Goal: Task Accomplishment & Management: Complete application form

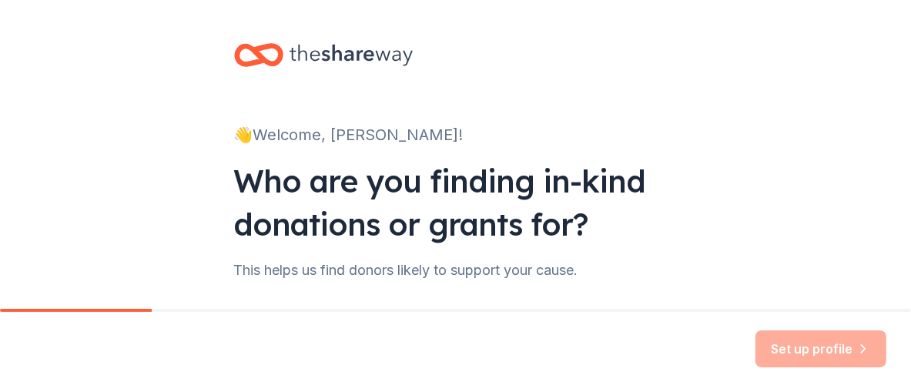
click at [766, 338] on div "Set up profile" at bounding box center [820, 348] width 131 height 37
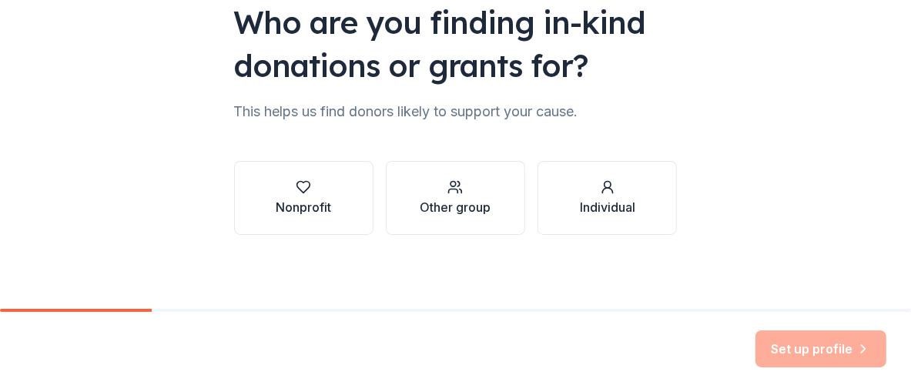
scroll to position [230, 0]
click at [283, 205] on div "Nonprofit" at bounding box center [303, 197] width 55 height 37
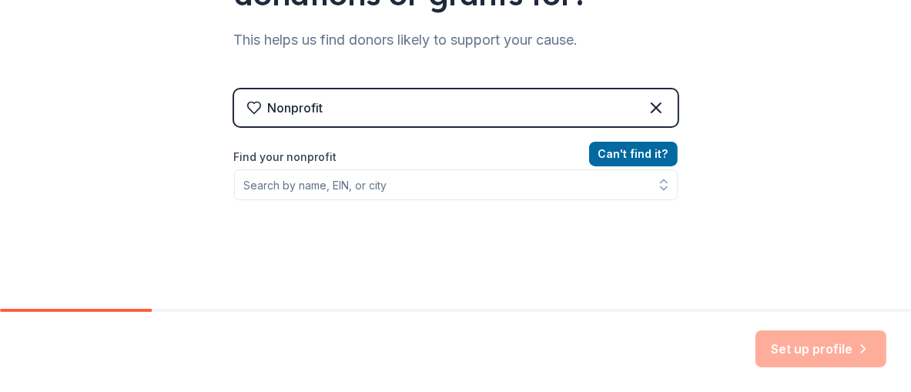
scroll to position [307, 0]
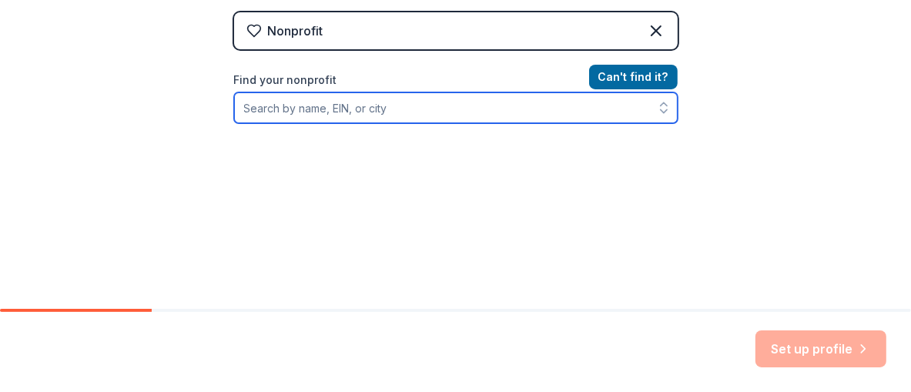
click at [392, 123] on input "Find your nonprofit" at bounding box center [455, 107] width 443 height 31
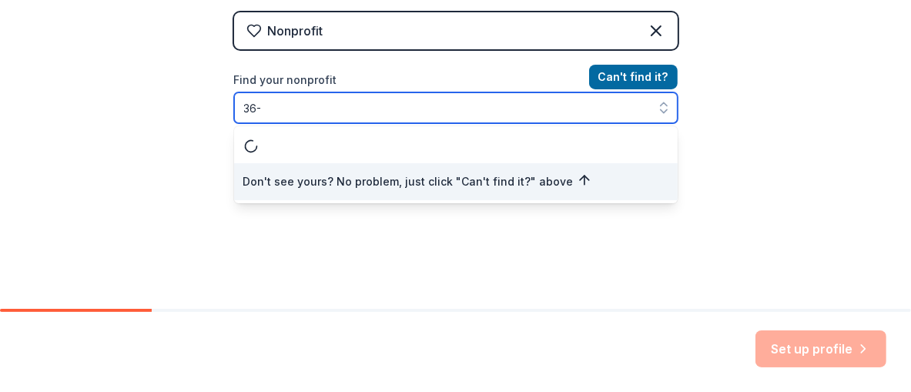
scroll to position [333, 0]
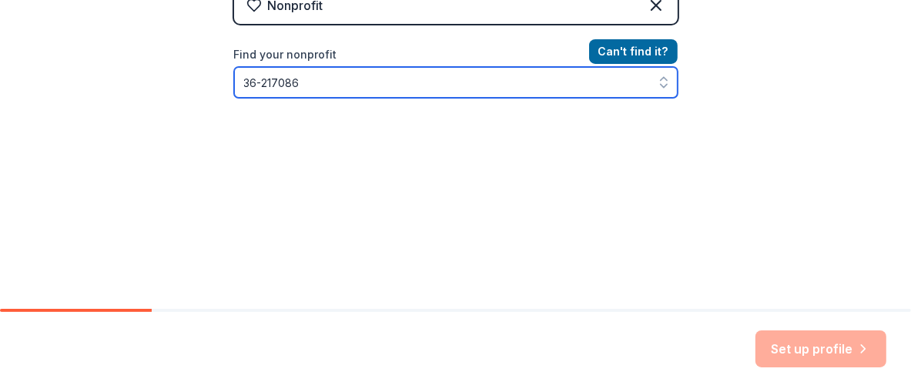
type input "[US_EMPLOYER_IDENTIFICATION_NUMBER]"
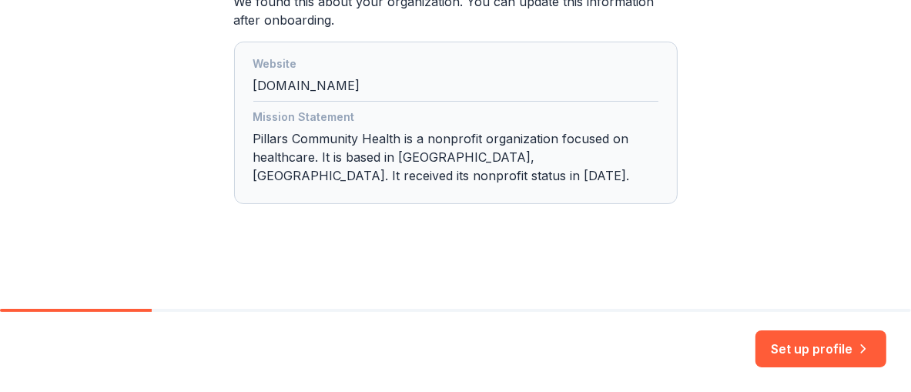
scroll to position [657, 0]
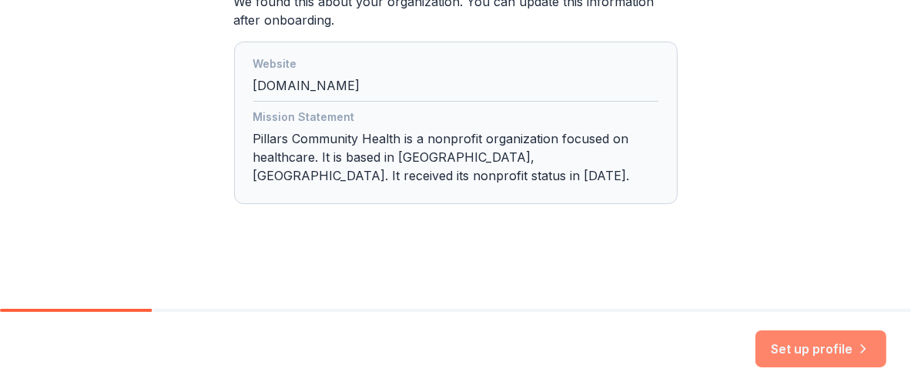
click at [762, 335] on button "Set up profile" at bounding box center [820, 348] width 131 height 37
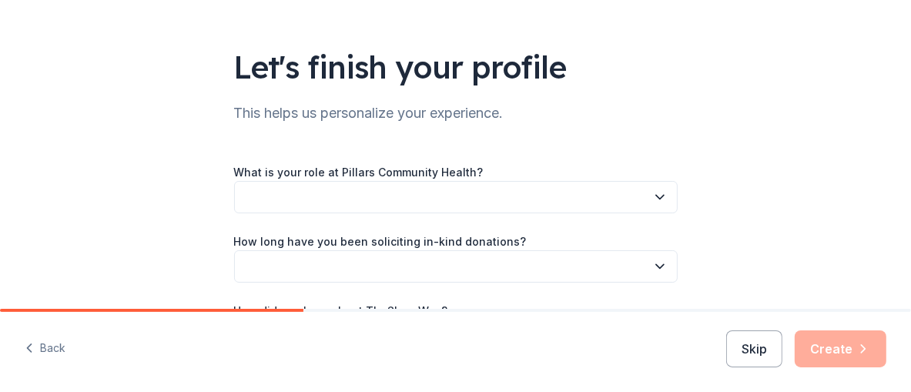
scroll to position [154, 0]
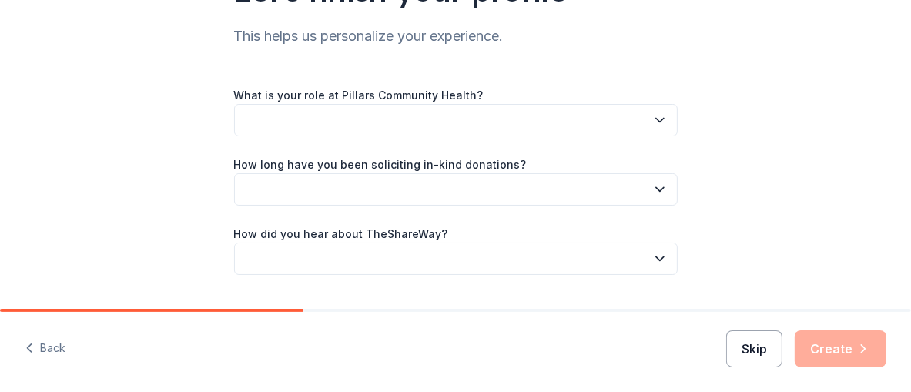
click at [726, 333] on button "Skip" at bounding box center [754, 348] width 56 height 37
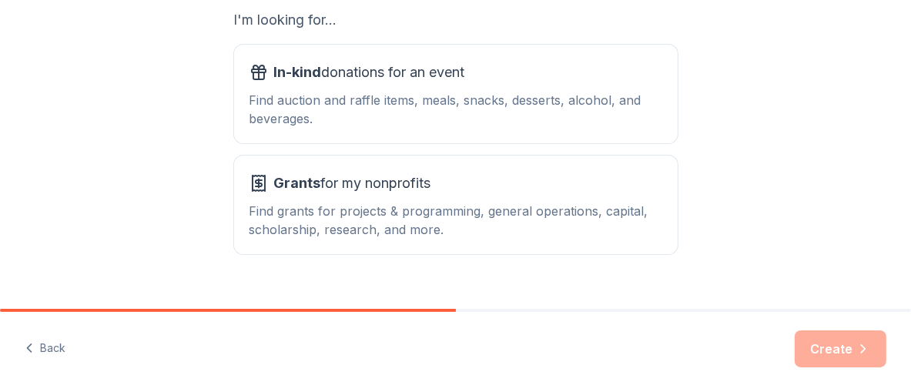
scroll to position [307, 0]
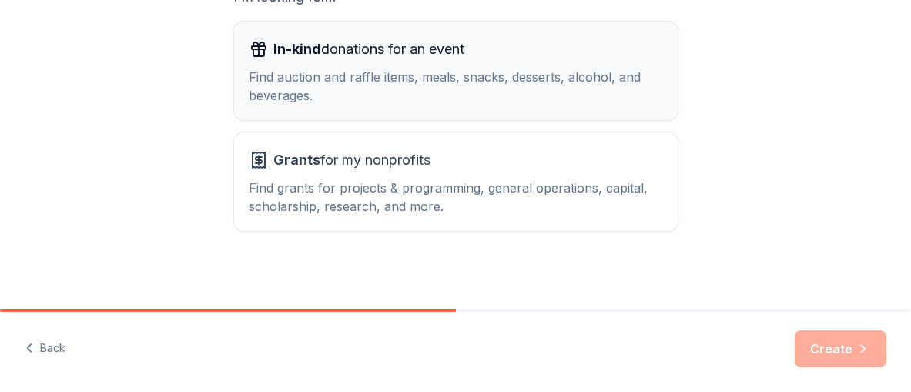
click at [473, 105] on div "Find auction and raffle items, meals, snacks, desserts, alcohol, and beverages." at bounding box center [455, 86] width 413 height 37
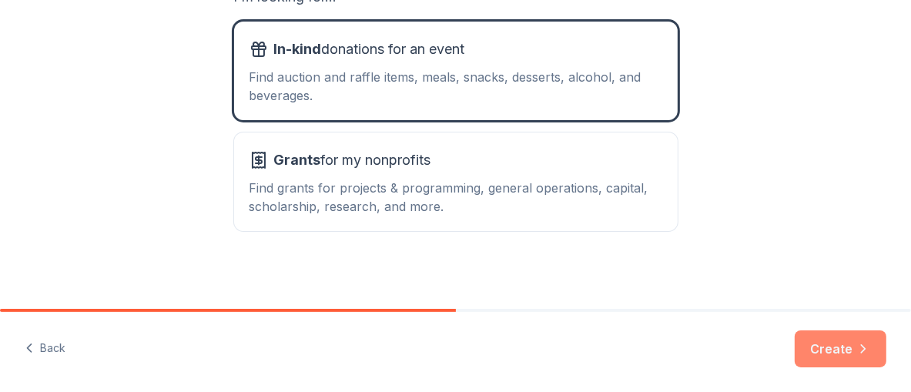
click at [821, 336] on button "Create" at bounding box center [840, 348] width 92 height 37
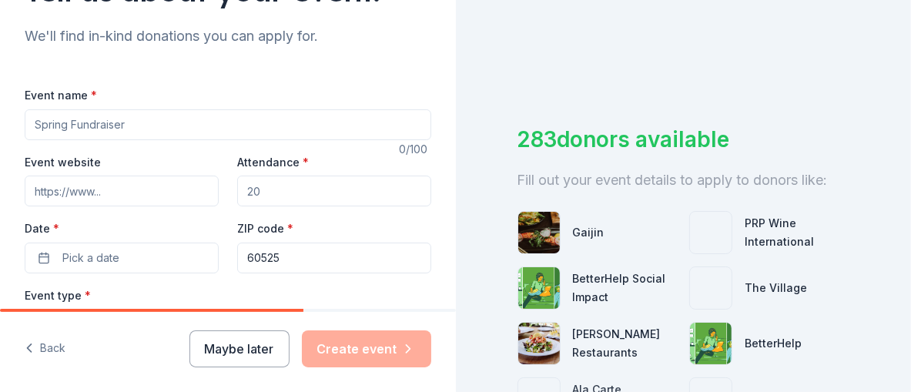
scroll to position [230, 0]
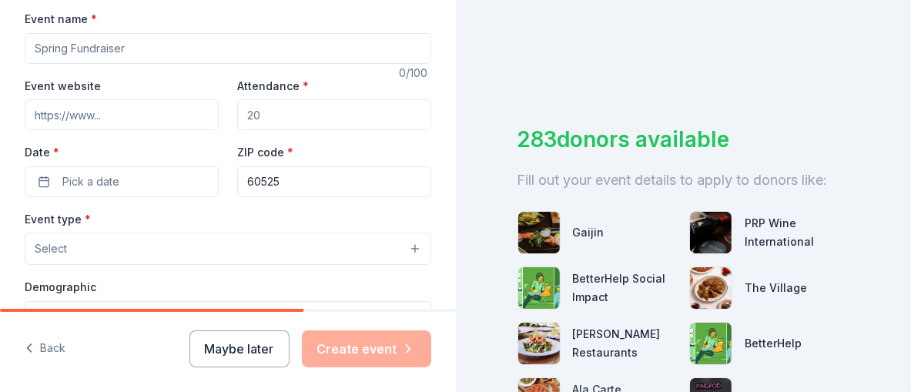
click at [284, 64] on input "Event name *" at bounding box center [228, 48] width 406 height 31
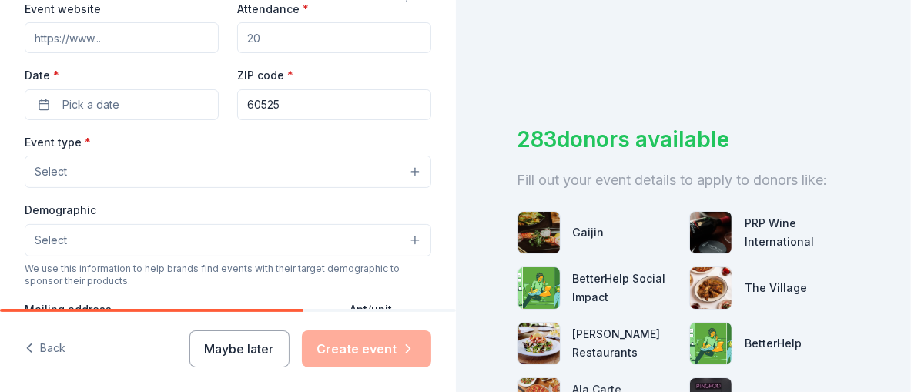
type input "All In for PCH"
click at [287, 53] on input "Attendance *" at bounding box center [334, 37] width 194 height 31
type input "250"
click at [162, 120] on button "Pick a date" at bounding box center [122, 104] width 194 height 31
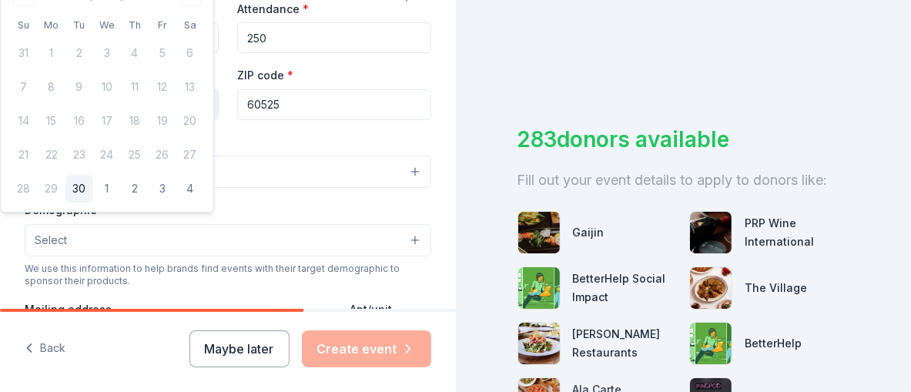
scroll to position [230, 0]
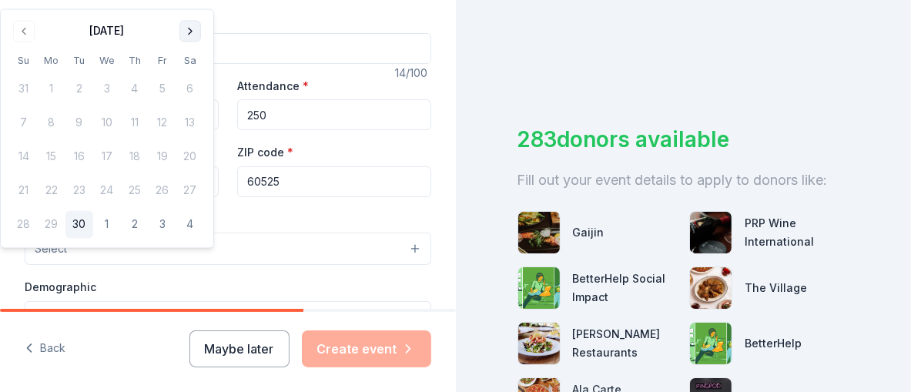
click at [201, 39] on button "Go to next month" at bounding box center [190, 31] width 22 height 22
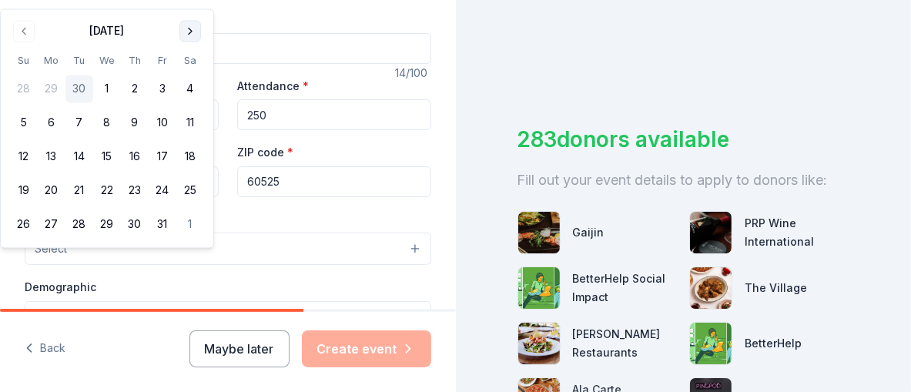
click at [201, 39] on button "Go to next month" at bounding box center [190, 31] width 22 height 22
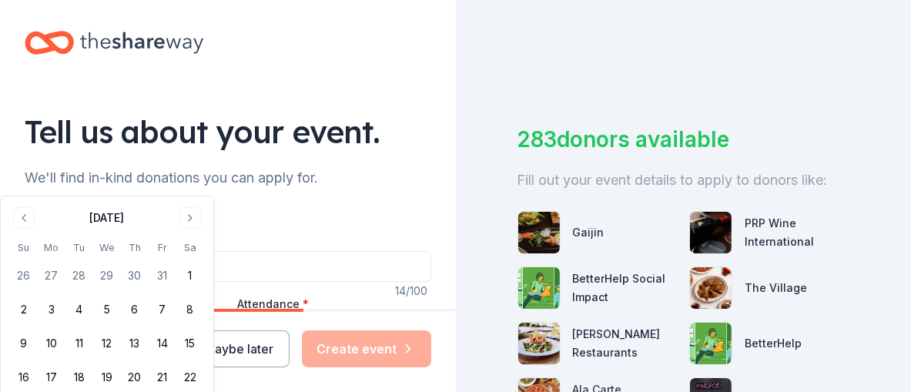
scroll to position [0, 0]
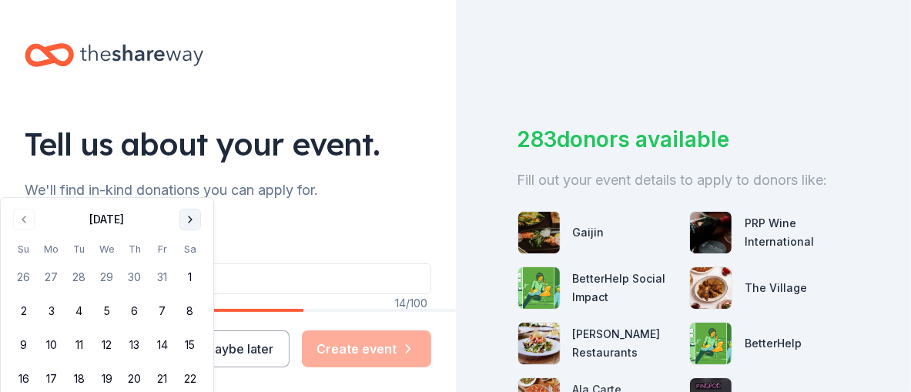
click at [201, 225] on button "Go to next month" at bounding box center [190, 220] width 22 height 22
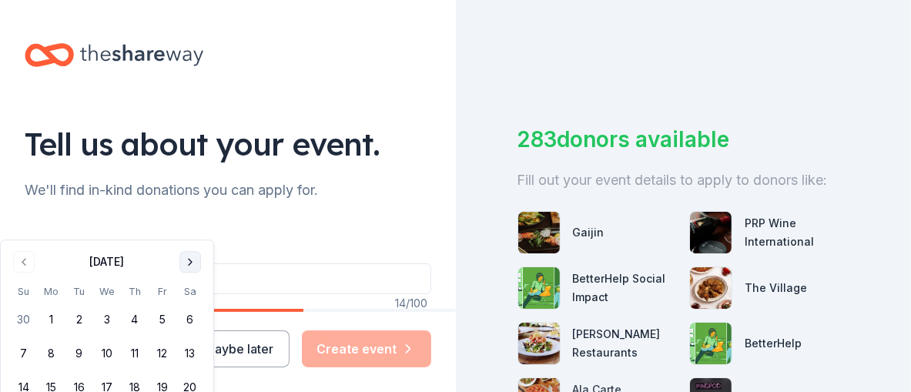
click at [201, 266] on button "Go to next month" at bounding box center [190, 262] width 22 height 22
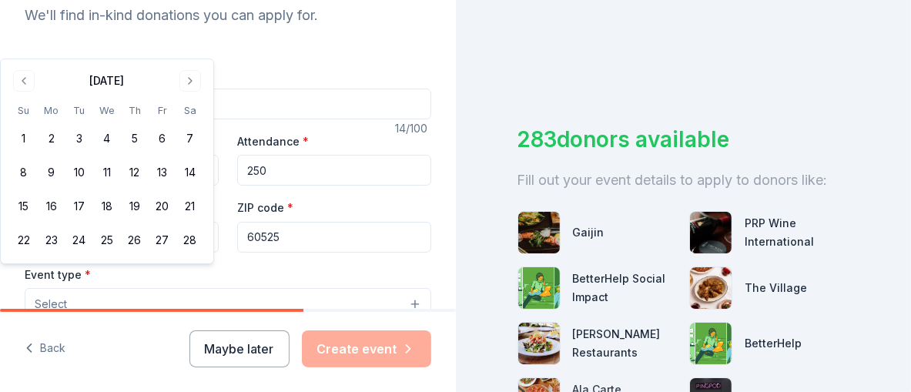
scroll to position [230, 0]
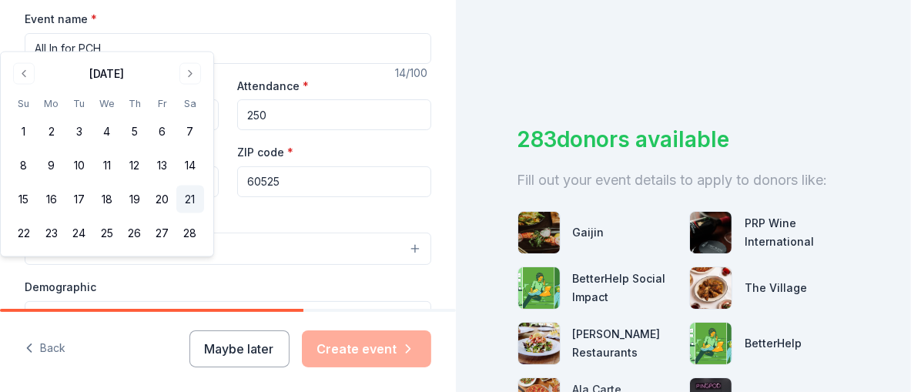
click at [204, 213] on button "21" at bounding box center [190, 200] width 28 height 28
click at [327, 345] on div "Maybe later Create event" at bounding box center [310, 348] width 242 height 37
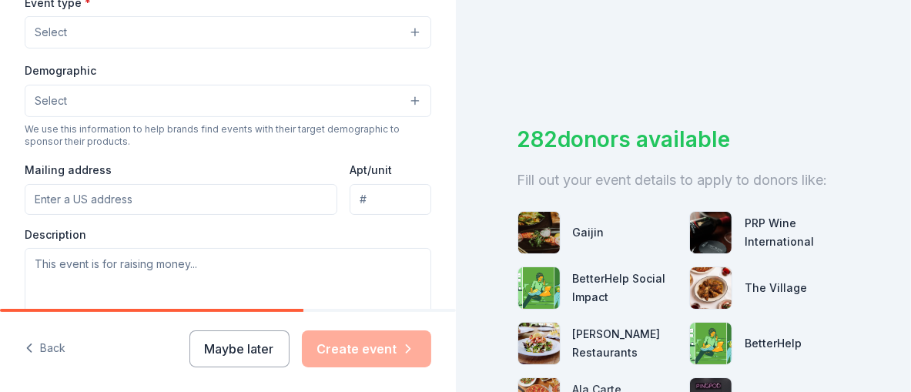
scroll to position [462, 0]
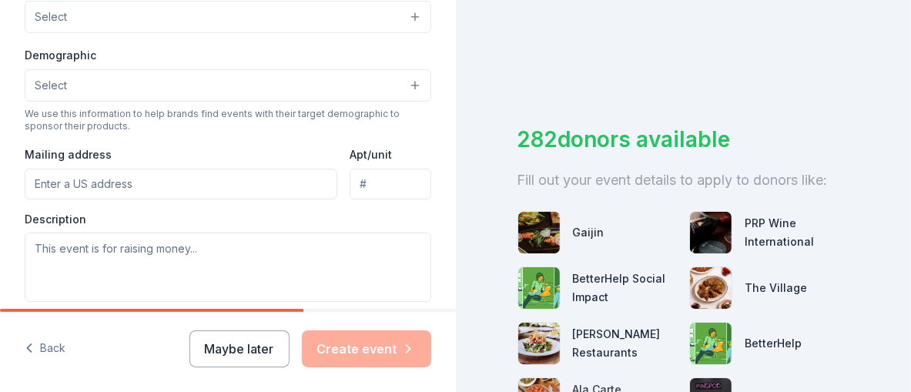
click at [396, 33] on button "Select" at bounding box center [228, 17] width 406 height 32
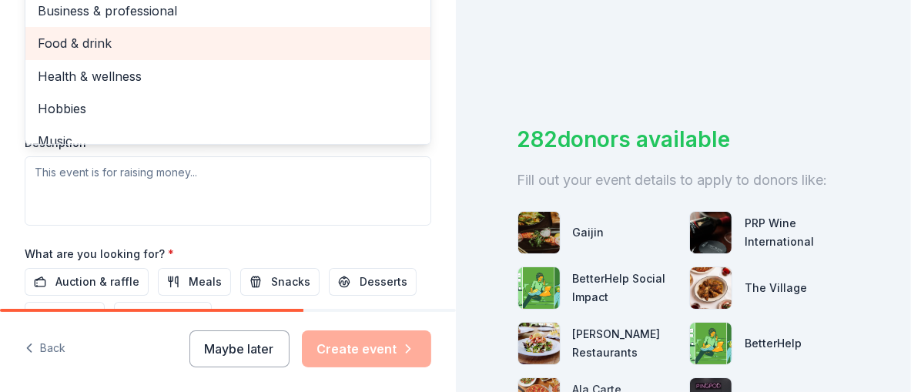
scroll to position [0, 0]
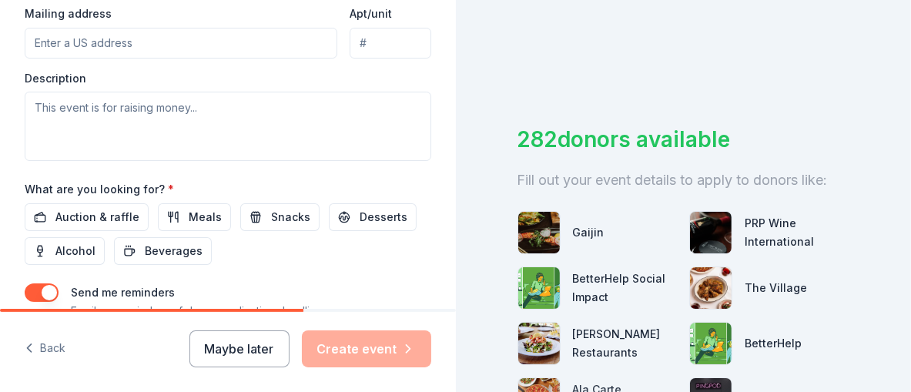
scroll to position [615, 0]
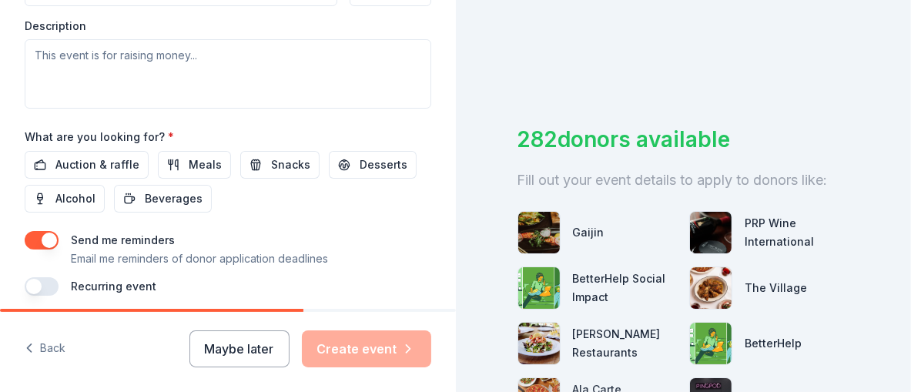
scroll to position [693, 0]
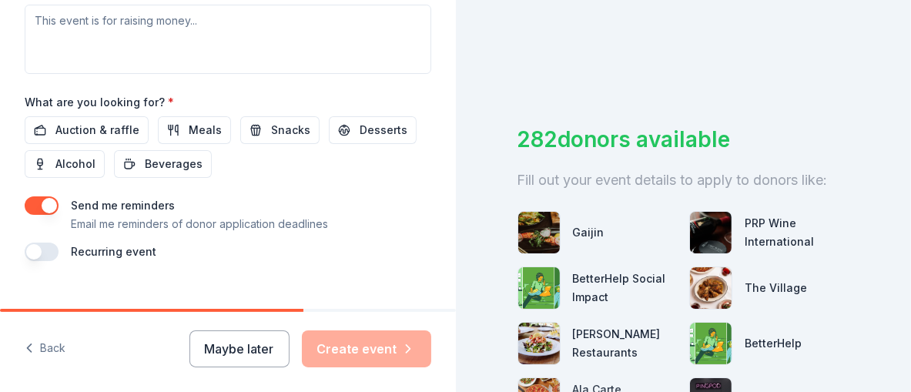
type input "5220 East Avenue"
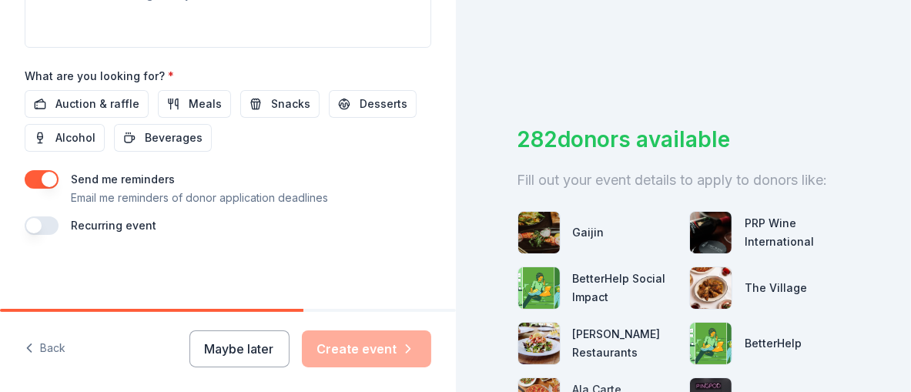
scroll to position [770, 0]
click at [289, 48] on textarea at bounding box center [228, 12] width 406 height 69
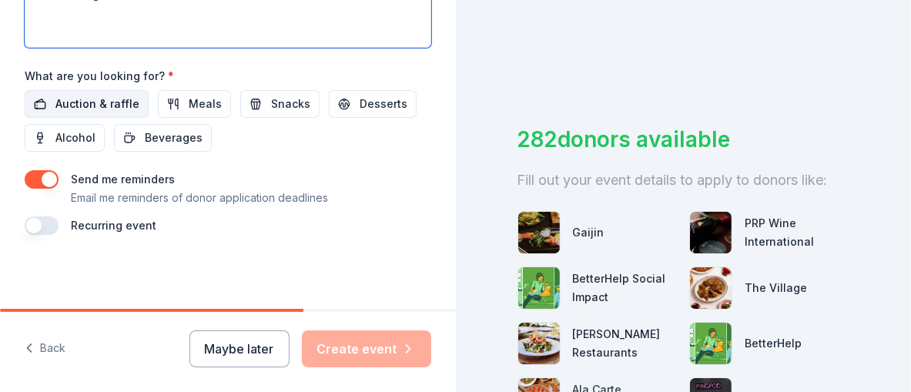
type textarea "Our annual gala"
click at [139, 113] on span "Auction & raffle" at bounding box center [97, 104] width 84 height 18
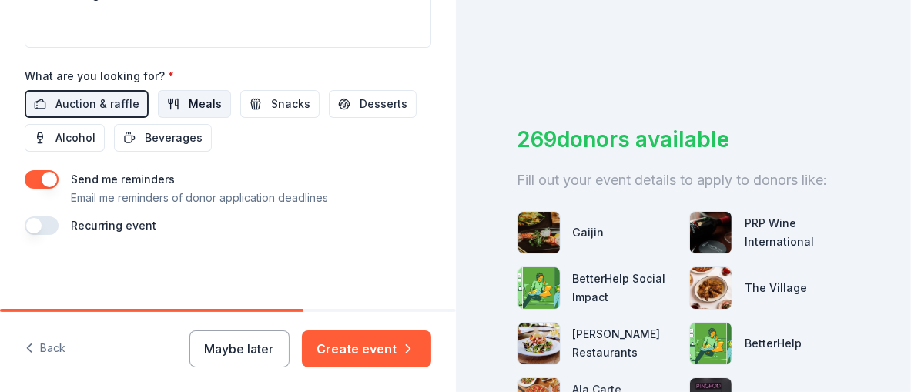
click at [222, 113] on span "Meals" at bounding box center [205, 104] width 33 height 18
click at [314, 118] on button "Snacks" at bounding box center [279, 104] width 79 height 28
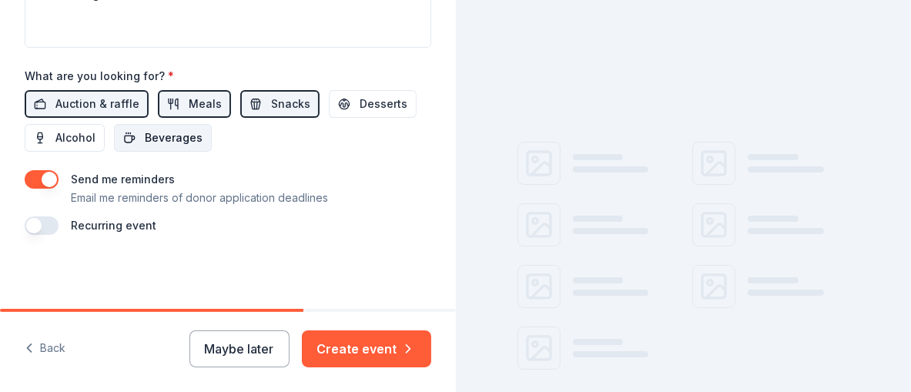
click at [202, 147] on span "Beverages" at bounding box center [174, 138] width 58 height 18
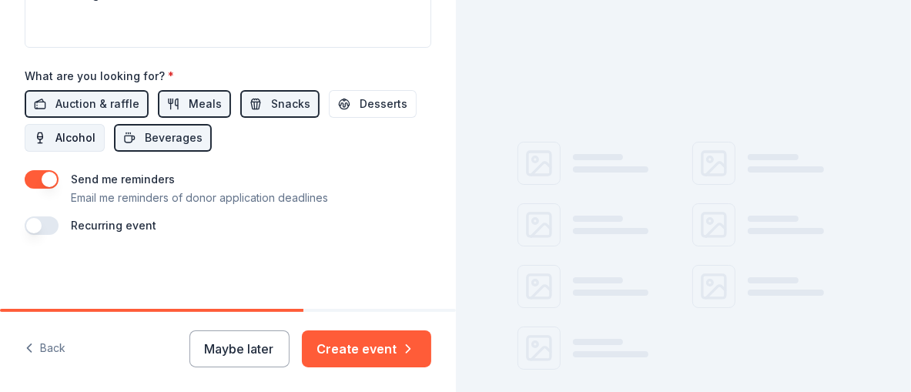
drag, startPoint x: 208, startPoint y: 188, endPoint x: 180, endPoint y: 191, distance: 27.9
click at [95, 147] on span "Alcohol" at bounding box center [75, 138] width 40 height 18
click at [359, 113] on span "Desserts" at bounding box center [383, 104] width 48 height 18
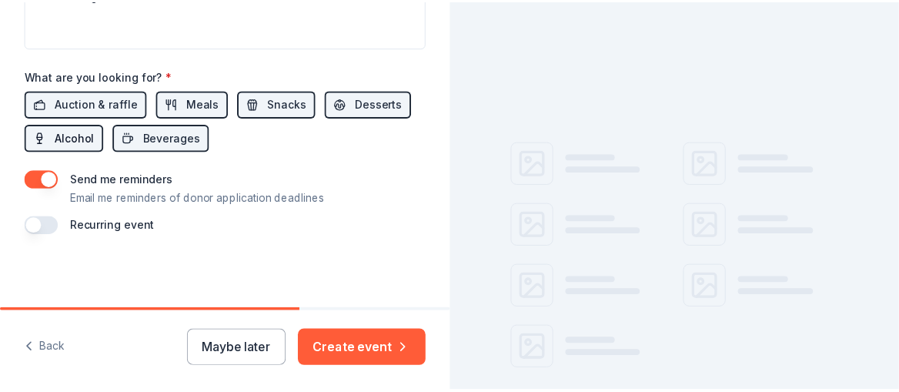
scroll to position [1038, 0]
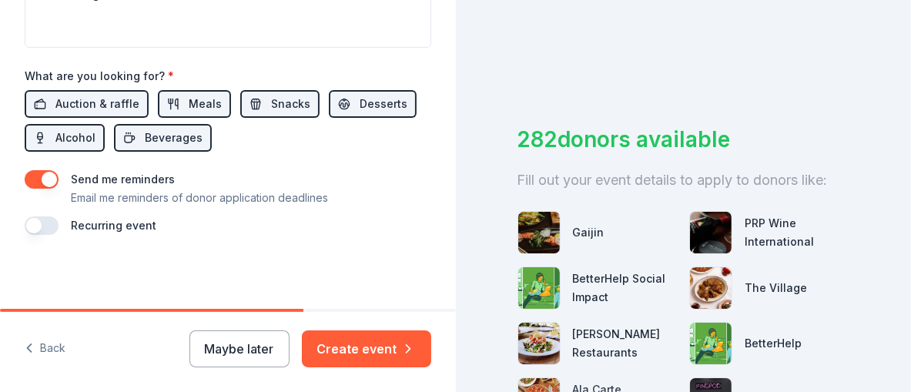
click at [59, 216] on button "button" at bounding box center [42, 225] width 34 height 18
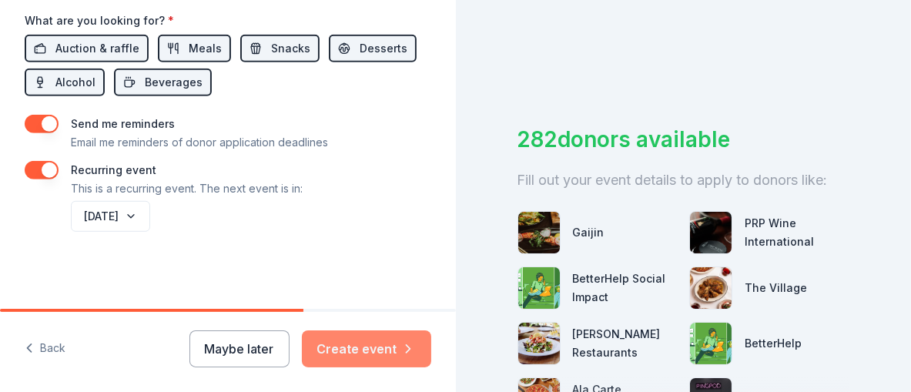
click at [363, 334] on button "Create event" at bounding box center [366, 348] width 129 height 37
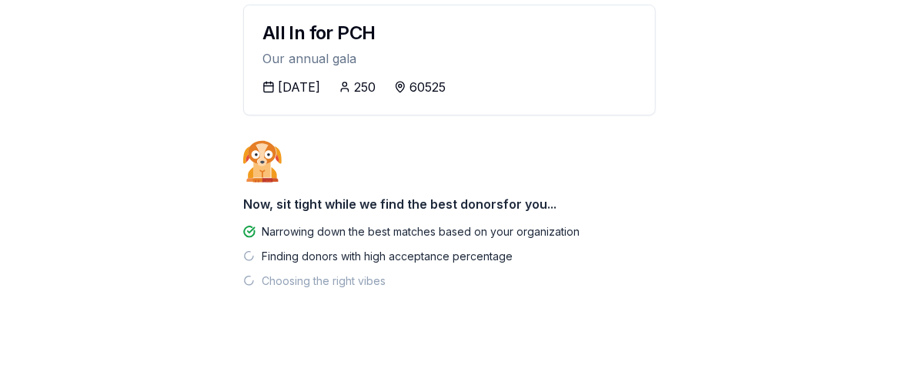
scroll to position [307, 0]
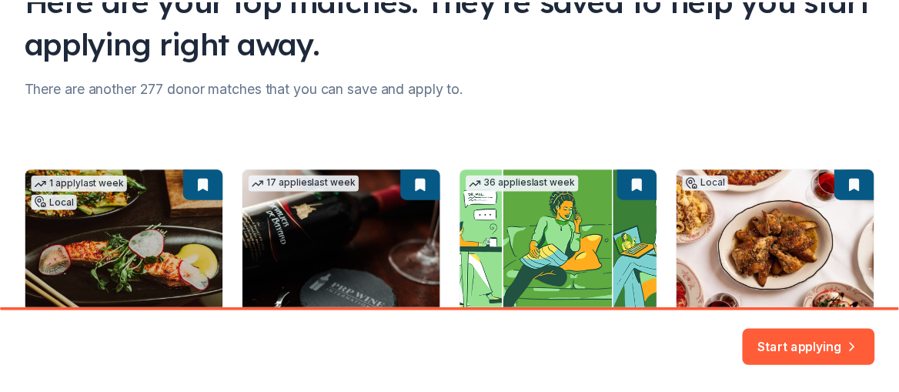
scroll to position [69, 0]
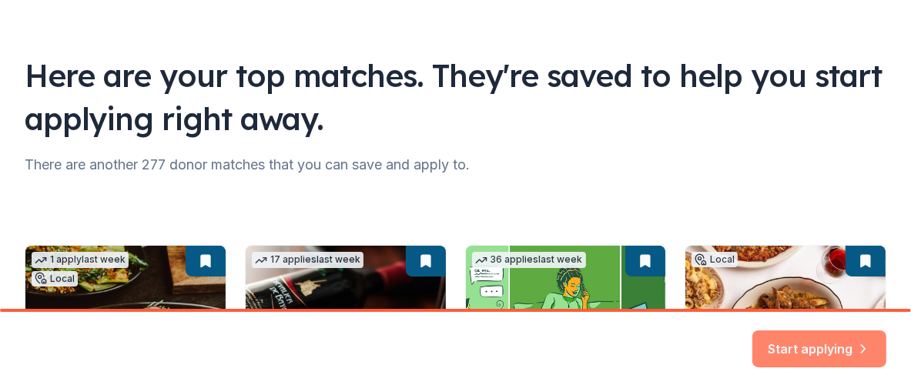
click at [808, 333] on button "Start applying" at bounding box center [819, 339] width 134 height 37
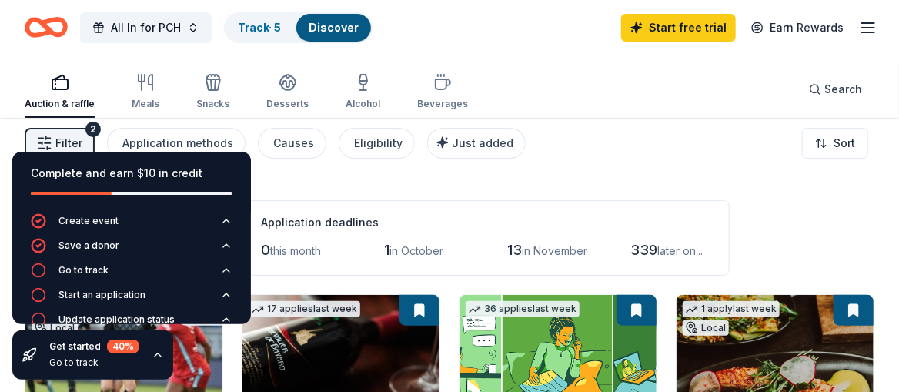
click at [861, 28] on icon "button" at bounding box center [868, 27] width 18 height 18
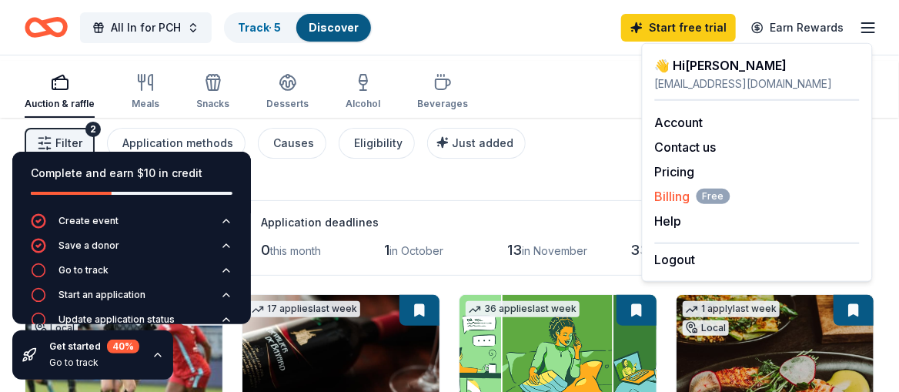
click at [694, 206] on span "Billing Free" at bounding box center [692, 196] width 75 height 18
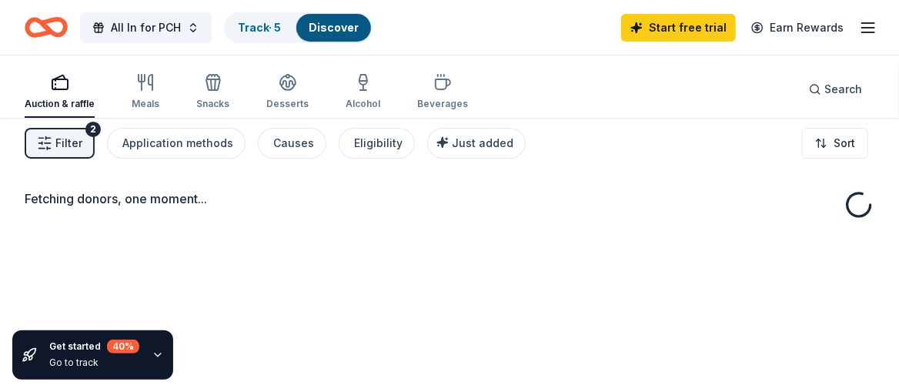
click at [862, 23] on line "button" at bounding box center [868, 23] width 12 height 0
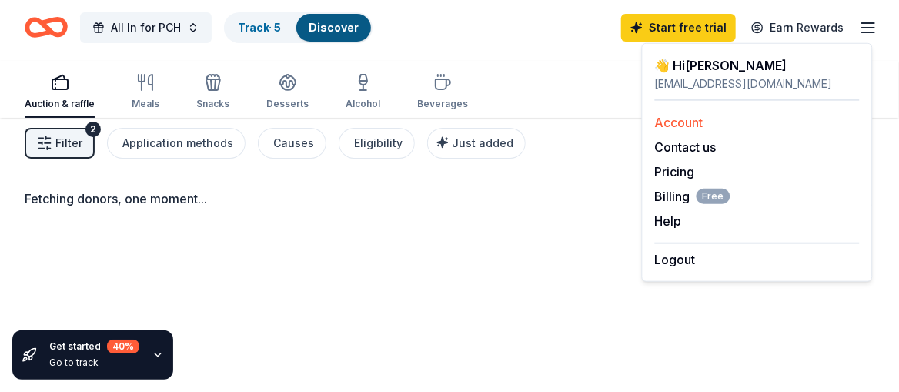
click at [704, 130] on link "Account" at bounding box center [679, 122] width 48 height 15
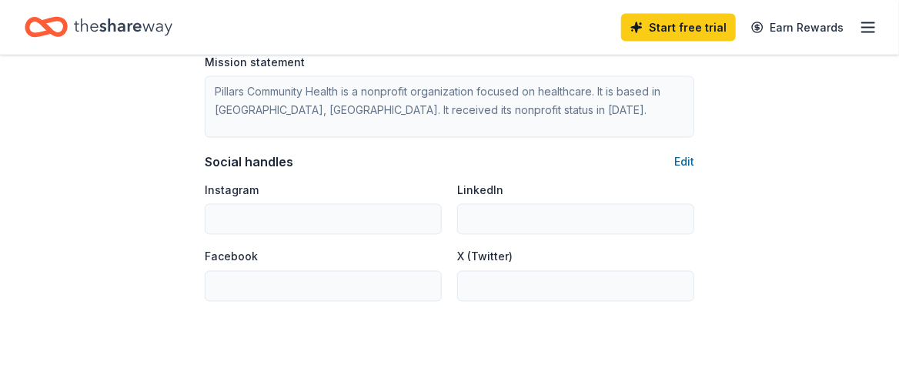
scroll to position [924, 0]
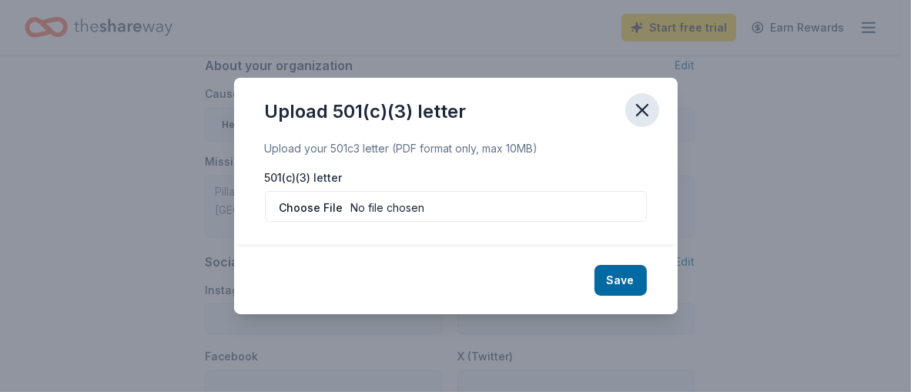
click at [653, 99] on icon "button" at bounding box center [642, 110] width 22 height 22
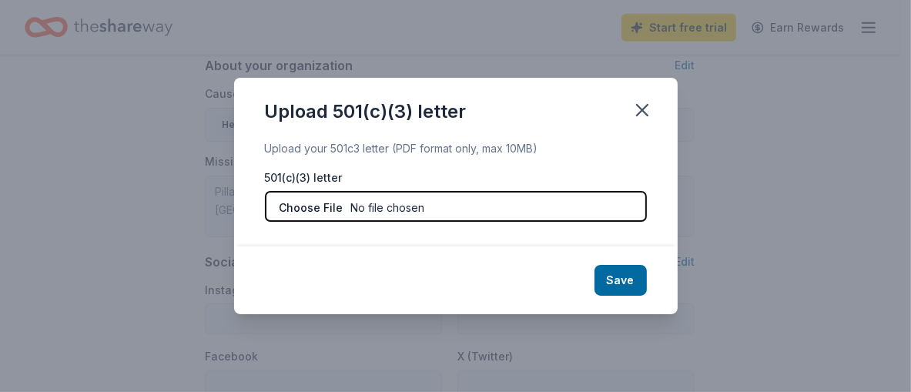
click at [289, 209] on input "file" at bounding box center [456, 206] width 382 height 31
type input "C:\fakepath\Pillars Community Health IRS Confirmation of Tax Exempt Status 501C…"
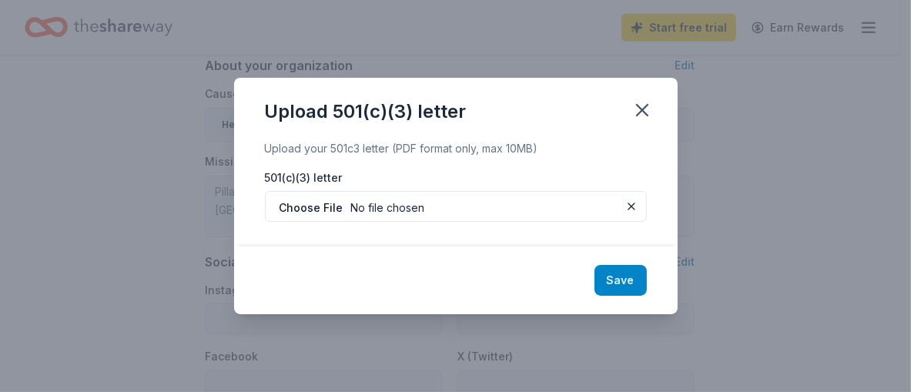
click at [647, 296] on button "Save" at bounding box center [620, 280] width 52 height 31
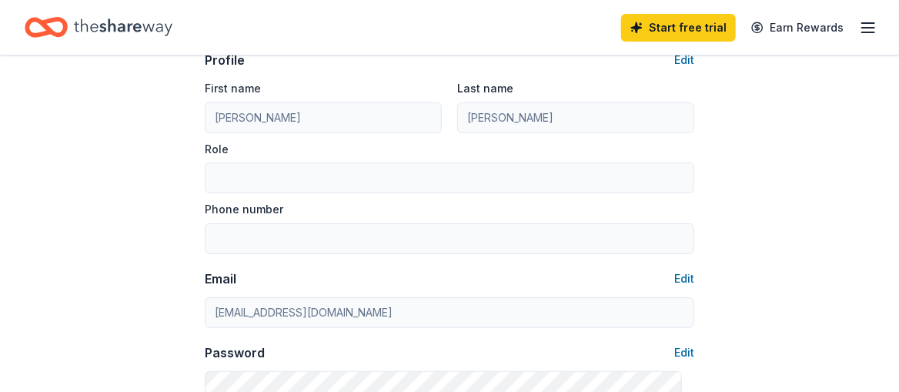
scroll to position [0, 0]
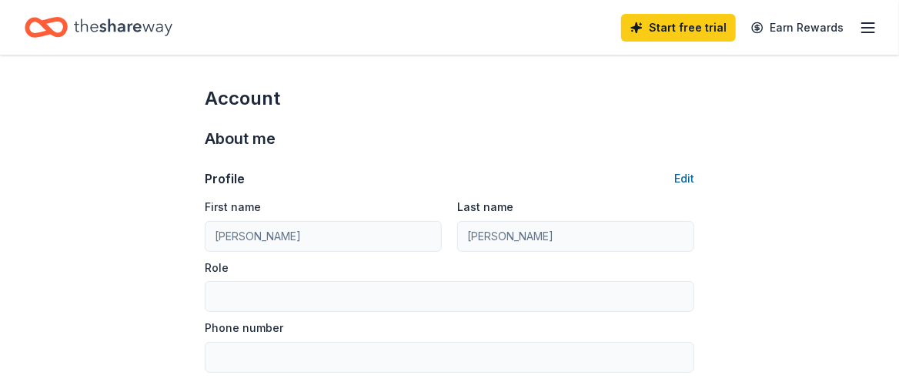
click at [862, 23] on line "button" at bounding box center [868, 23] width 12 height 0
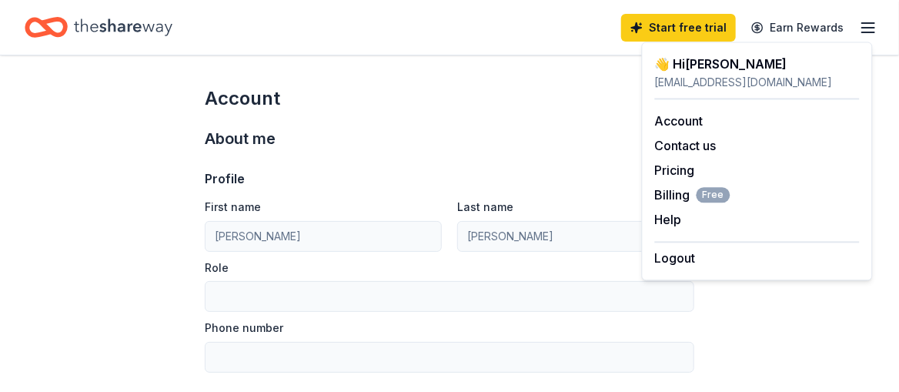
click at [65, 23] on icon "Home" at bounding box center [54, 26] width 24 height 15
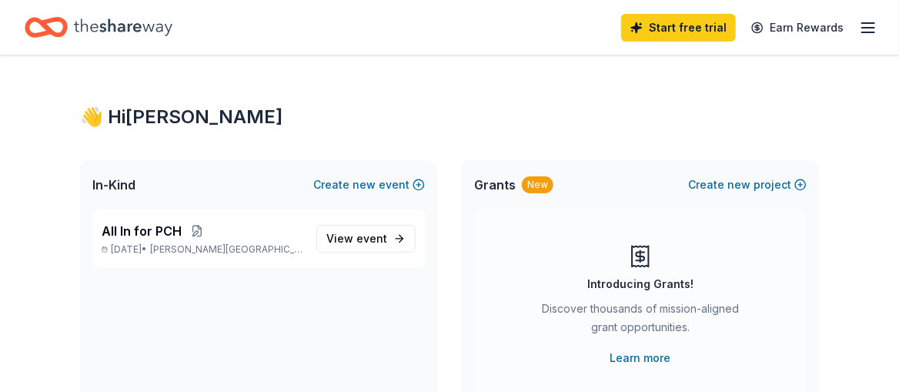
click at [172, 36] on icon "Home" at bounding box center [123, 28] width 99 height 32
click at [870, 33] on icon "button" at bounding box center [868, 27] width 18 height 18
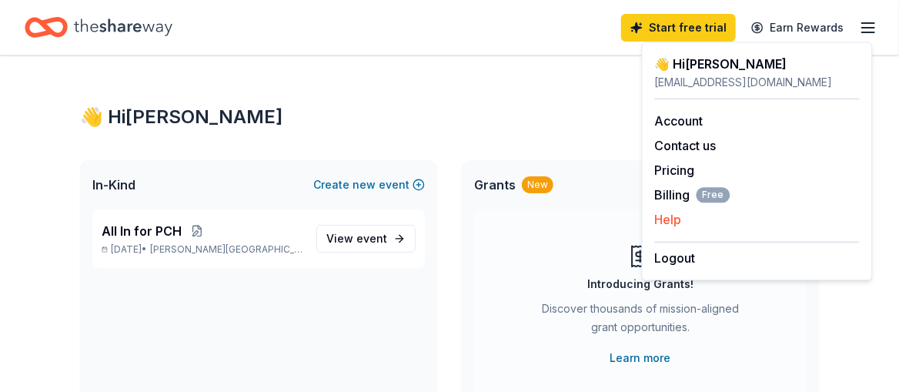
click at [682, 229] on button "Help" at bounding box center [668, 219] width 27 height 18
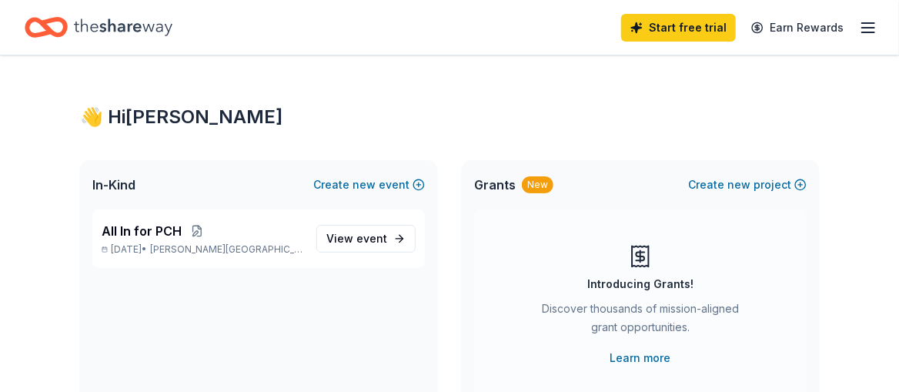
scroll to position [77, 0]
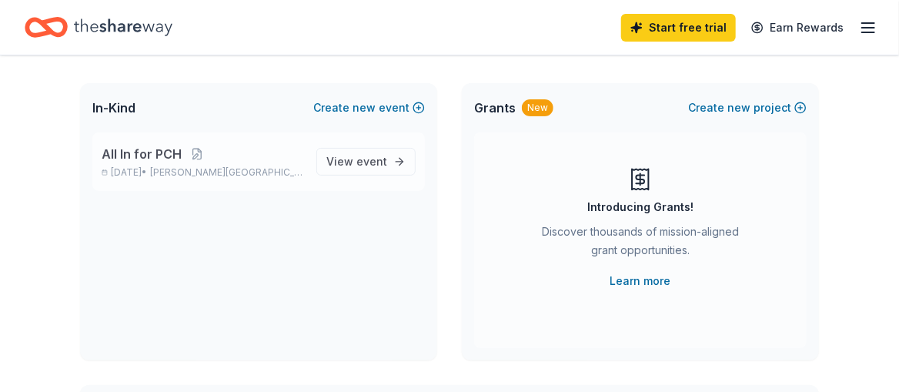
click at [182, 163] on span "All In for PCH" at bounding box center [142, 154] width 80 height 18
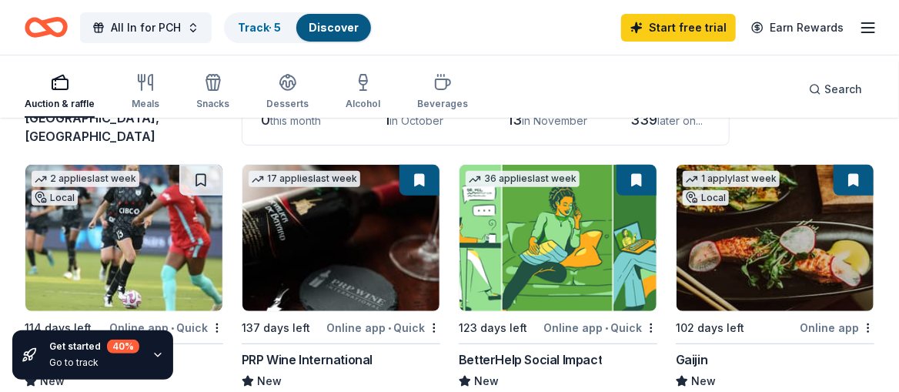
scroll to position [230, 0]
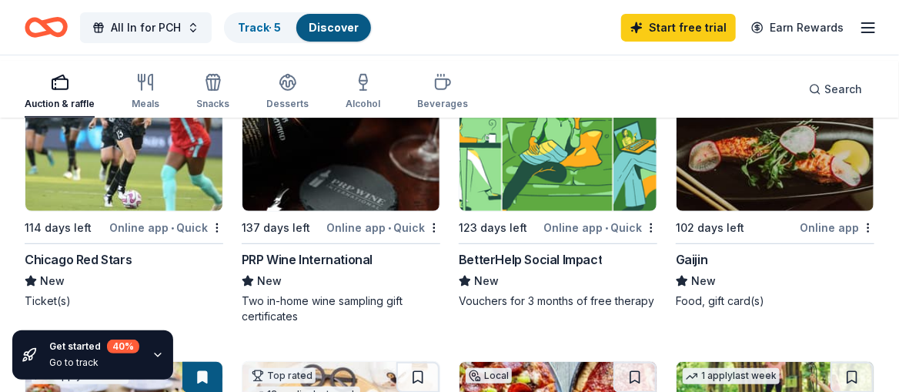
click at [161, 353] on icon "button" at bounding box center [158, 354] width 6 height 3
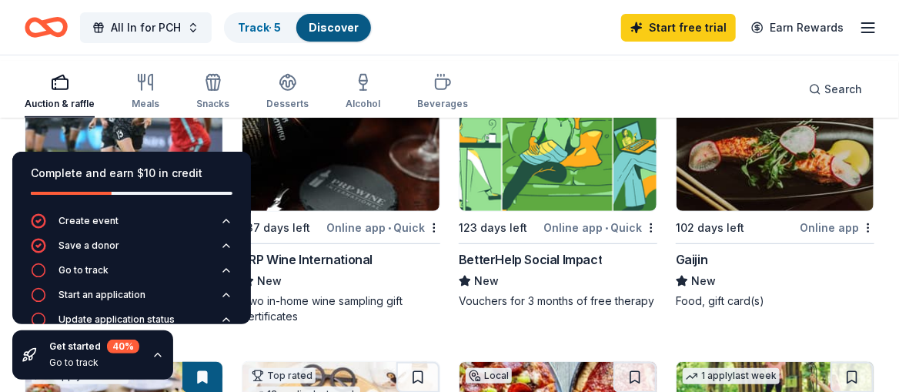
click at [229, 344] on div "Complete and earn $10 in credit Create event Save a donor Go to track Start an …" at bounding box center [131, 265] width 263 height 252
click at [296, 55] on div "All In for PCH Track · 5 Discover Start free trial Earn Rewards" at bounding box center [449, 27] width 899 height 55
click at [515, 45] on div "All In for PCH Track · 5 Discover Start free trial Earn Rewards" at bounding box center [450, 27] width 850 height 36
click at [164, 349] on icon "button" at bounding box center [158, 355] width 12 height 12
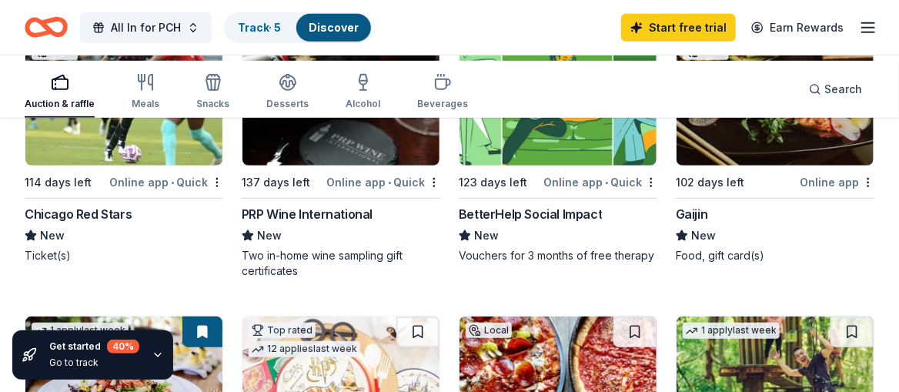
scroll to position [307, 0]
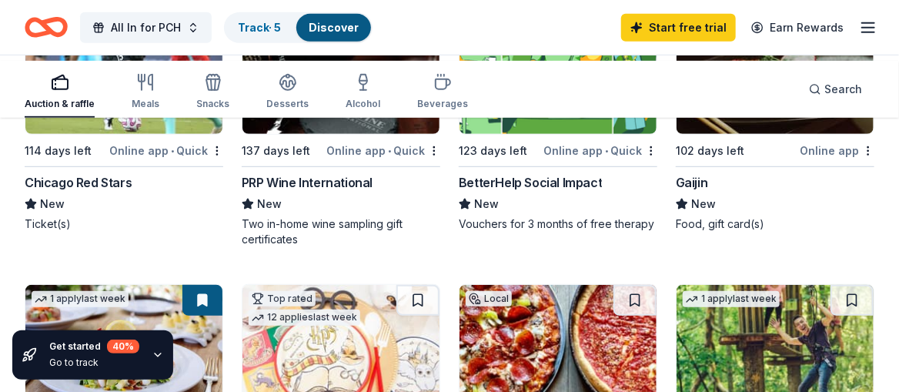
click at [112, 192] on div "Chicago Red Stars" at bounding box center [78, 182] width 107 height 18
click at [350, 192] on div "PRP Wine International" at bounding box center [307, 182] width 131 height 18
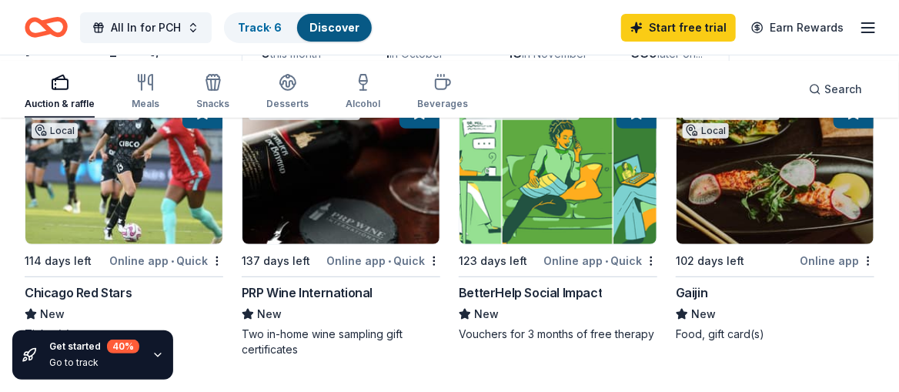
scroll to position [230, 0]
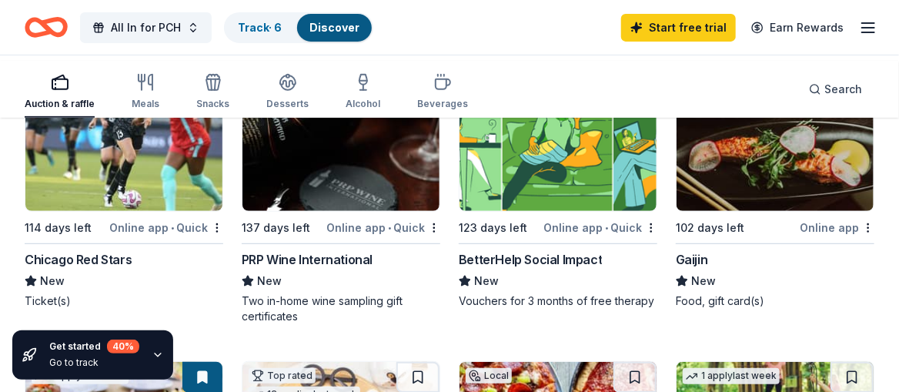
click at [346, 237] on div "Online app • Quick" at bounding box center [383, 227] width 114 height 19
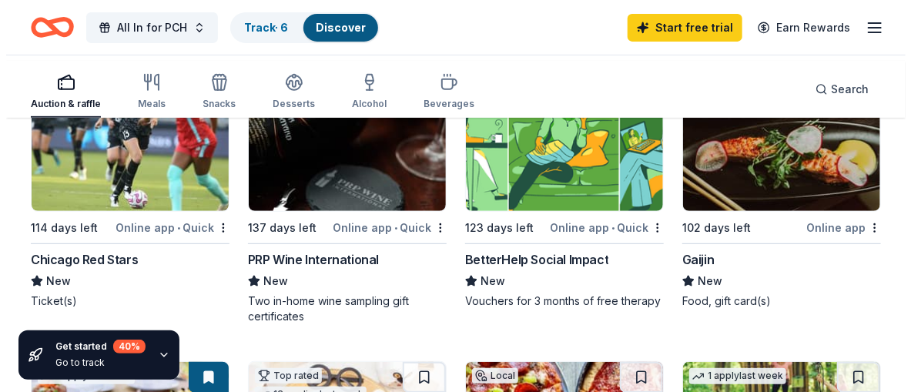
scroll to position [307, 0]
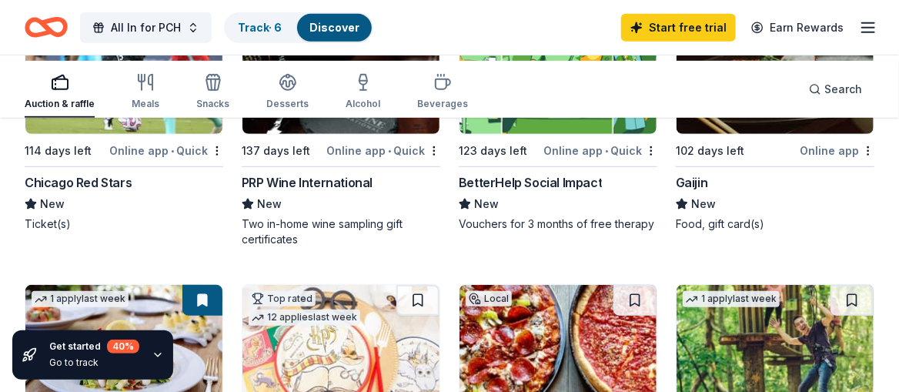
click at [373, 192] on div "PRP Wine International" at bounding box center [307, 182] width 131 height 18
click at [181, 30] on span "All In for PCH" at bounding box center [146, 27] width 70 height 18
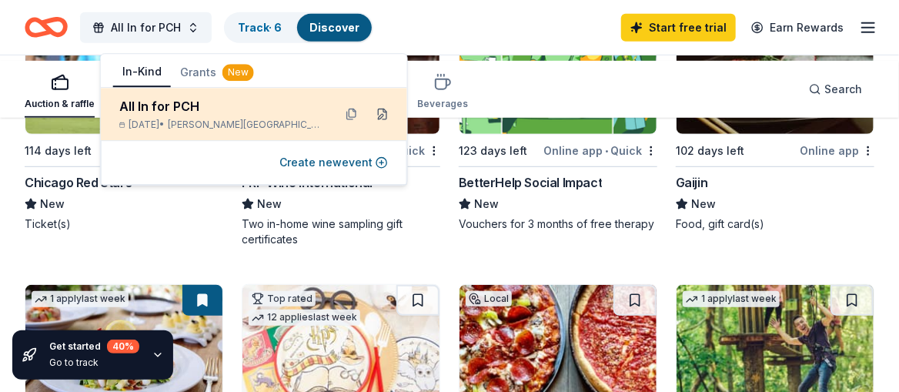
click at [375, 126] on button at bounding box center [382, 114] width 25 height 25
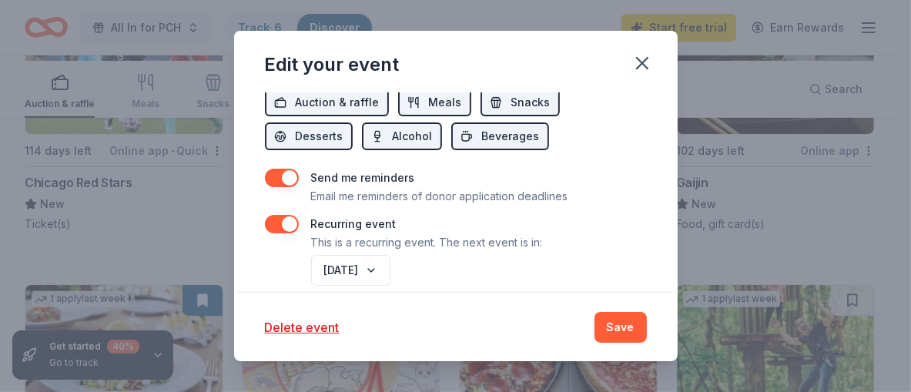
scroll to position [693, 0]
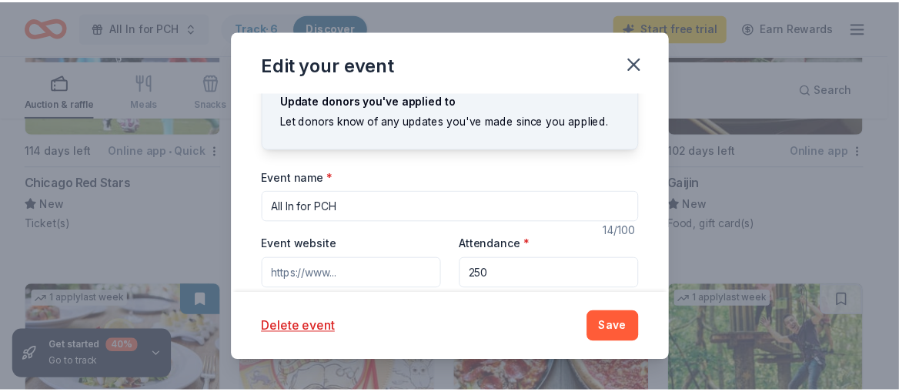
scroll to position [0, 0]
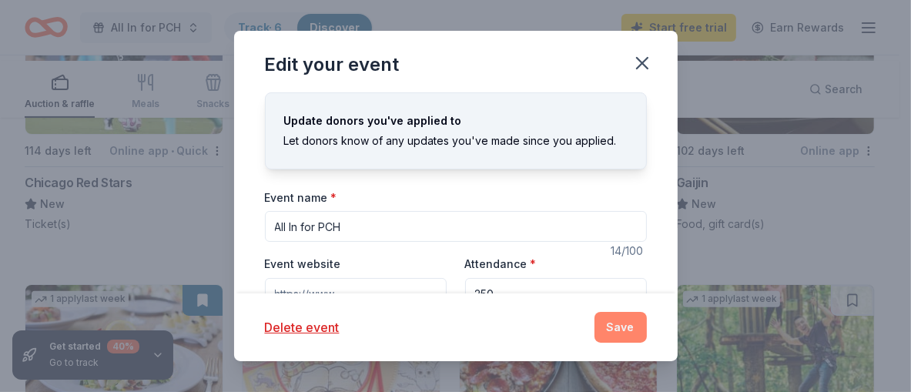
type textarea "Our annual gala, All In For PCH."
click at [647, 314] on button "Save" at bounding box center [620, 327] width 52 height 31
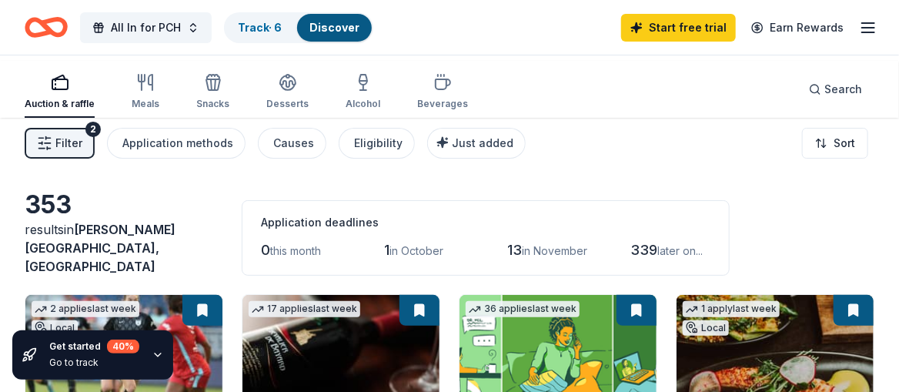
click at [864, 32] on icon "button" at bounding box center [868, 27] width 18 height 18
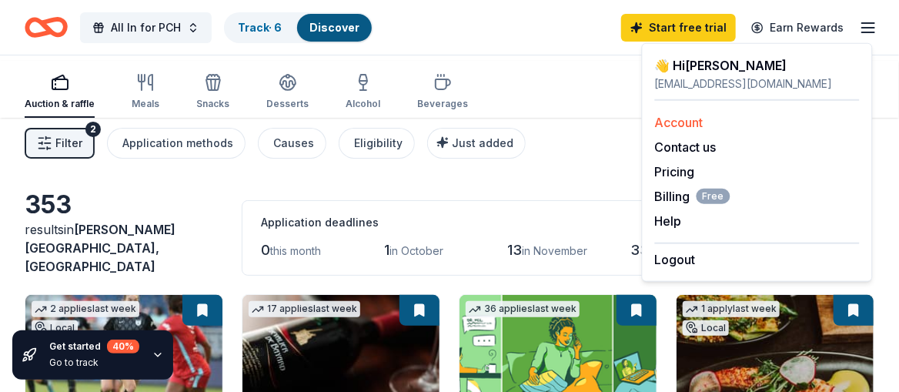
click at [704, 130] on link "Account" at bounding box center [679, 122] width 48 height 15
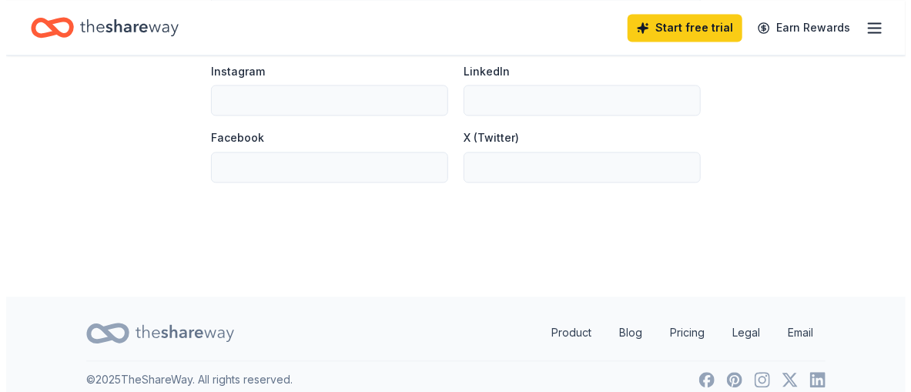
scroll to position [1154, 0]
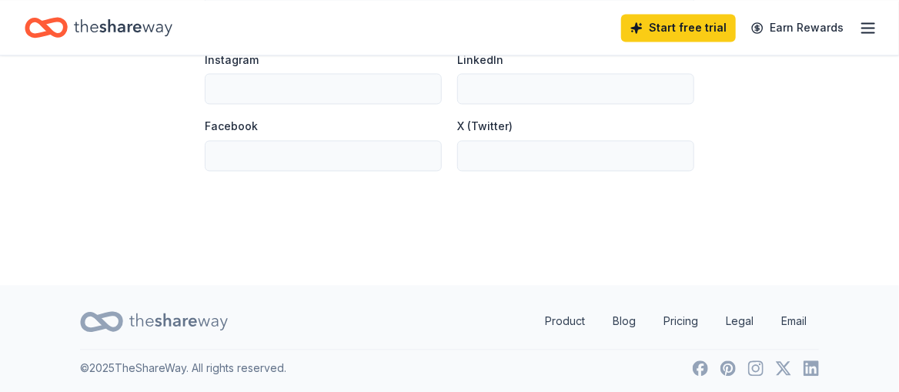
click at [675, 41] on button "Edit" at bounding box center [684, 31] width 20 height 18
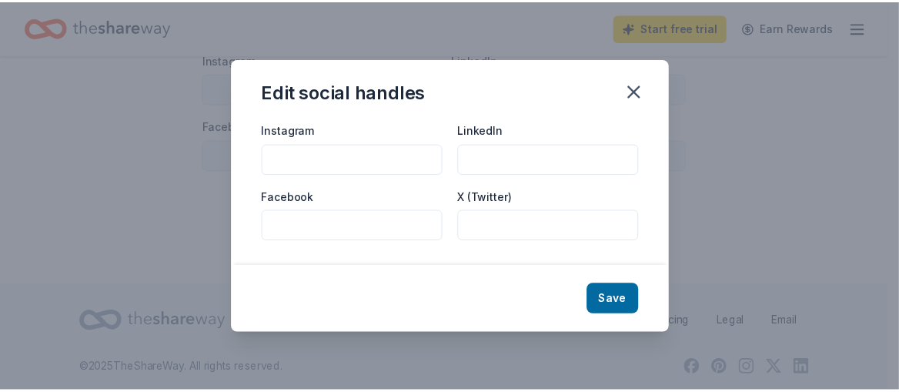
scroll to position [0, 0]
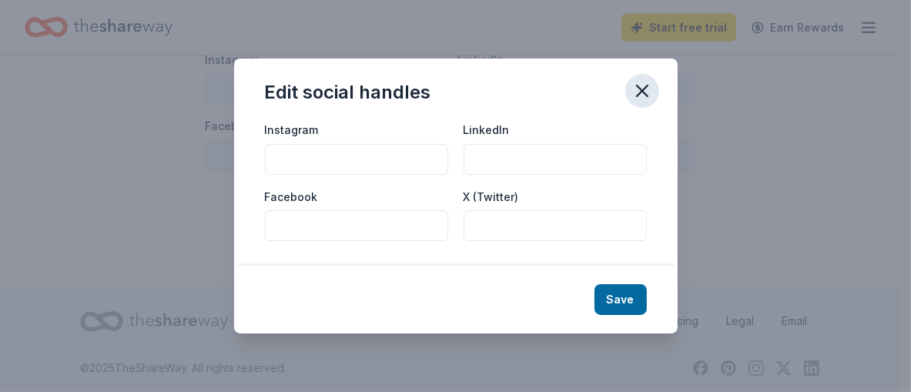
click at [647, 85] on icon "button" at bounding box center [642, 90] width 11 height 11
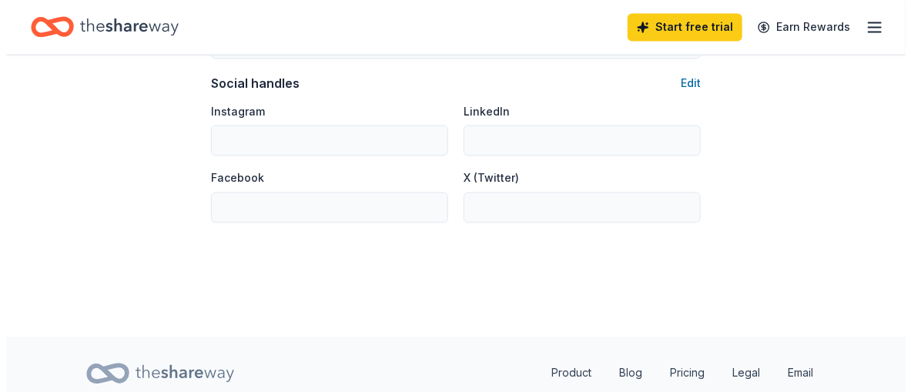
scroll to position [1078, 0]
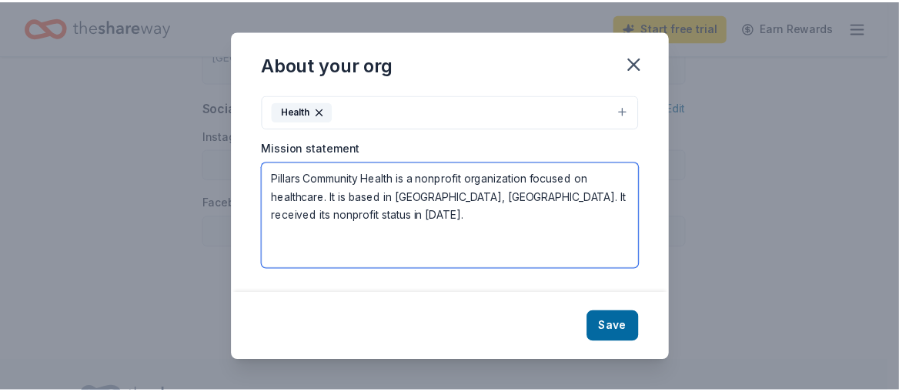
scroll to position [111, 0]
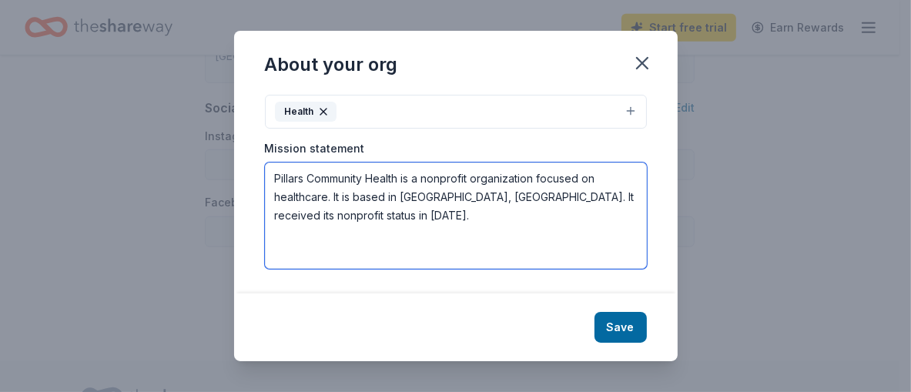
drag, startPoint x: 228, startPoint y: 234, endPoint x: 617, endPoint y: 237, distance: 388.8
click at [617, 237] on textarea "Pillars Community Health is a nonprofit organization focused on healthcare. It …" at bounding box center [456, 215] width 382 height 106
paste textarea "works to improve the health of our communities and empower individuals through …"
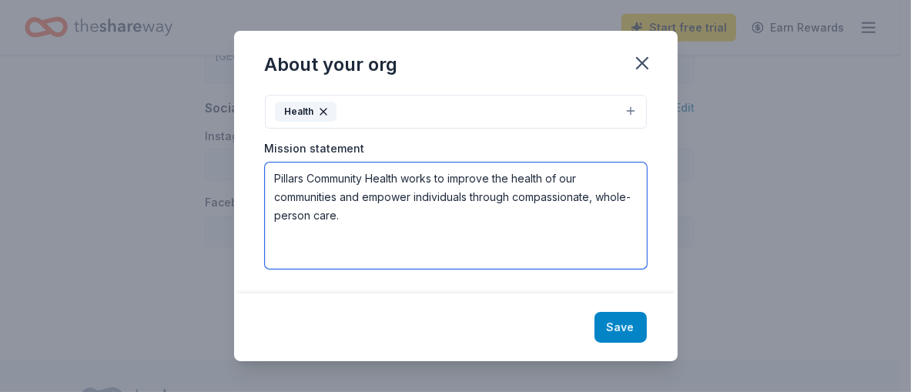
type textarea "Pillars Community Health works to improve the health of our communities and emp…"
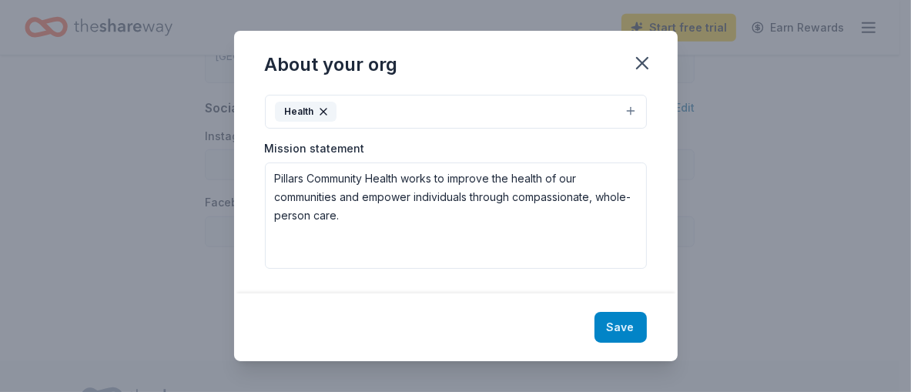
click at [647, 321] on button "Save" at bounding box center [620, 327] width 52 height 31
click at [675, 322] on div "Save" at bounding box center [455, 327] width 443 height 68
click at [804, 273] on div "About your org Cause tags Health Mission statement Pillars Community Health wor…" at bounding box center [455, 196] width 911 height 392
type textarea "Pillars Community Health works to improve the health of our communities and emp…"
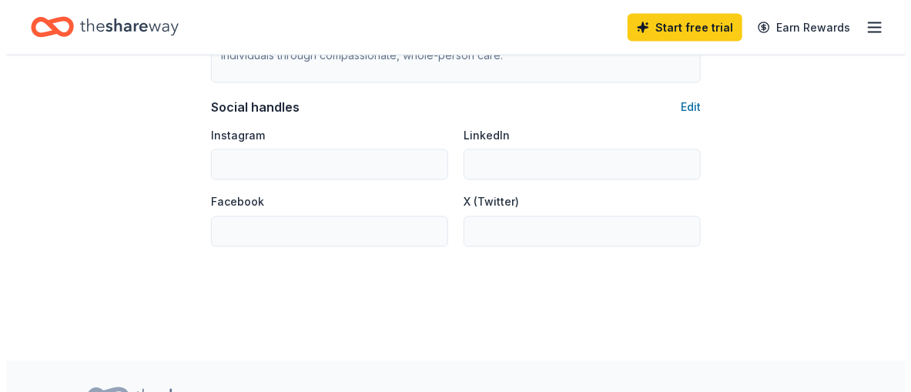
scroll to position [23, 0]
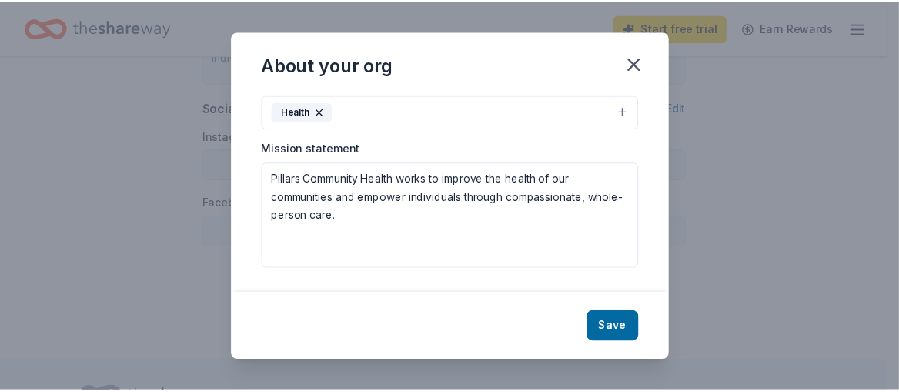
scroll to position [111, 0]
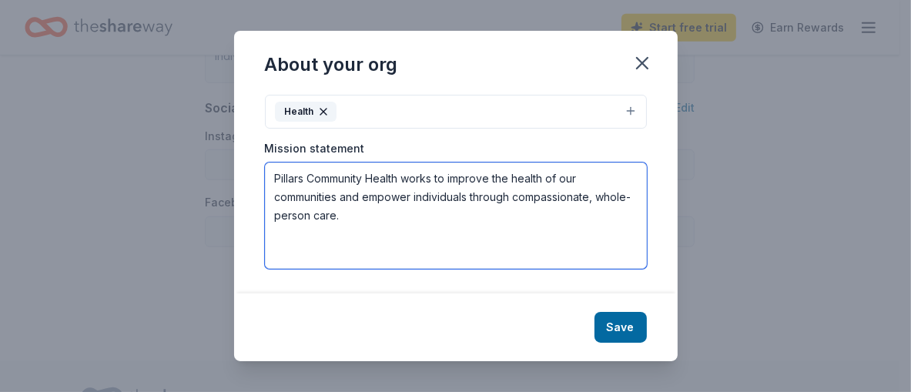
click at [427, 175] on textarea "Pillars Community Health works to improve the health of our communities and emp…" at bounding box center [456, 215] width 382 height 106
paste textarea "We envision communities where all people have equal access to the care they nee…"
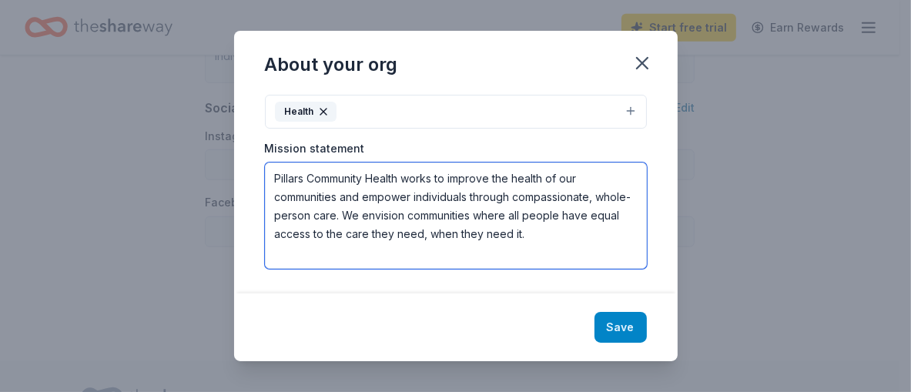
type textarea "Pillars Community Health works to improve the health of our communities and emp…"
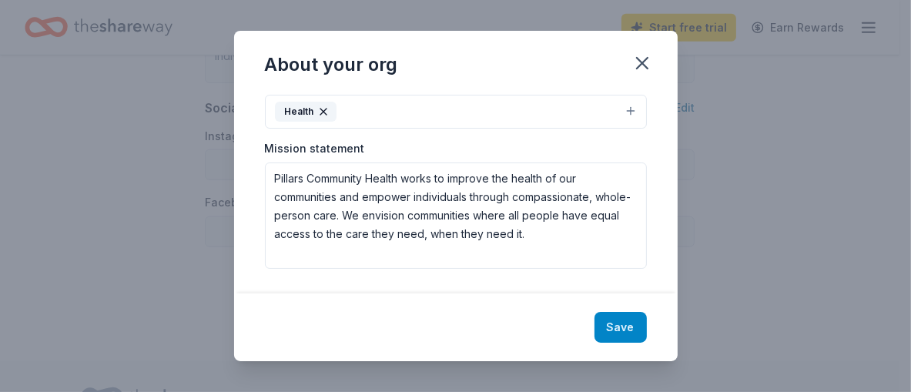
click at [647, 312] on button "Save" at bounding box center [620, 327] width 52 height 31
type textarea "Pillars Community Health works to improve the health of our communities and emp…"
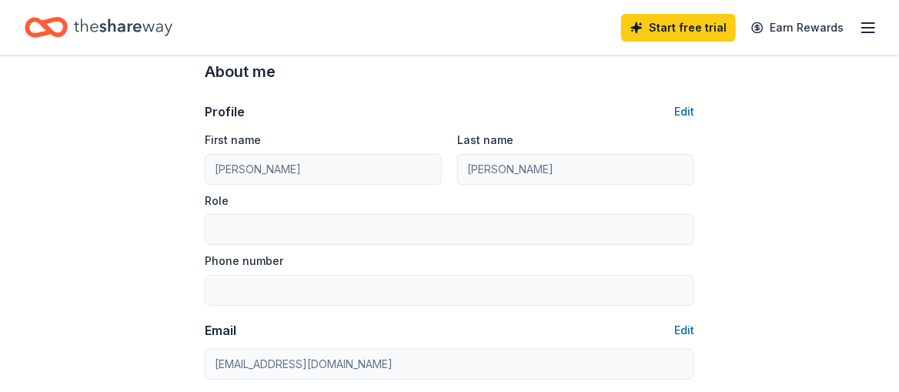
scroll to position [0, 0]
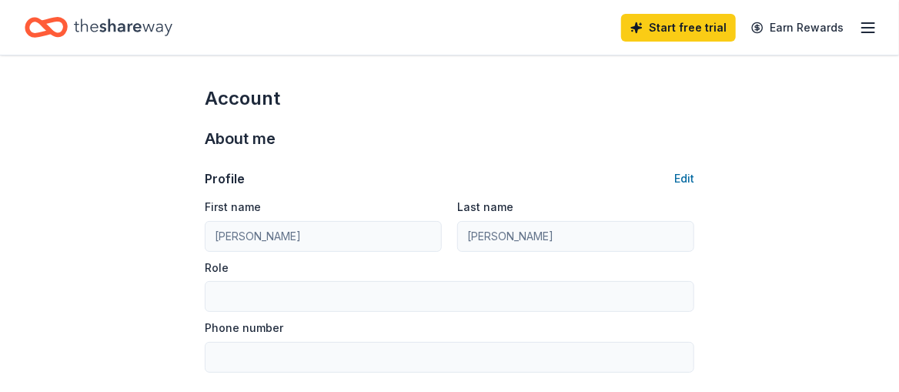
type input "7087455277"
click at [864, 35] on icon "button" at bounding box center [868, 27] width 18 height 18
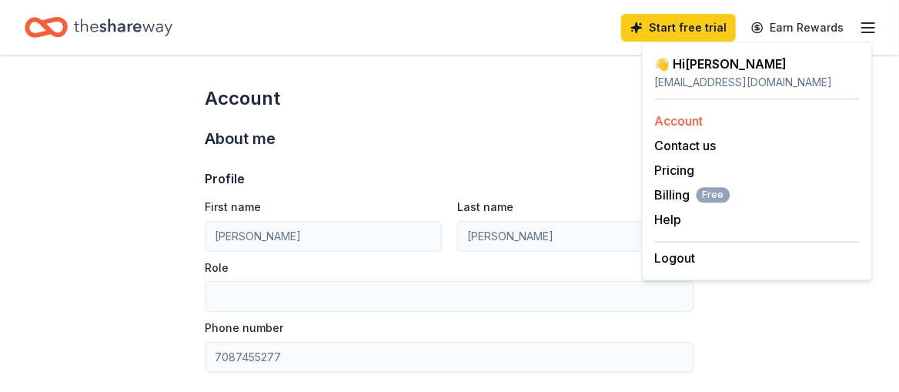
click at [699, 129] on link "Account" at bounding box center [679, 120] width 48 height 15
click at [529, 137] on div "About me Profile Edit First name Amy Last name Boyle Role Phone number 70874552…" at bounding box center [450, 327] width 490 height 433
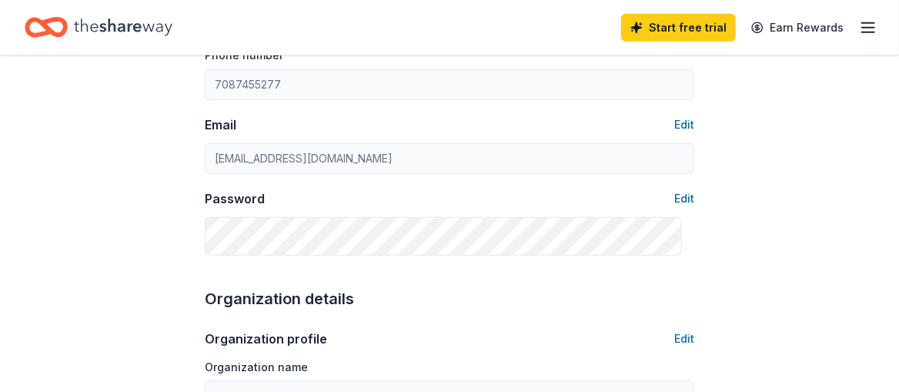
scroll to position [273, 0]
click at [132, 28] on icon "Home" at bounding box center [123, 28] width 99 height 32
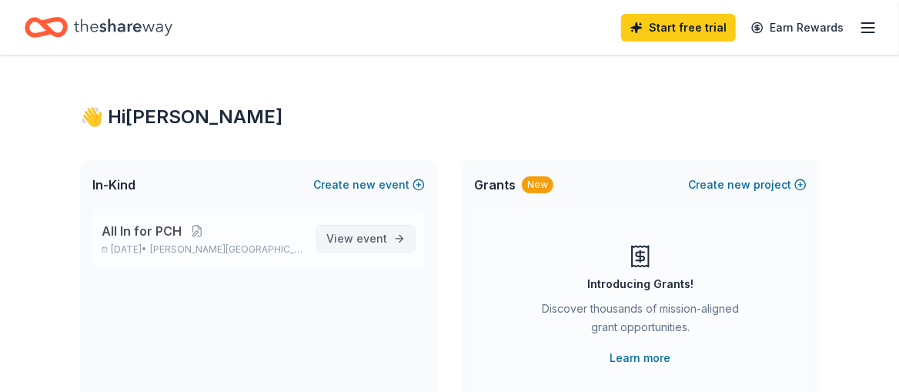
click at [326, 248] on span "View event" at bounding box center [356, 238] width 61 height 18
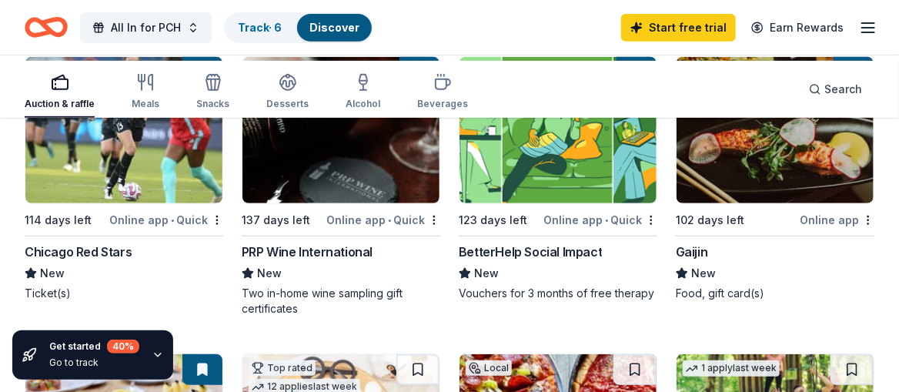
scroll to position [154, 0]
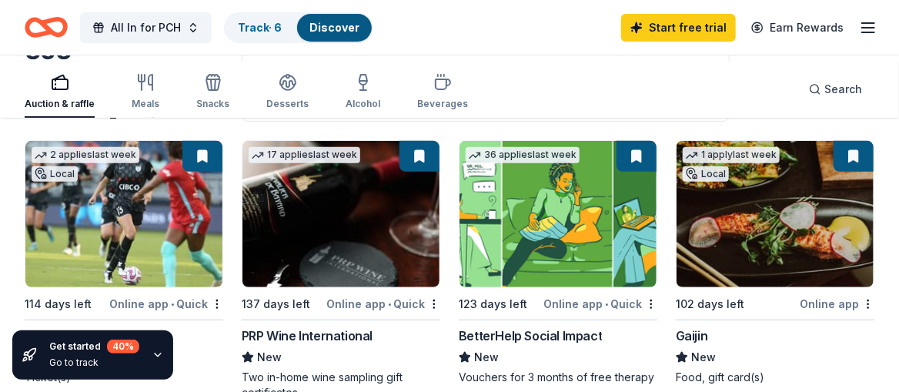
click at [781, 229] on img at bounding box center [775, 214] width 197 height 146
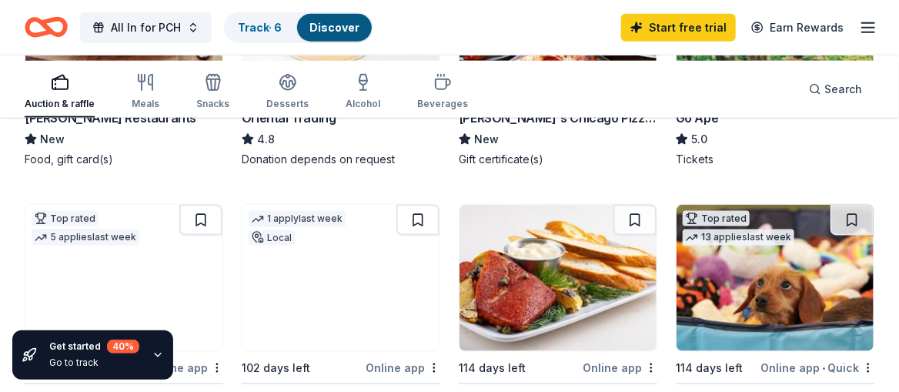
scroll to position [693, 0]
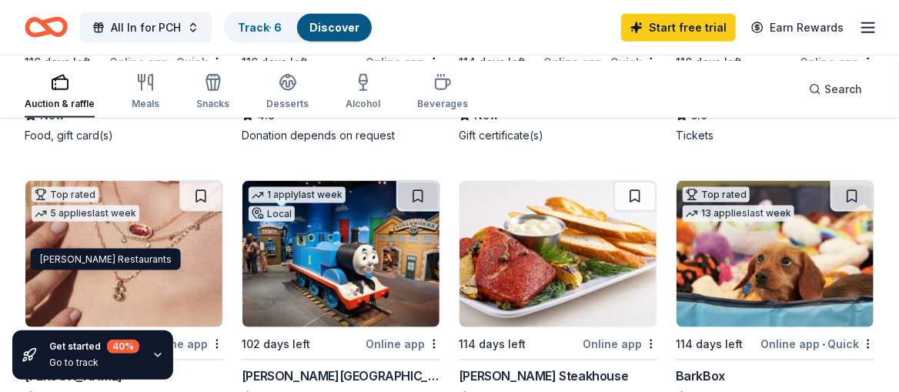
click at [72, 103] on div "[PERSON_NAME] Restaurants" at bounding box center [111, 94] width 172 height 18
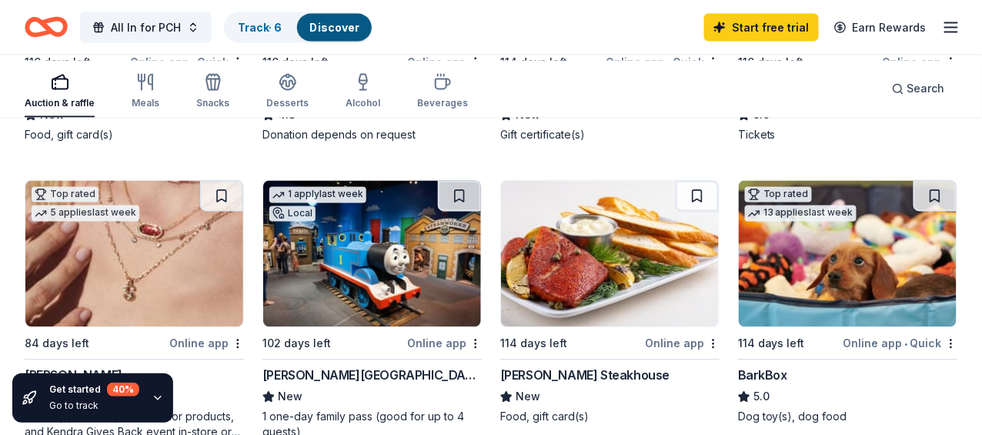
click at [738, 103] on div "Go Ape" at bounding box center [759, 94] width 43 height 18
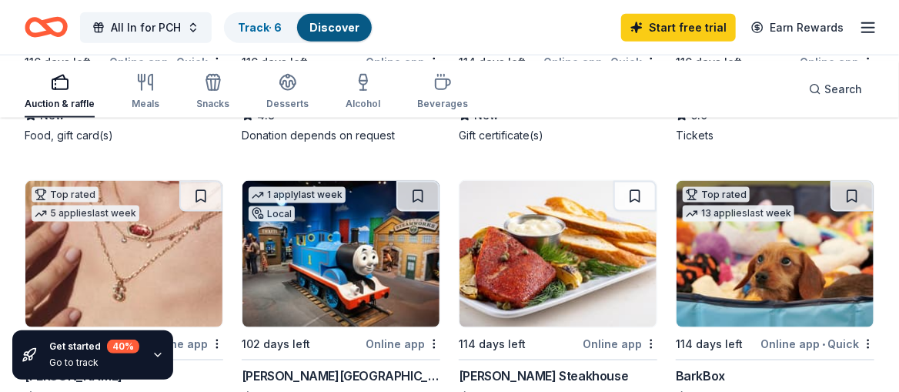
click at [731, 72] on div "116 days left" at bounding box center [709, 62] width 66 height 18
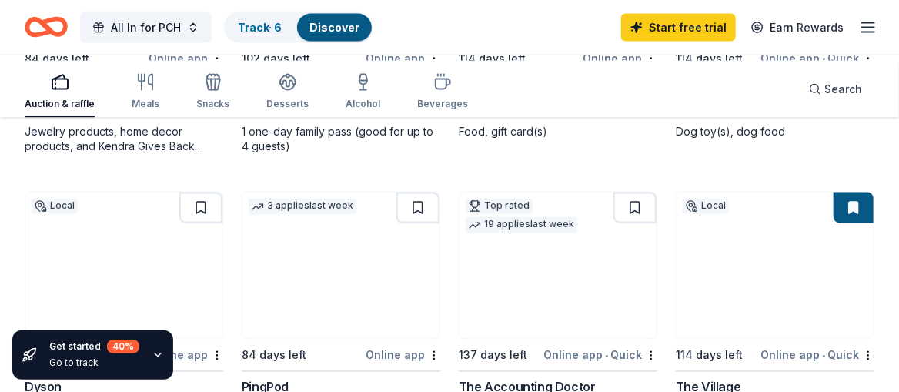
scroll to position [1001, 0]
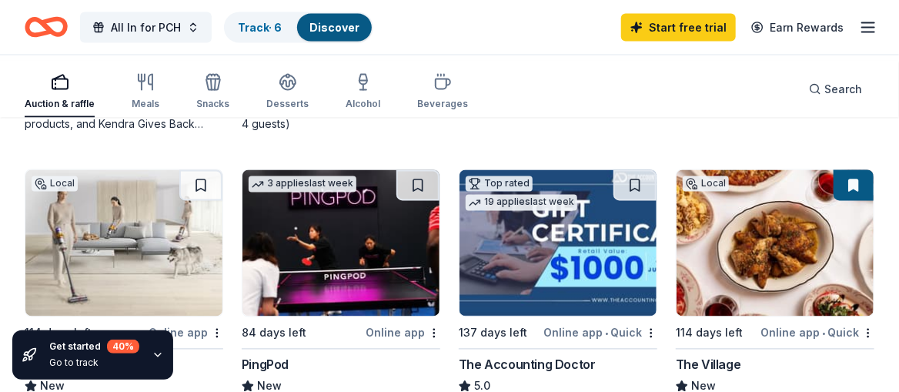
click at [708, 77] on div "BarkBox" at bounding box center [700, 68] width 49 height 18
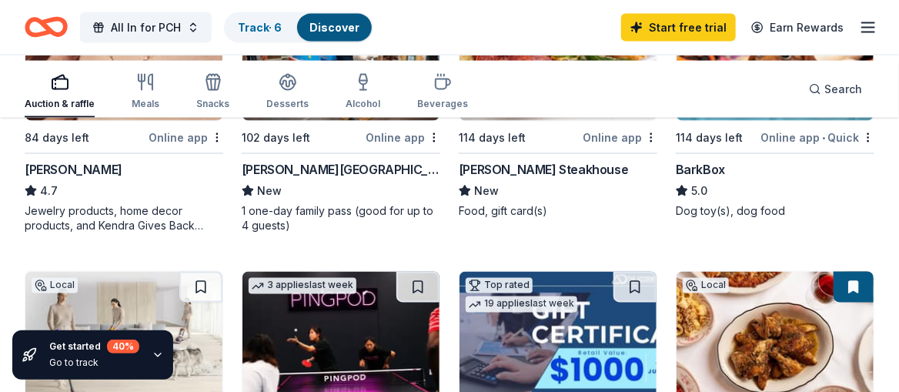
scroll to position [924, 0]
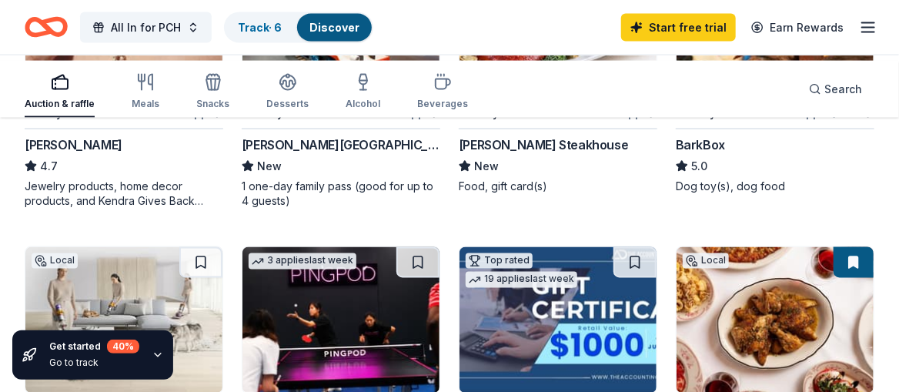
click at [714, 154] on div "BarkBox" at bounding box center [700, 144] width 49 height 18
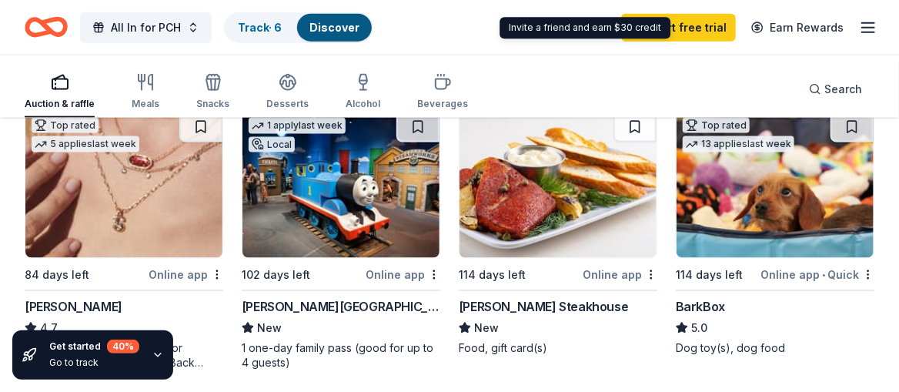
scroll to position [770, 0]
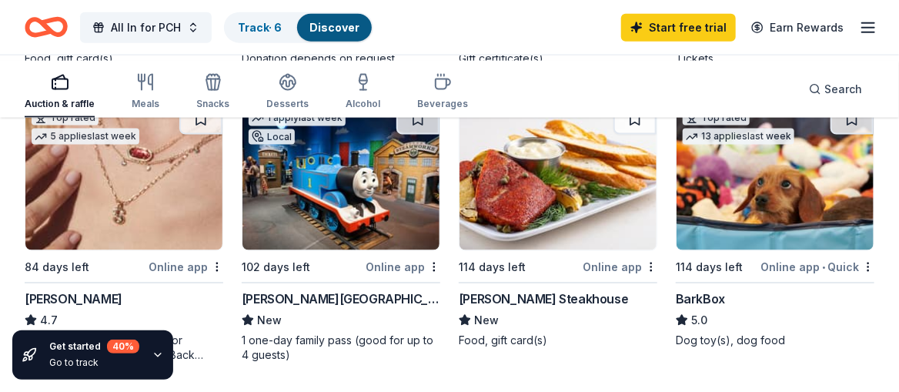
click at [859, 33] on icon "button" at bounding box center [868, 27] width 18 height 18
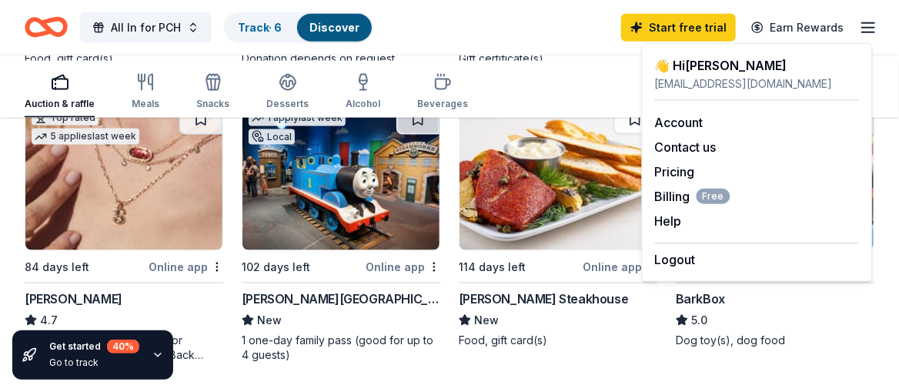
click at [898, 69] on div "Auction & raffle Meals Snacks Desserts Alcohol Beverages Search" at bounding box center [449, 89] width 899 height 57
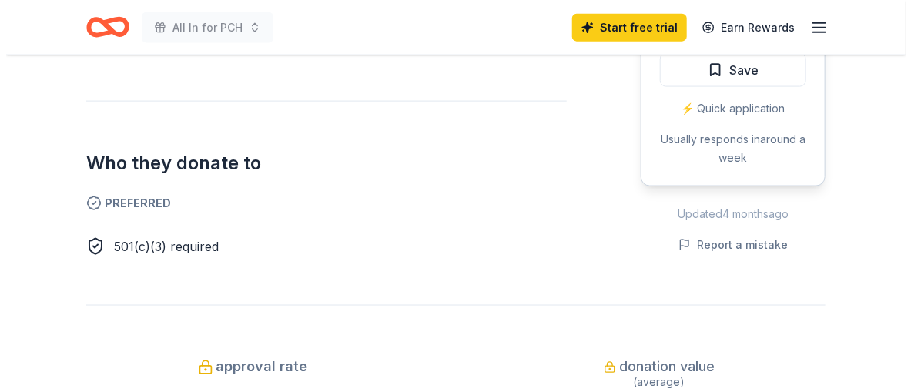
scroll to position [770, 0]
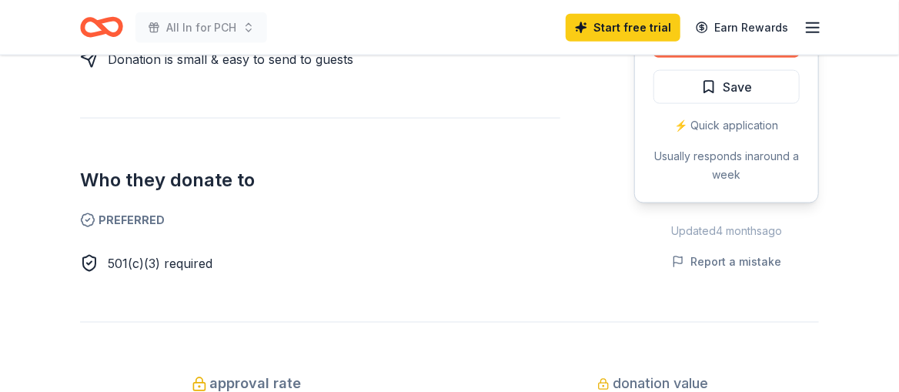
click at [693, 58] on button "Apply" at bounding box center [727, 41] width 146 height 34
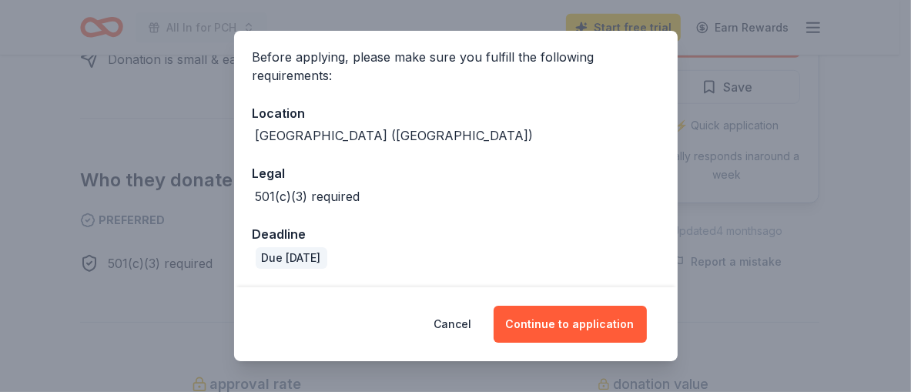
scroll to position [229, 0]
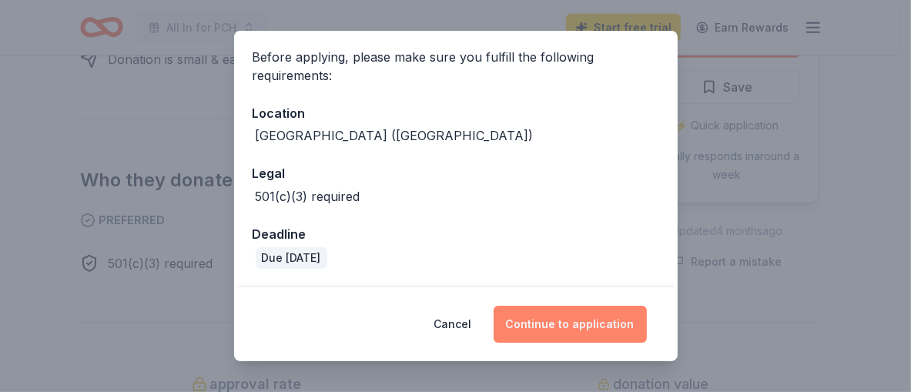
click at [634, 309] on button "Continue to application" at bounding box center [569, 324] width 153 height 37
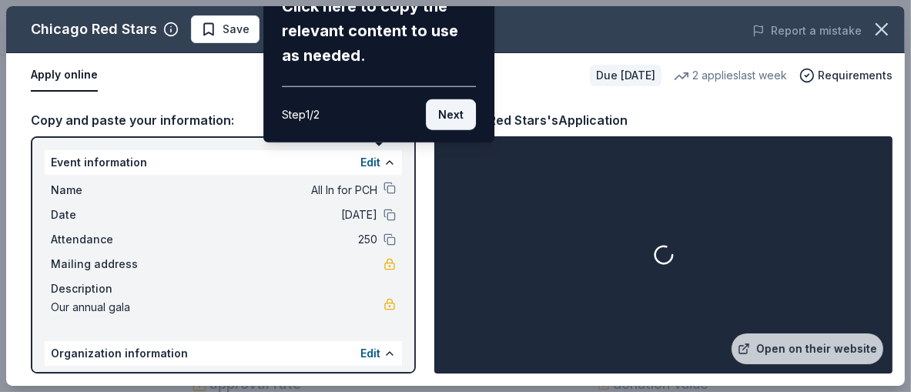
click at [453, 130] on button "Next" at bounding box center [451, 114] width 50 height 31
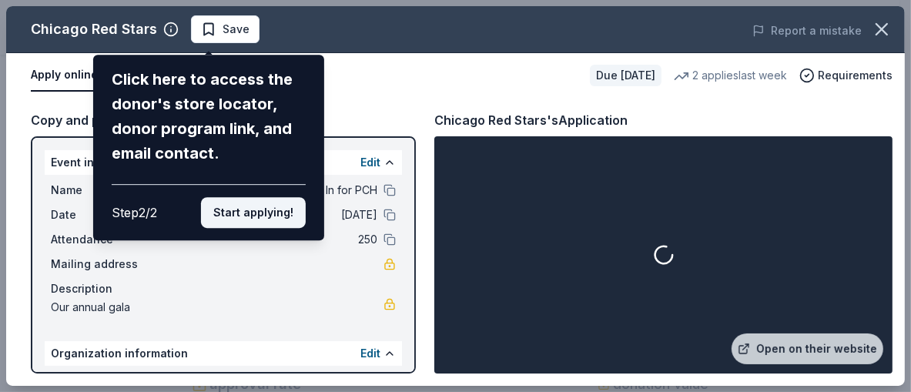
click at [222, 228] on button "Start applying!" at bounding box center [253, 212] width 105 height 31
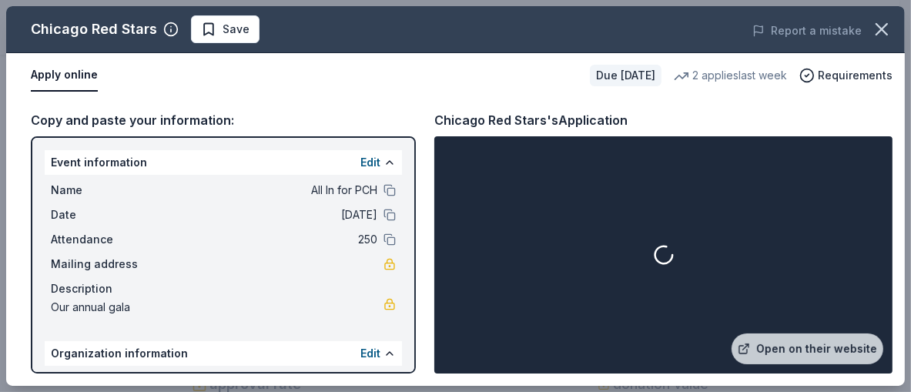
drag, startPoint x: 418, startPoint y: 214, endPoint x: 416, endPoint y: 271, distance: 57.0
click at [416, 271] on div "Chicago Red Stars Save Report a mistake Apply online Due in 114 days 2 applies …" at bounding box center [455, 196] width 898 height 380
click at [415, 361] on div "Chicago Red Stars Save Report a mistake Apply online Due in 114 days 2 applies …" at bounding box center [455, 196] width 898 height 380
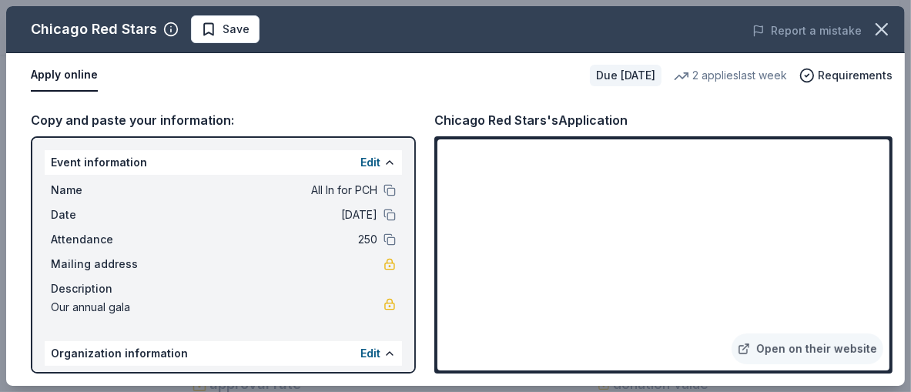
drag, startPoint x: 418, startPoint y: 235, endPoint x: 421, endPoint y: 262, distance: 27.1
click at [421, 262] on div "Chicago Red Stars Save Report a mistake Apply online Due in 114 days 2 applies …" at bounding box center [455, 196] width 898 height 380
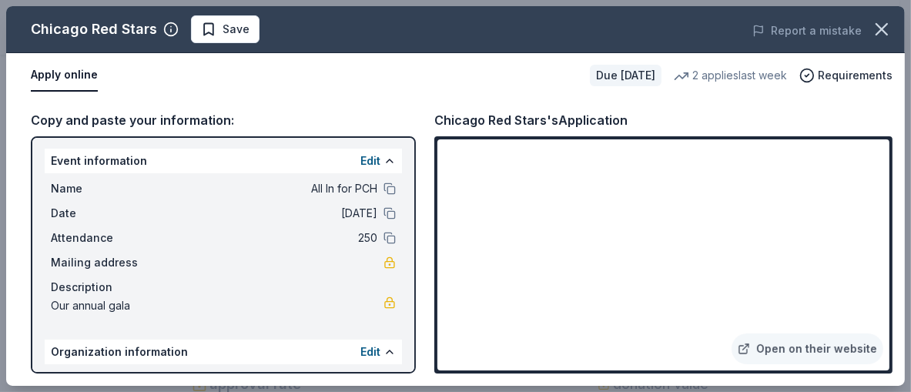
scroll to position [0, 0]
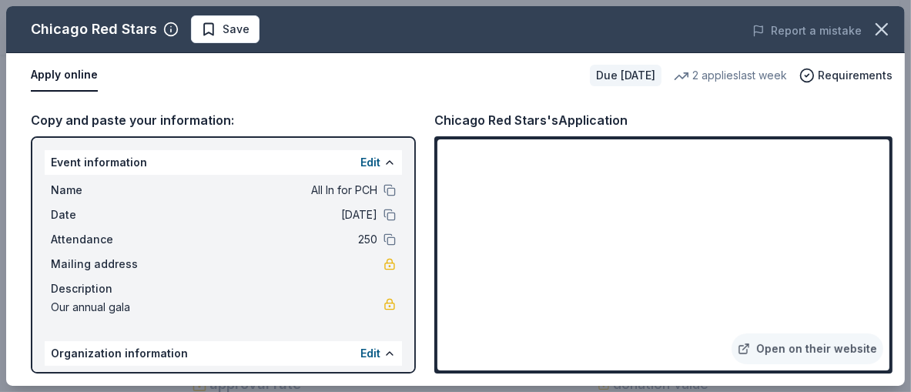
click at [51, 91] on button "Apply online" at bounding box center [64, 75] width 67 height 32
click at [249, 38] on span "Save" at bounding box center [235, 29] width 27 height 18
click at [322, 92] on div "Apply online" at bounding box center [304, 75] width 547 height 32
click at [874, 40] on icon "button" at bounding box center [882, 29] width 22 height 22
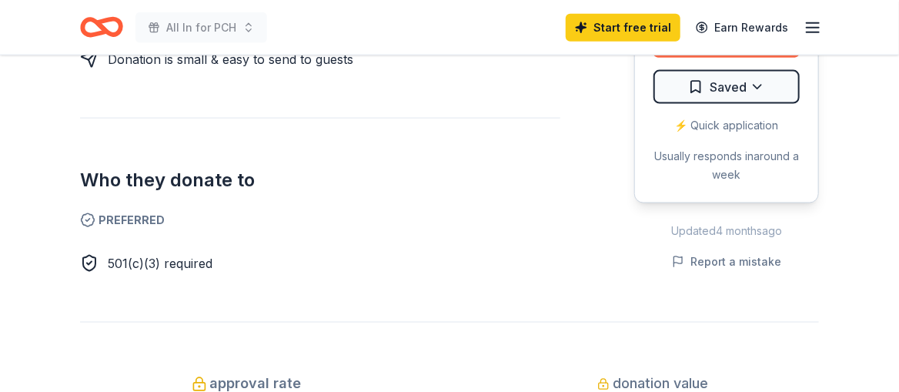
click at [731, 58] on button "Apply" at bounding box center [727, 41] width 146 height 34
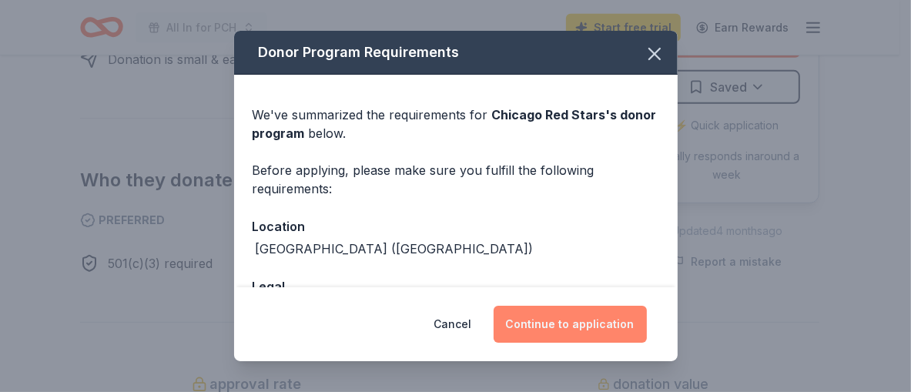
click at [612, 309] on button "Continue to application" at bounding box center [569, 324] width 153 height 37
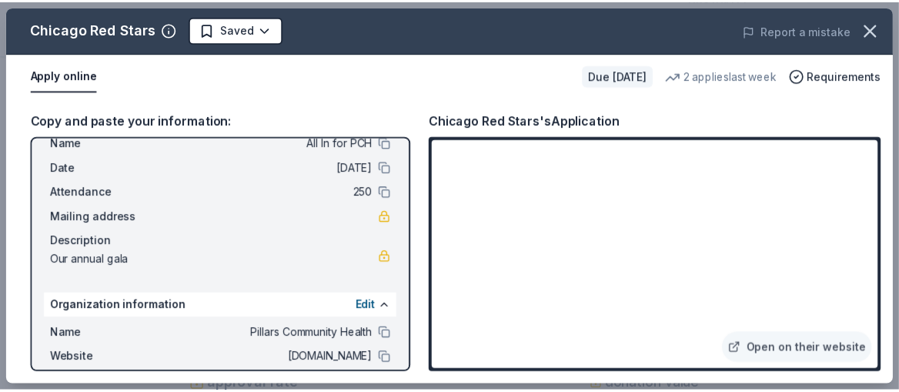
scroll to position [18, 0]
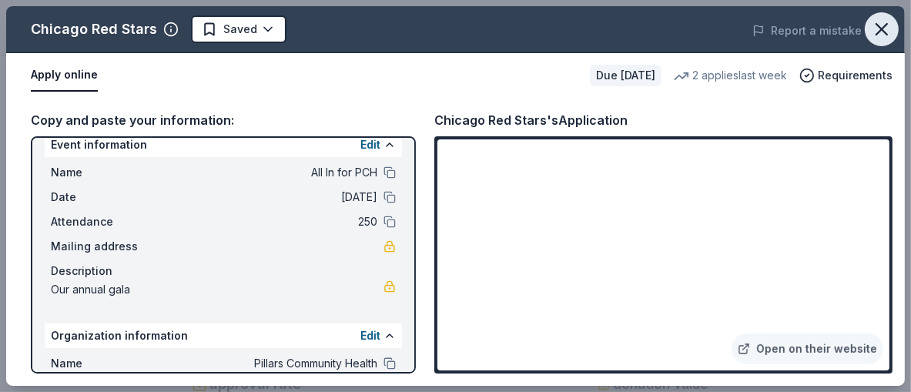
click at [882, 34] on icon "button" at bounding box center [882, 29] width 22 height 22
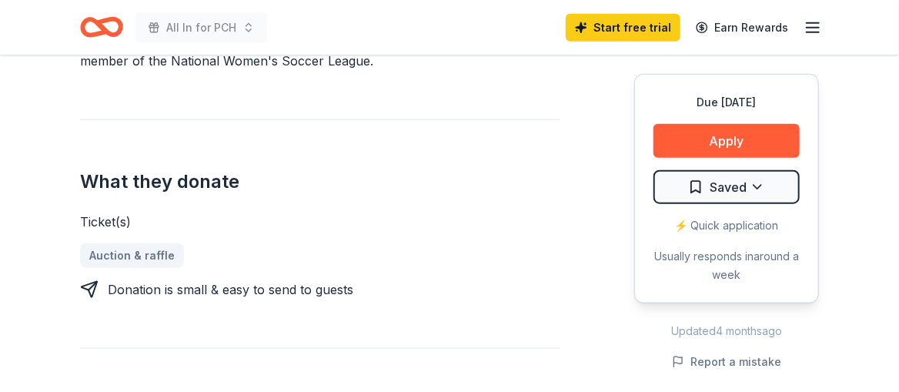
scroll to position [385, 0]
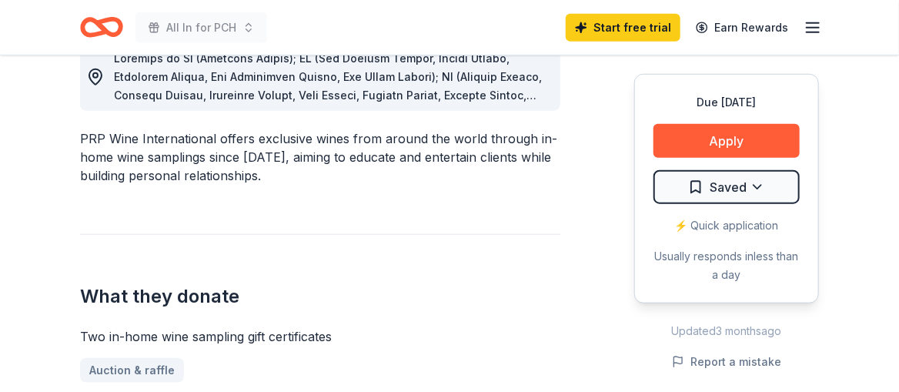
scroll to position [463, 0]
click at [463, 218] on span at bounding box center [331, 270] width 434 height 438
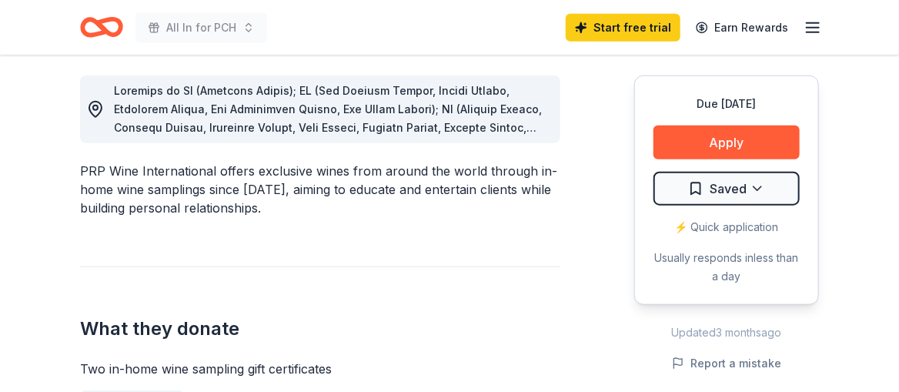
scroll to position [385, 0]
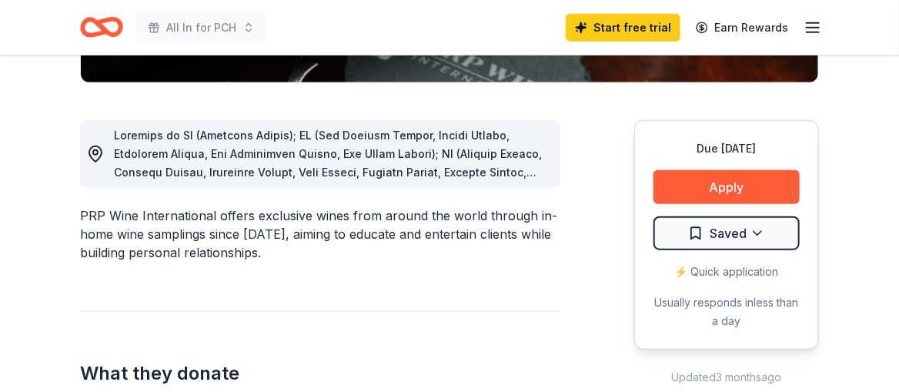
click at [188, 182] on div at bounding box center [331, 153] width 434 height 55
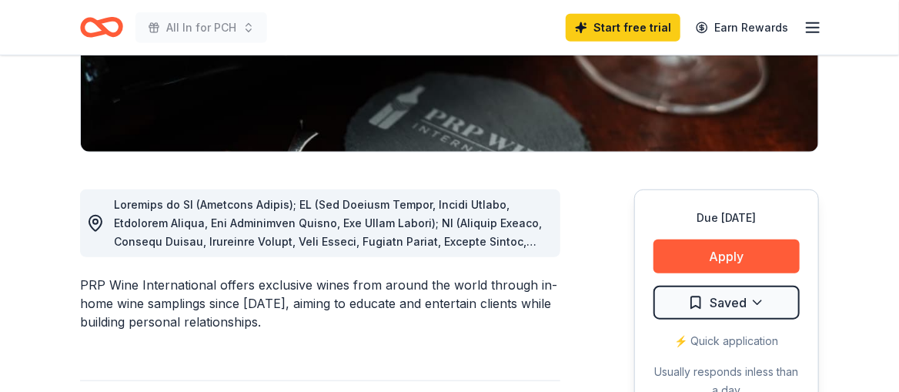
scroll to position [381, 0]
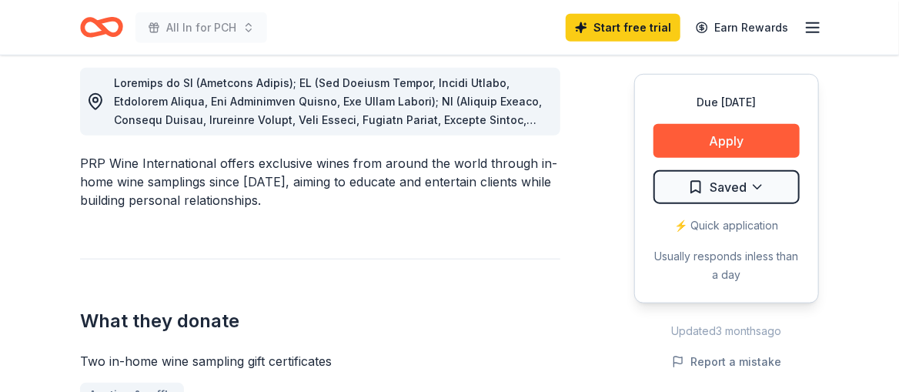
scroll to position [463, 0]
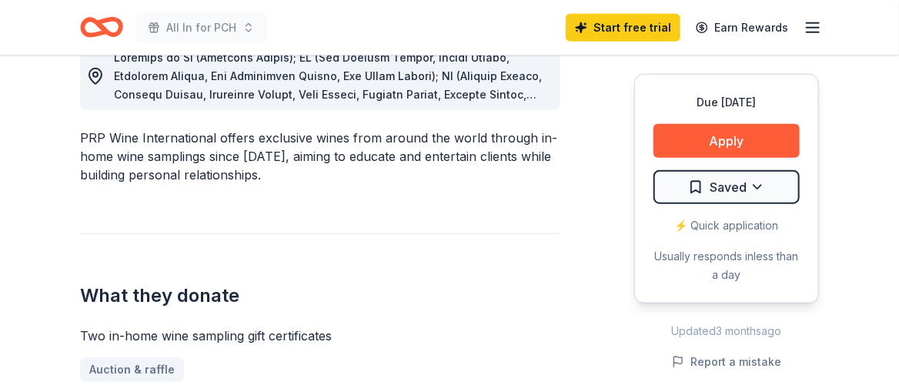
click at [477, 110] on div at bounding box center [320, 76] width 480 height 68
click at [453, 229] on span at bounding box center [331, 270] width 434 height 438
drag, startPoint x: 433, startPoint y: 225, endPoint x: 409, endPoint y: 231, distance: 25.4
click at [409, 231] on span at bounding box center [331, 270] width 434 height 438
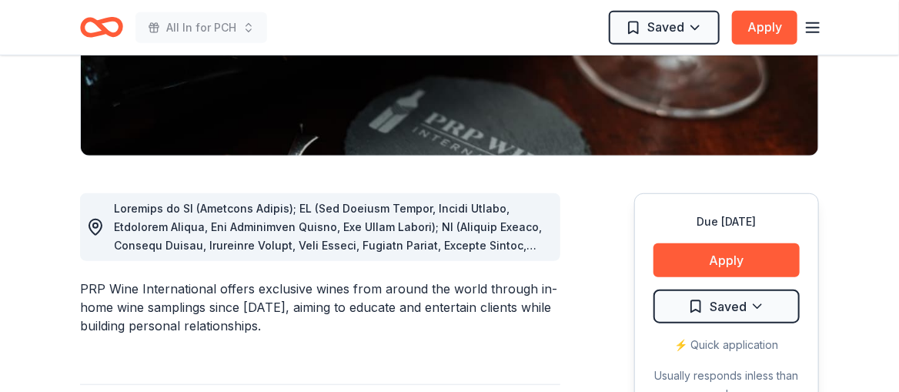
scroll to position [0, 0]
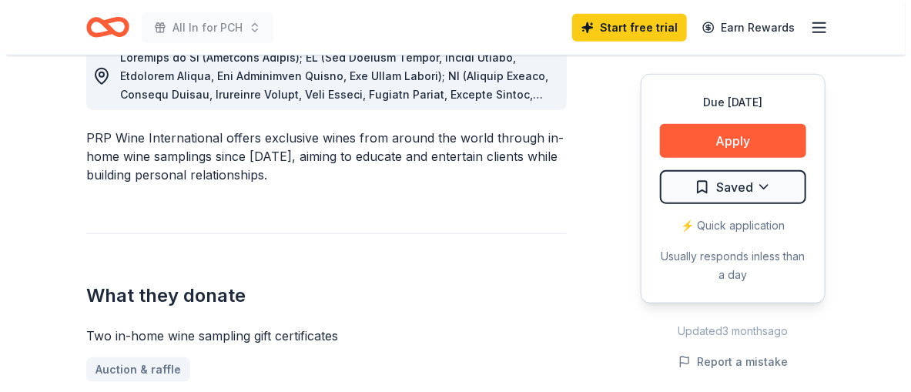
scroll to position [539, 0]
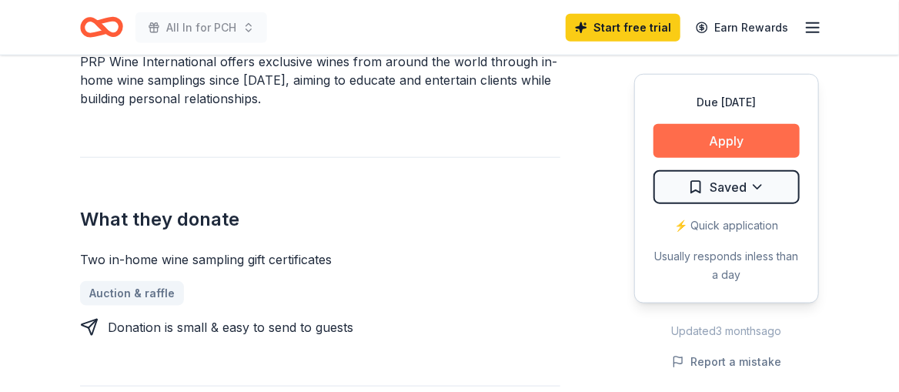
click at [712, 158] on button "Apply" at bounding box center [727, 141] width 146 height 34
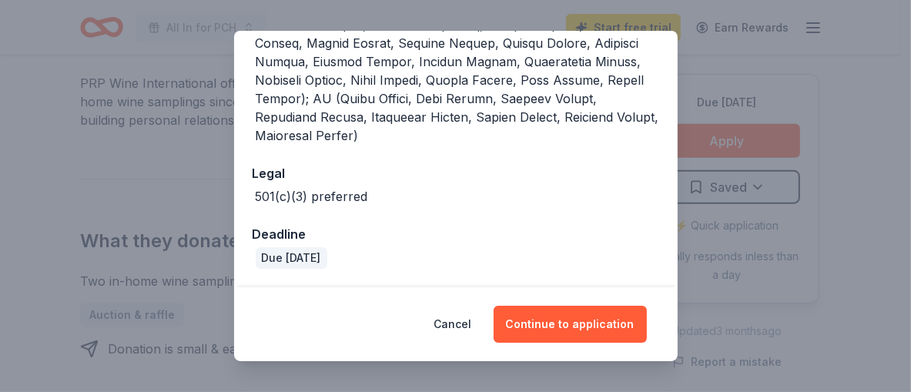
scroll to position [898, 0]
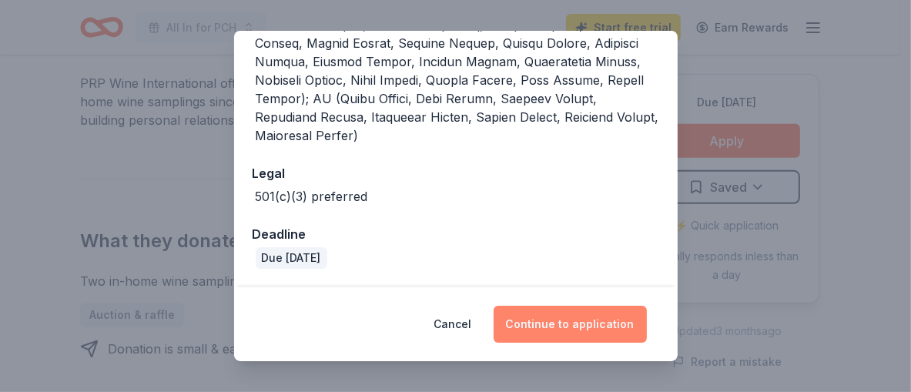
click at [625, 309] on button "Continue to application" at bounding box center [569, 324] width 153 height 37
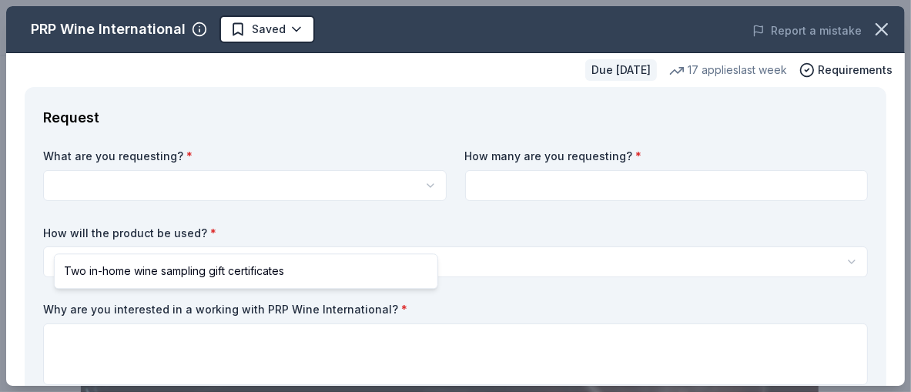
scroll to position [0, 0]
click at [304, 226] on html "All In for PCH Saved Apply Due [DATE] Share PRP Wine International New • 2 revi…" at bounding box center [455, 196] width 911 height 392
select select "Two in-home wine sampling gift certificates"
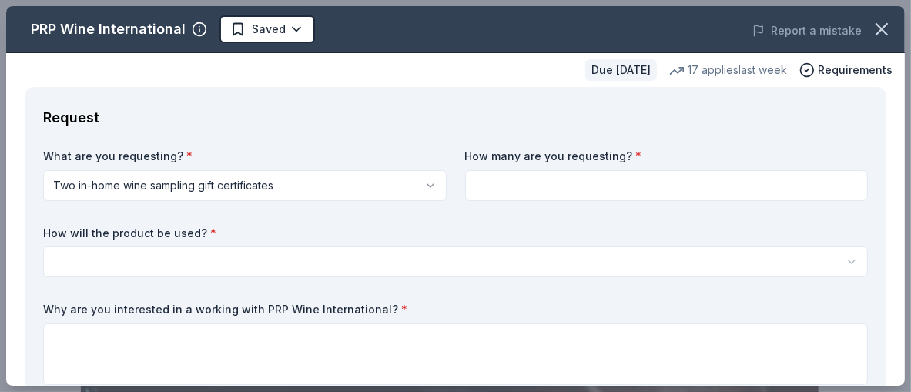
click at [567, 201] on input at bounding box center [666, 185] width 403 height 31
type input "2"
click at [804, 322] on html "All In for PCH Saved Apply Due [DATE] Share PRP Wine International New • 2 revi…" at bounding box center [455, 196] width 911 height 392
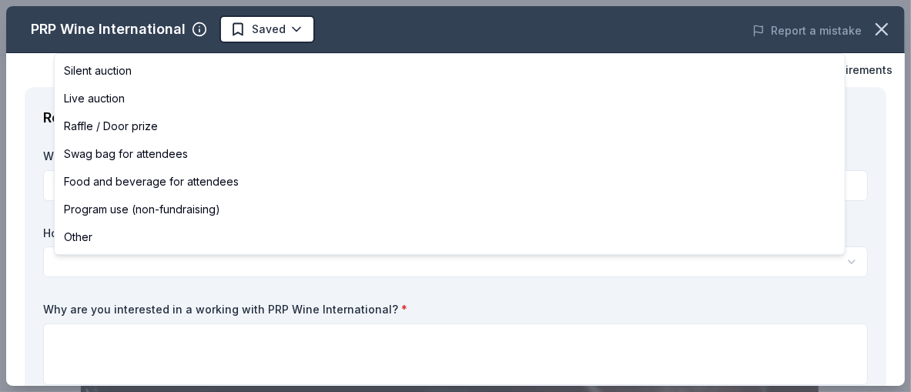
select select "silentAuction"
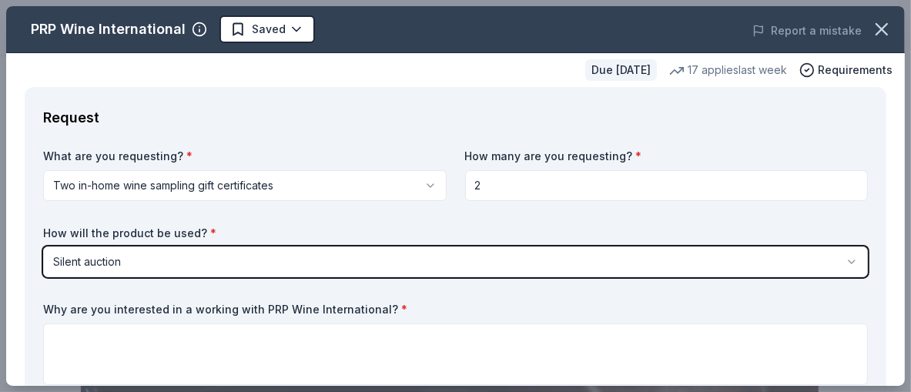
scroll to position [154, 0]
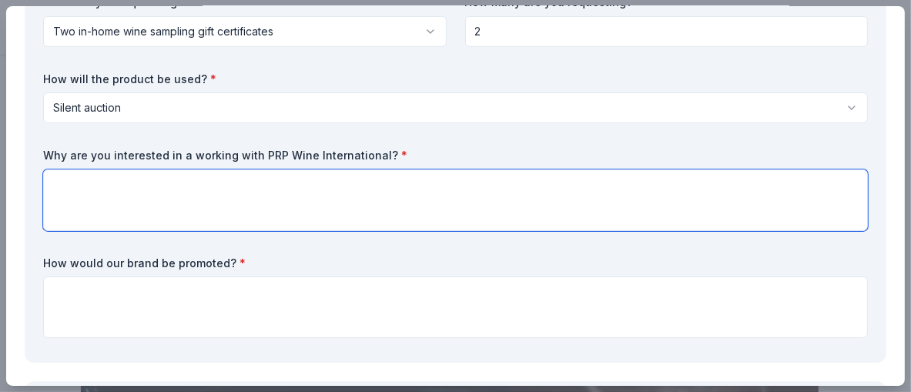
click at [376, 231] on textarea at bounding box center [455, 200] width 824 height 62
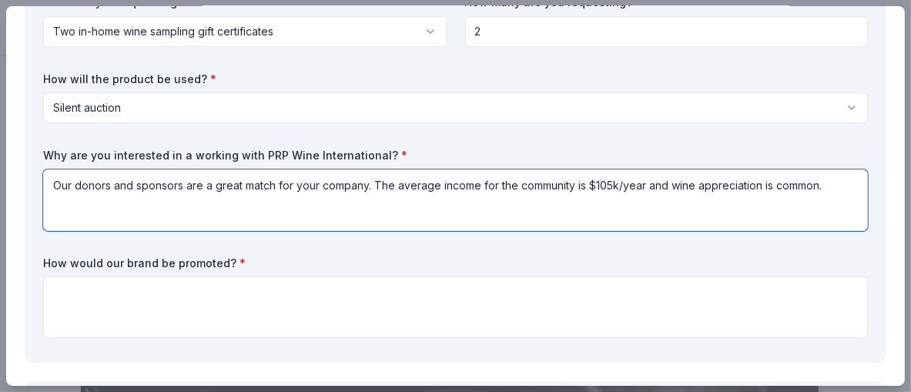
scroll to position [230, 0]
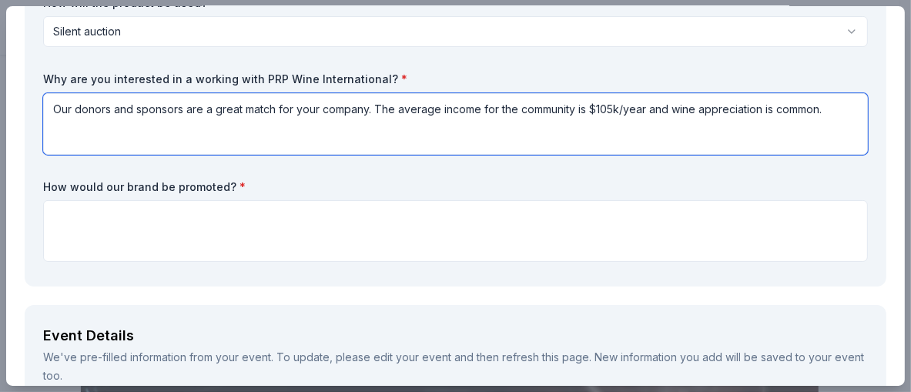
type textarea "Our donors and sponsors are a great match for your company. The average income …"
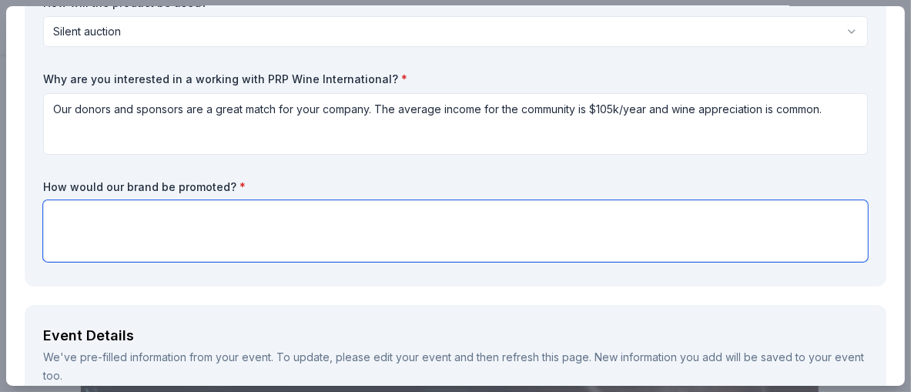
click at [592, 262] on textarea at bounding box center [455, 231] width 824 height 62
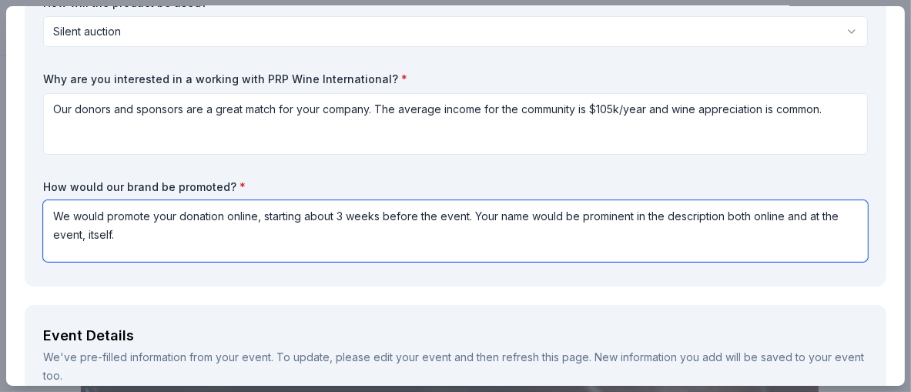
click at [580, 262] on textarea "We would promote your donation online, starting about 3 weeks before the event.…" at bounding box center [455, 231] width 824 height 62
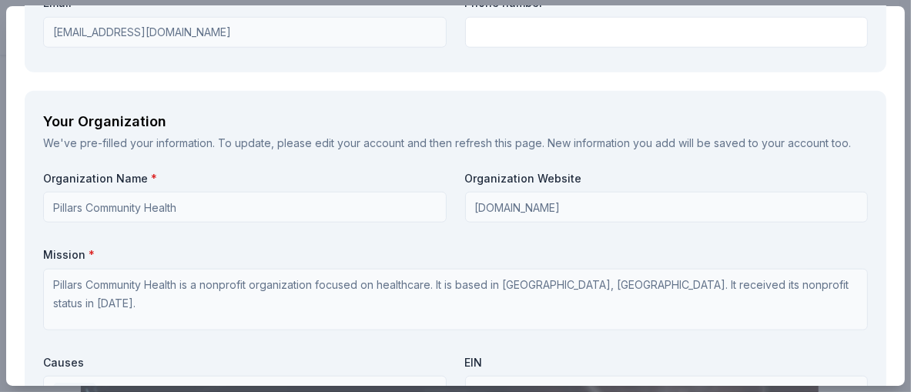
scroll to position [1309, 0]
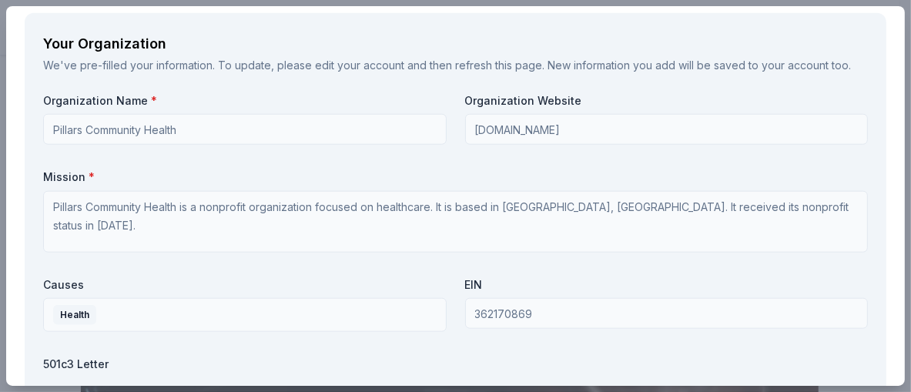
type textarea "We would promote your donation online, starting about 3 weeks before the event …"
type input "7087455277"
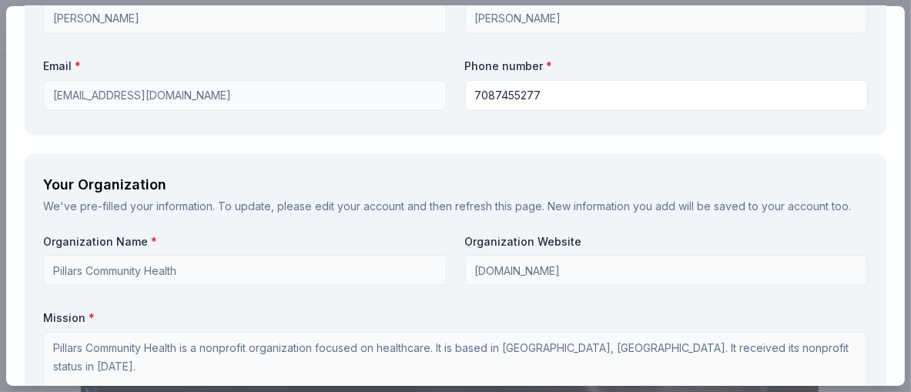
scroll to position [1014, 0]
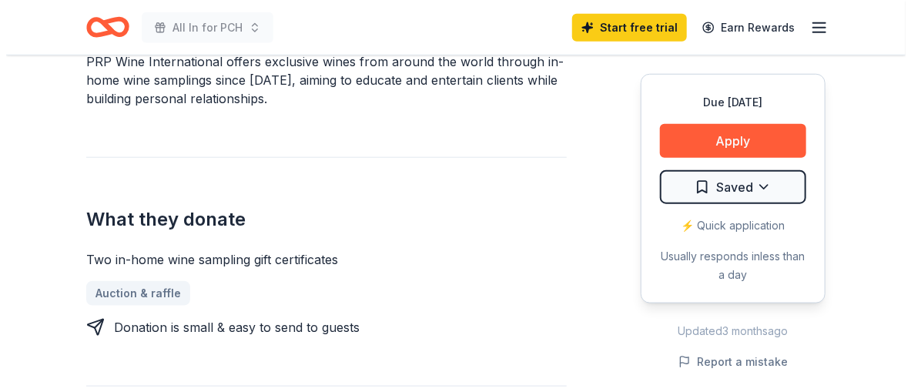
scroll to position [616, 0]
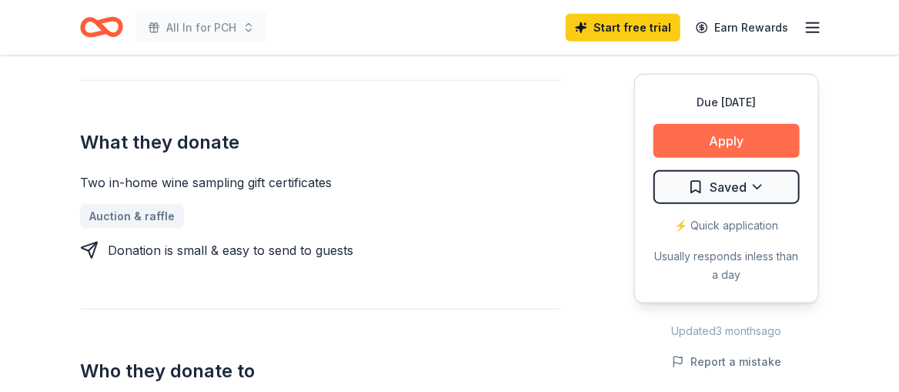
click at [711, 158] on button "Apply" at bounding box center [727, 141] width 146 height 34
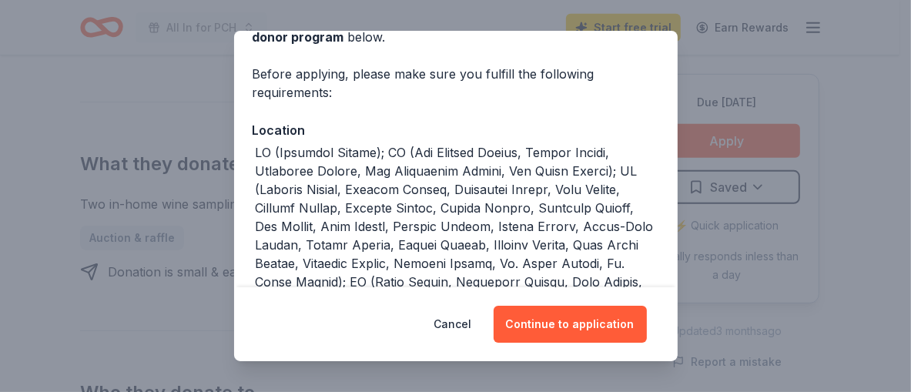
scroll to position [230, 0]
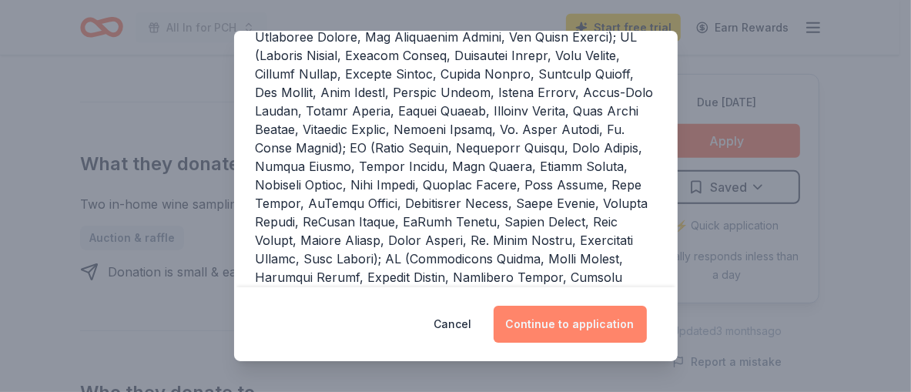
click at [616, 325] on button "Continue to application" at bounding box center [569, 324] width 153 height 37
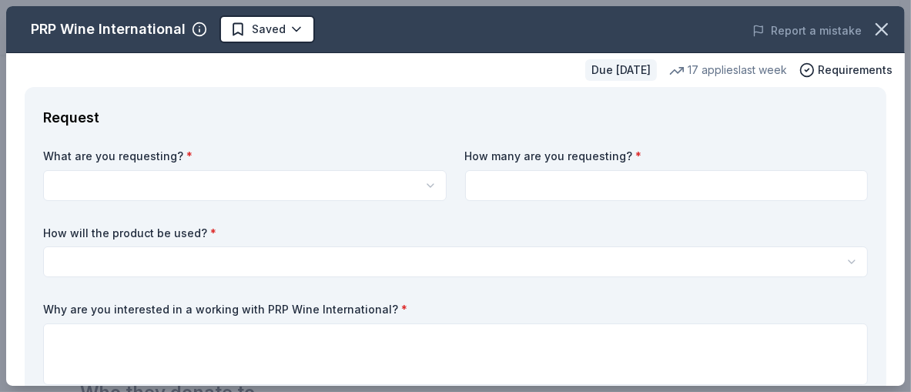
scroll to position [0, 0]
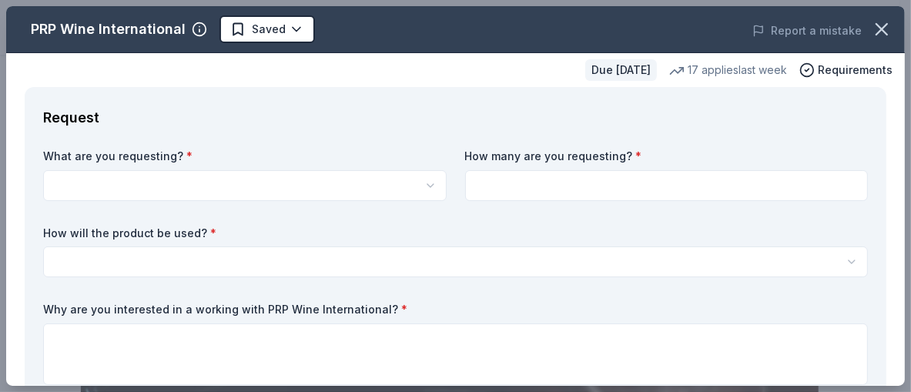
click at [232, 226] on html "All In for PCH Start free trial Earn Rewards Due [DATE] Share PRP Wine Internat…" at bounding box center [455, 196] width 911 height 392
select select "Two in-home wine sampling gift certificates"
click at [520, 201] on input at bounding box center [666, 185] width 403 height 31
type input "2"
click at [456, 321] on html "All In for PCH Saved Apply Due [DATE] Share PRP Wine International New • 2 revi…" at bounding box center [455, 196] width 911 height 392
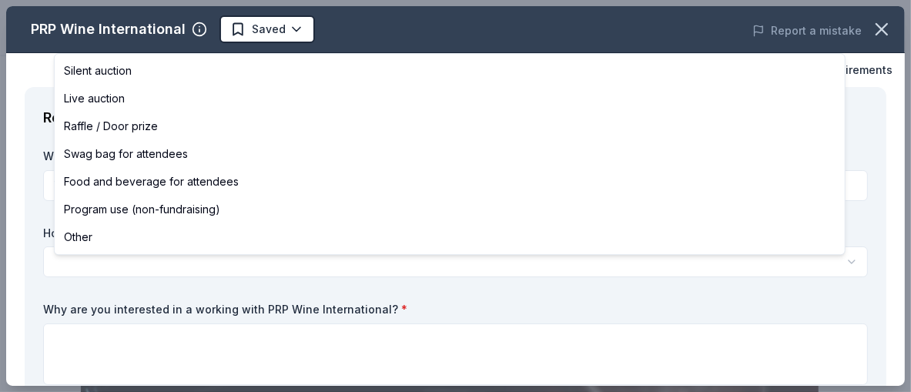
select select "silentAuction"
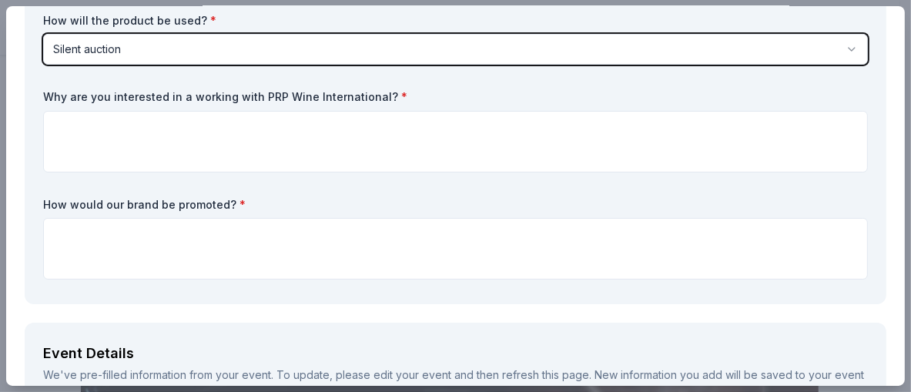
scroll to position [230, 0]
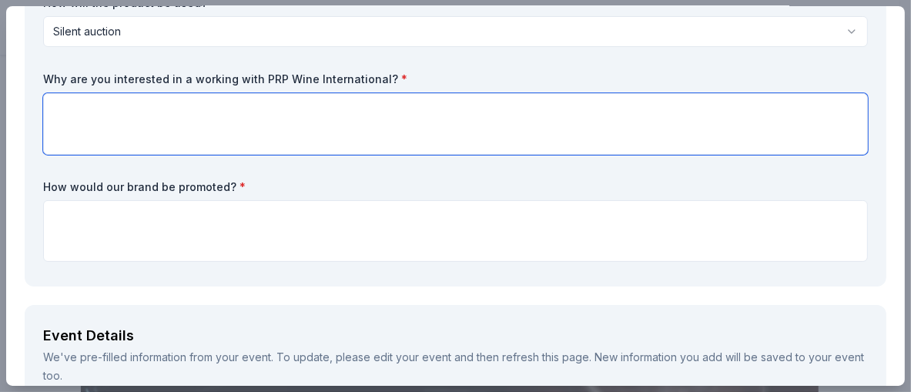
click at [423, 155] on textarea at bounding box center [455, 124] width 824 height 62
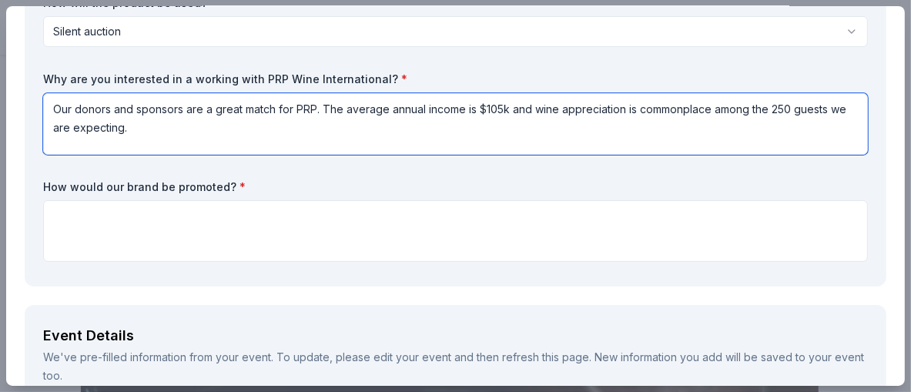
type textarea "Our donors and sponsors are a great match for PRP. The average annual income is…"
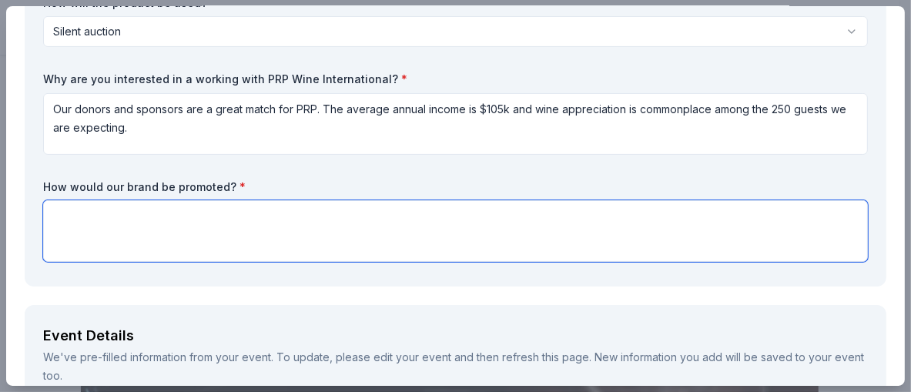
click at [420, 262] on textarea at bounding box center [455, 231] width 824 height 62
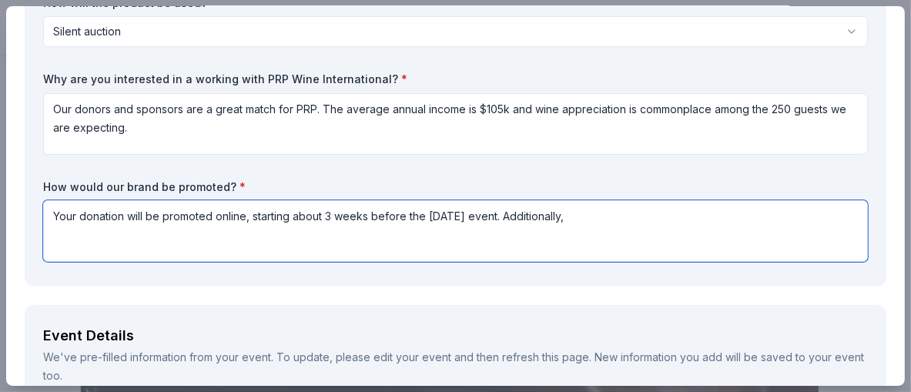
drag, startPoint x: 657, startPoint y: 313, endPoint x: 755, endPoint y: 313, distance: 98.5
click at [755, 262] on textarea "Your donation will be promoted online, starting about 3 weeks before the Februa…" at bounding box center [455, 231] width 824 height 62
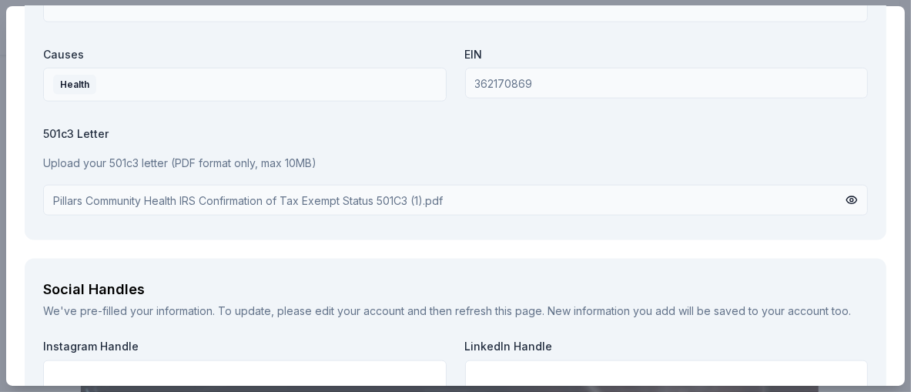
scroll to position [1617, 0]
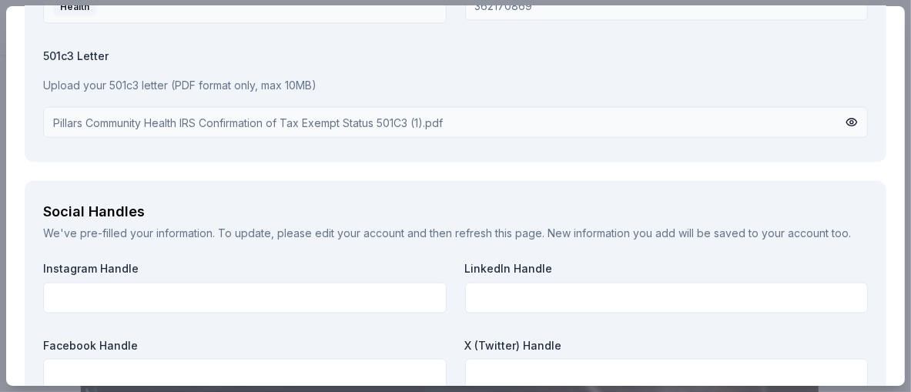
type textarea "Your donation will be promoted online, starting about 3 weeks before the Februa…"
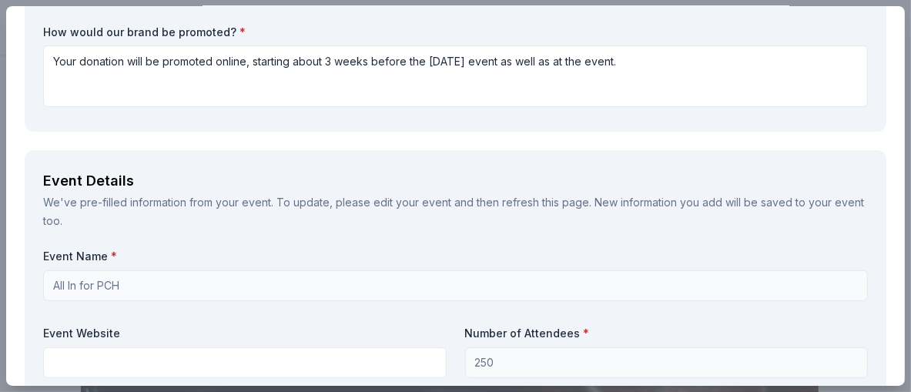
scroll to position [307, 0]
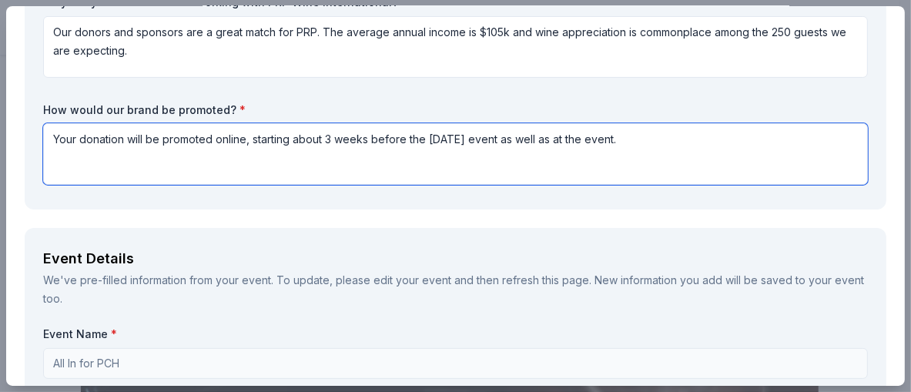
click at [830, 185] on textarea "Your donation will be promoted online, starting about 3 weeks before the Februa…" at bounding box center [455, 154] width 824 height 62
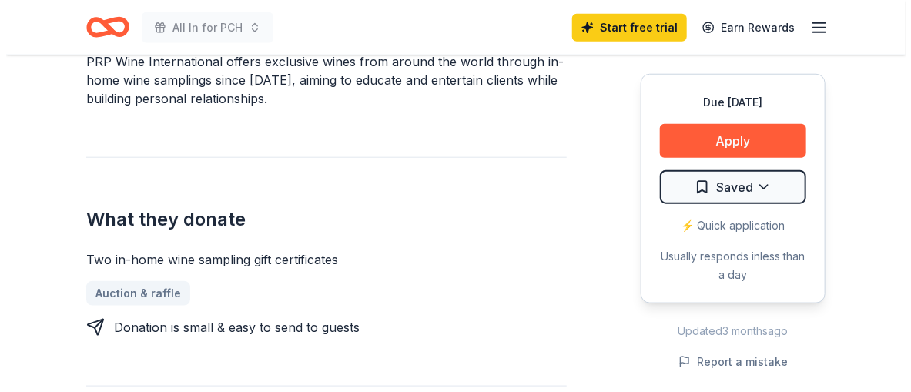
scroll to position [616, 0]
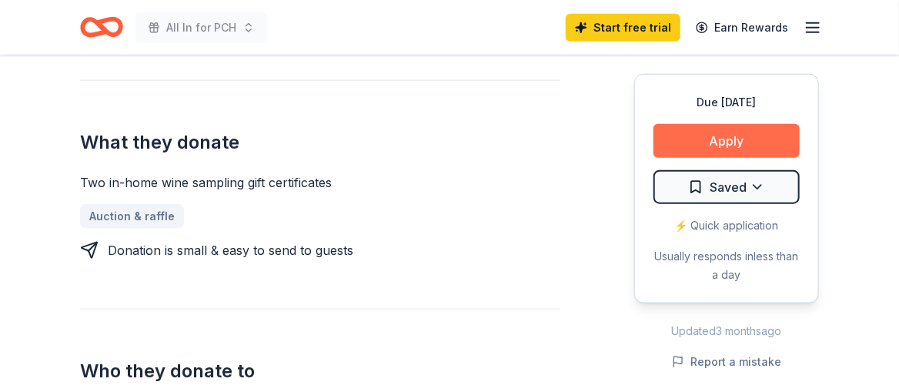
click at [669, 158] on button "Apply" at bounding box center [727, 141] width 146 height 34
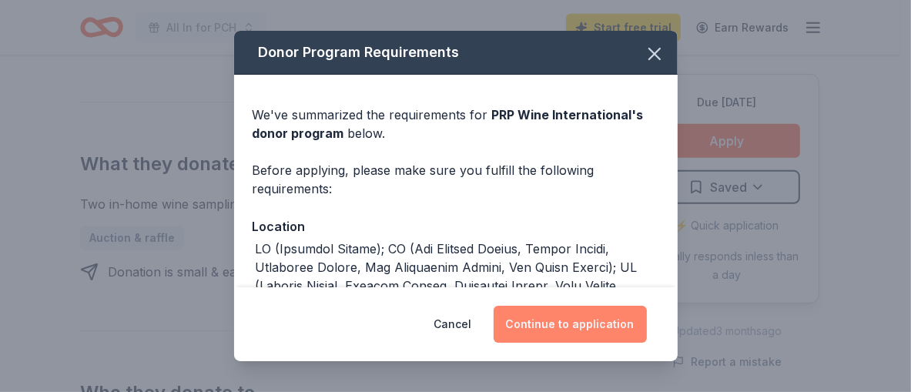
click at [637, 311] on button "Continue to application" at bounding box center [569, 324] width 153 height 37
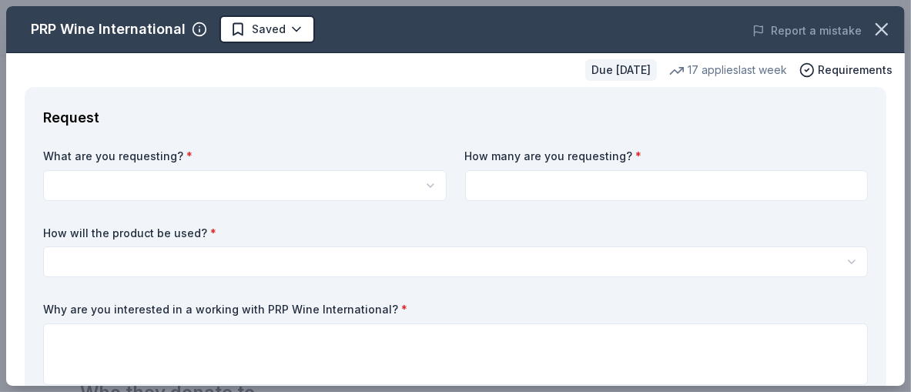
scroll to position [0, 0]
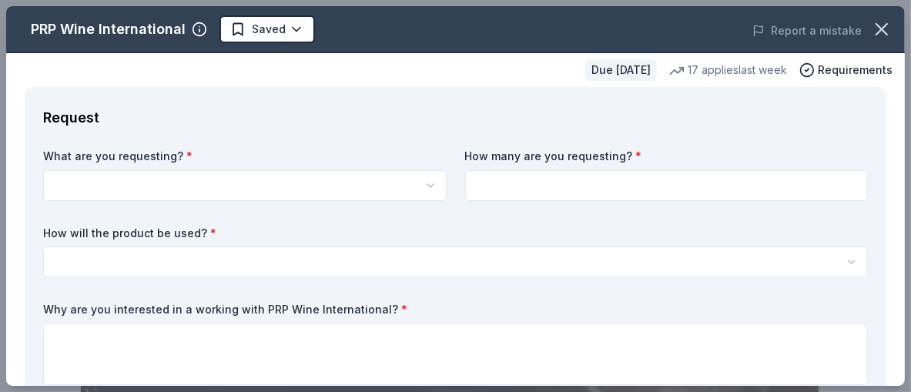
click at [393, 235] on html "All In for PCH Start free trial Earn Rewards Due [DATE] Share PRP Wine Internat…" at bounding box center [455, 196] width 911 height 392
select select "Two in-home wine sampling gift certificates"
click at [563, 201] on input at bounding box center [666, 185] width 403 height 31
type input "1"
click at [543, 336] on html "All In for PCH Saved Apply Due [DATE] Share PRP Wine International New • 2 revi…" at bounding box center [455, 196] width 911 height 392
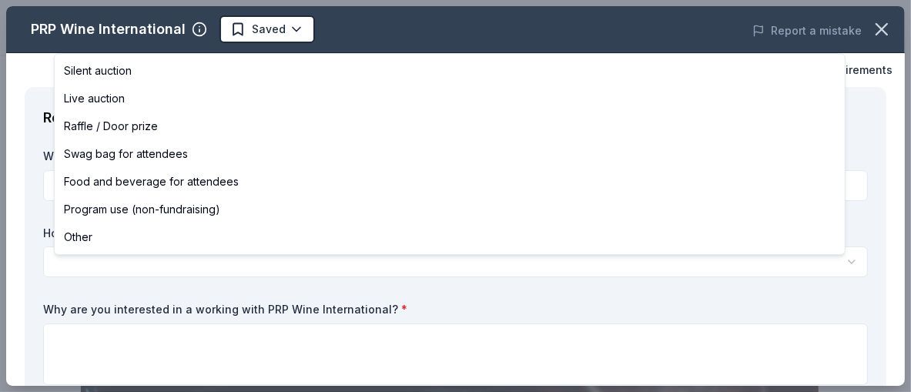
select select "silentAuction"
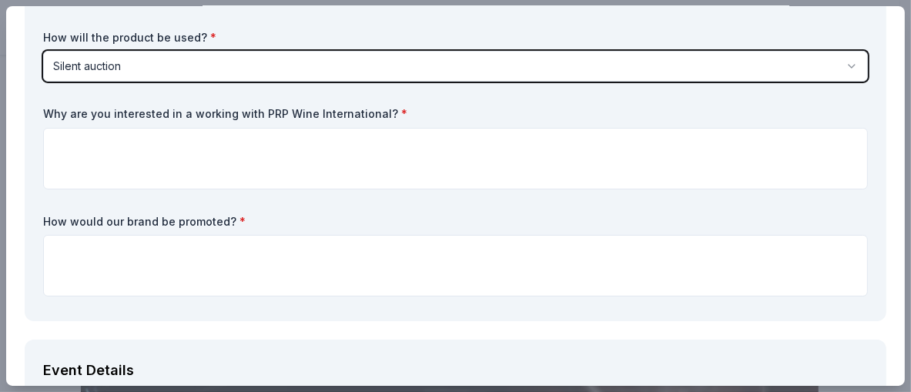
scroll to position [230, 0]
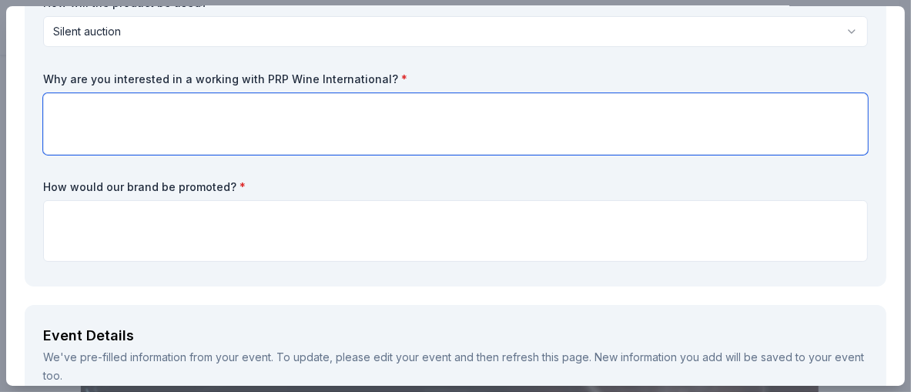
click at [453, 155] on textarea at bounding box center [455, 124] width 824 height 62
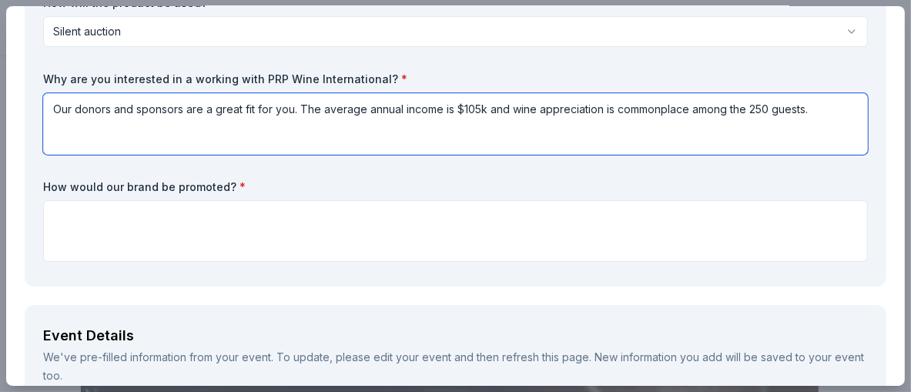
type textarea "Our donors and sponsors are a great fit for you. The average annual income is $…"
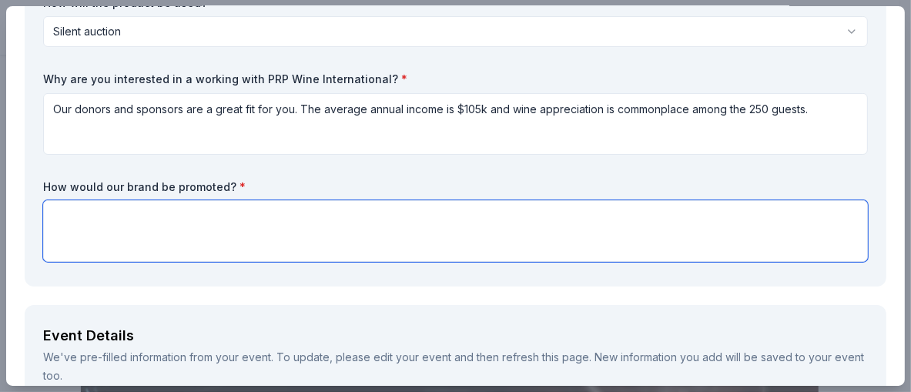
click at [443, 262] on textarea at bounding box center [455, 231] width 824 height 62
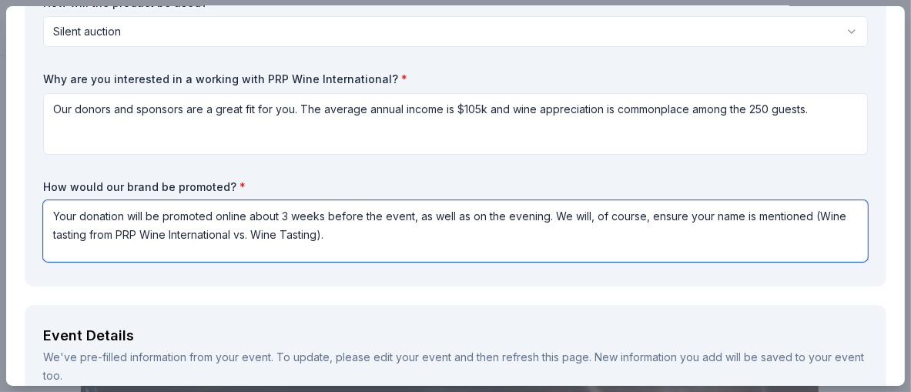
click at [315, 262] on textarea "Your donation will be promoted online about 3 weeks before the event, as well a…" at bounding box center [455, 231] width 824 height 62
click at [702, 262] on textarea "Your donation will be promoted online about 3 weeks before the event, as well a…" at bounding box center [455, 231] width 824 height 62
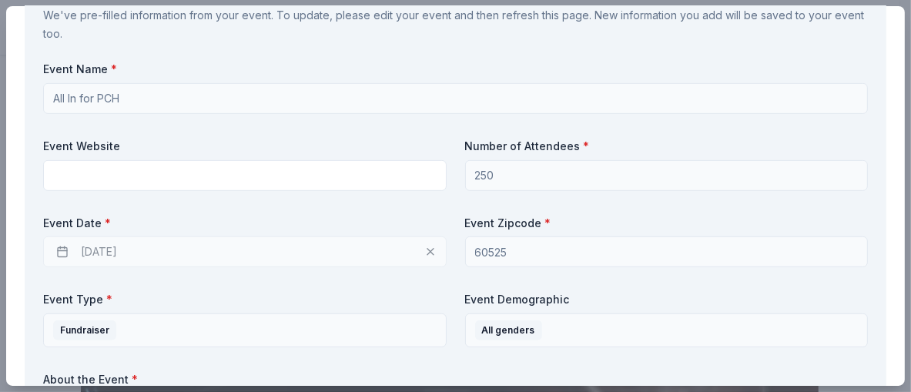
scroll to position [615, 0]
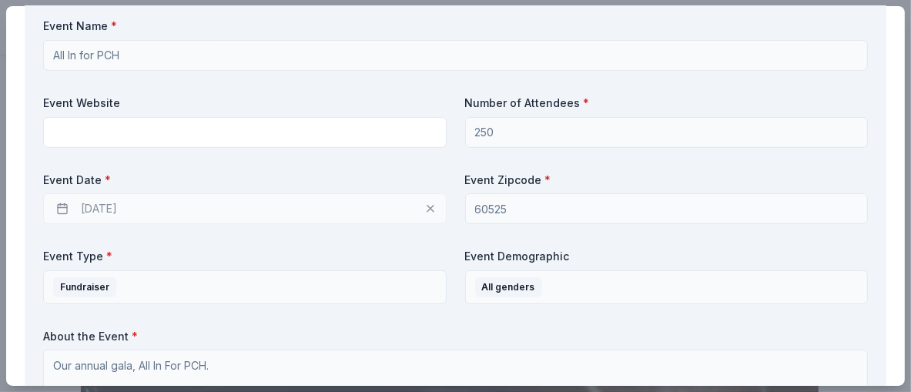
type textarea "Your donation will be promoted online about 3 weeks before the event, as well a…"
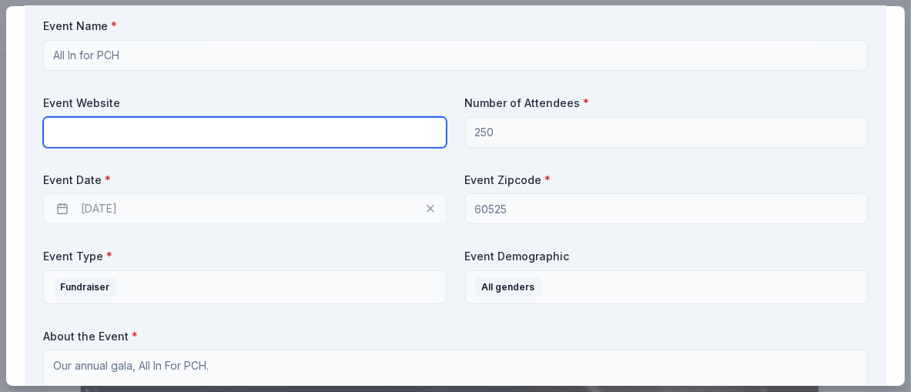
click at [373, 148] on input "text" at bounding box center [244, 132] width 403 height 31
type input "n"
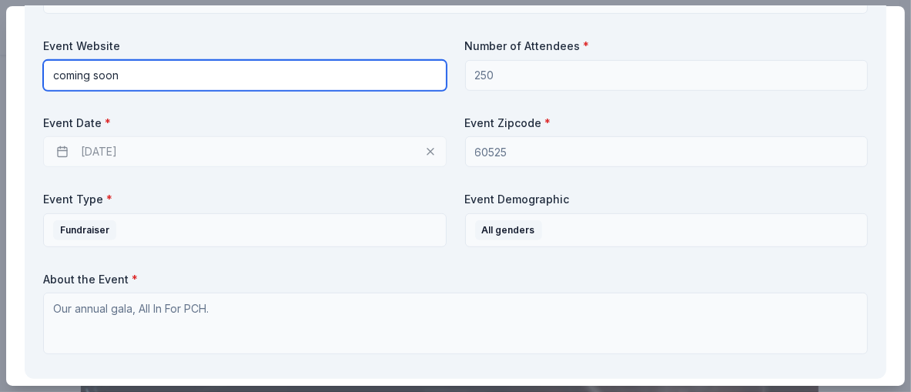
scroll to position [846, 0]
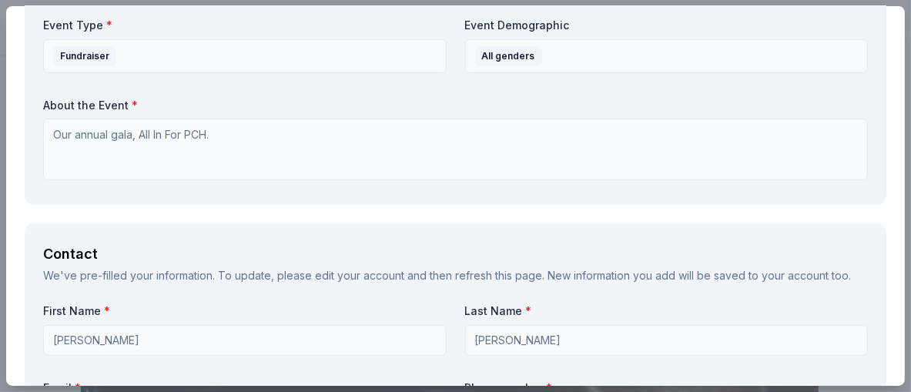
type input "coming soon"
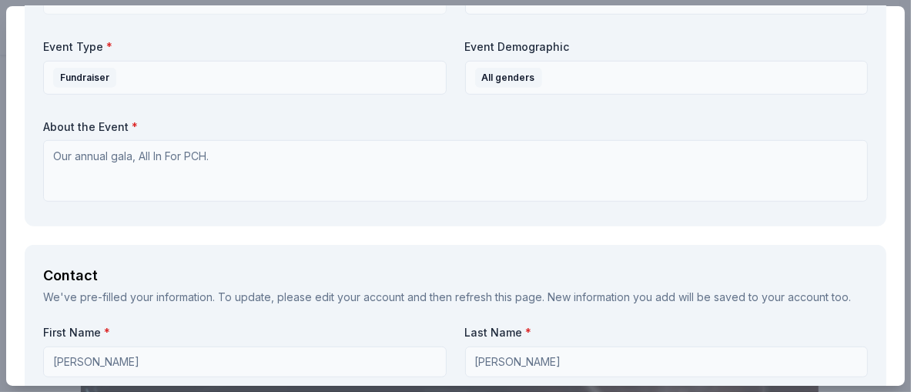
drag, startPoint x: 178, startPoint y: 54, endPoint x: 27, endPoint y: 58, distance: 150.9
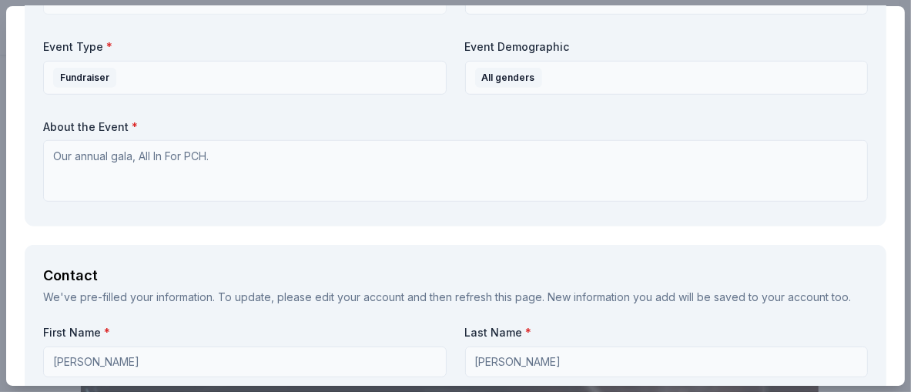
click at [27, 58] on div "Request What are you requesting? * Two in-home wine sampling gift certificates …" at bounding box center [455, 369] width 898 height 2256
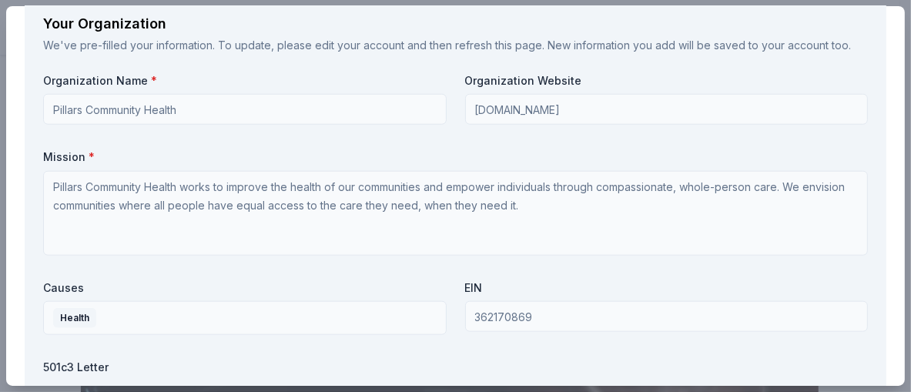
scroll to position [1309, 0]
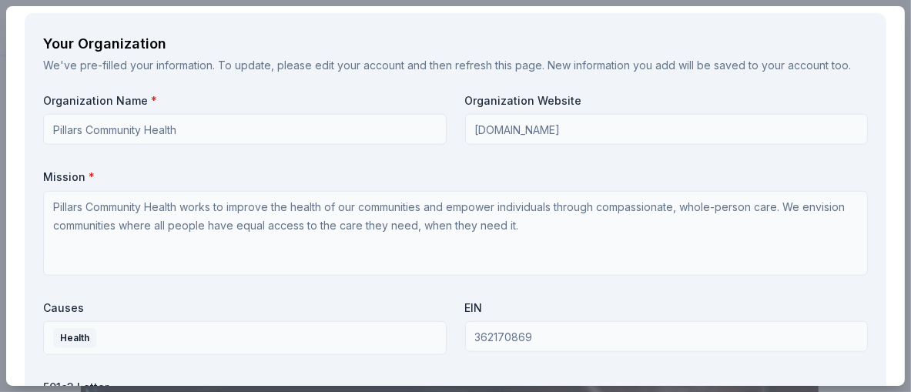
type input "7087455277"
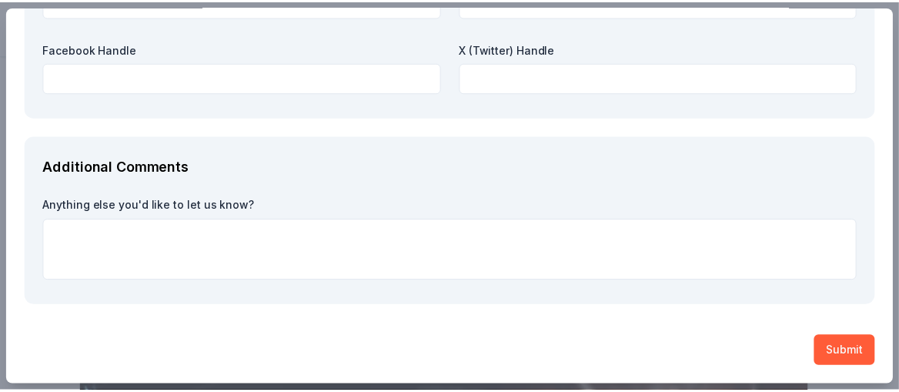
scroll to position [2500, 0]
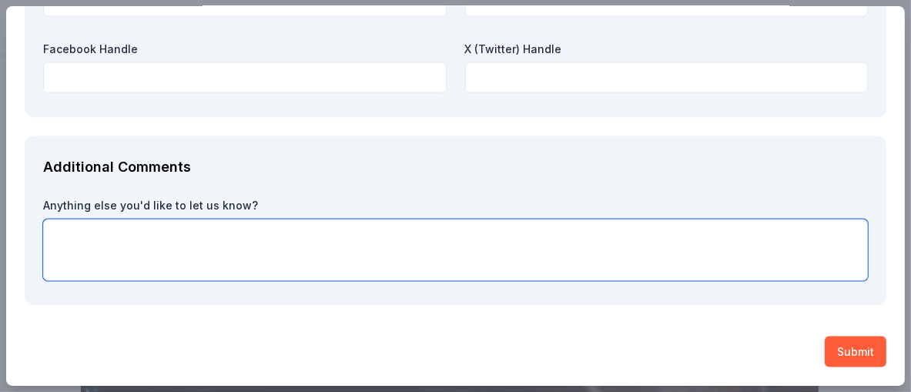
click at [617, 219] on textarea at bounding box center [455, 250] width 824 height 62
type textarea "Thanks for your consideration."
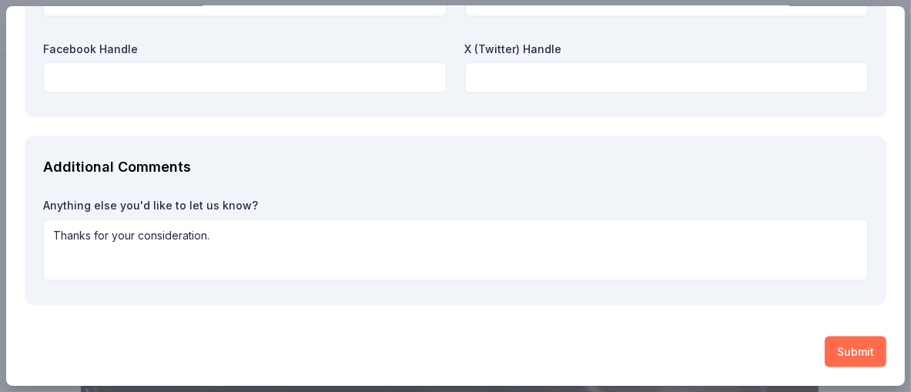
click at [861, 347] on button "Submit" at bounding box center [855, 351] width 62 height 31
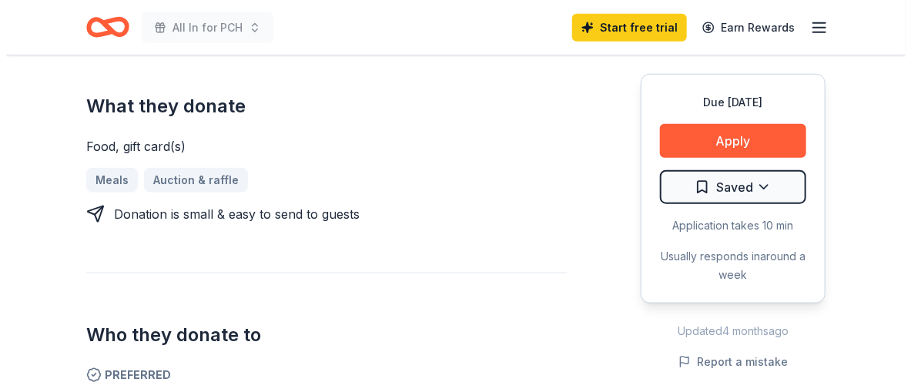
scroll to position [616, 0]
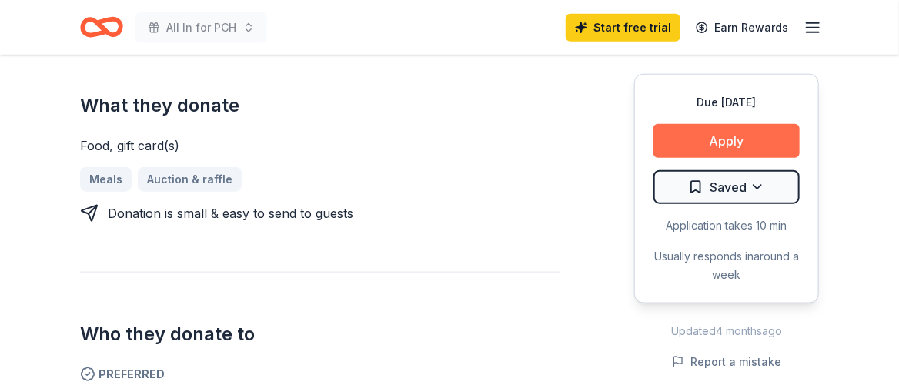
click at [685, 158] on button "Apply" at bounding box center [727, 141] width 146 height 34
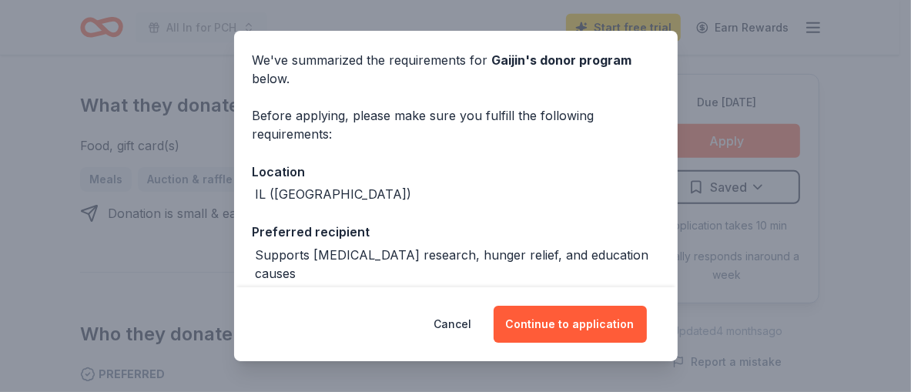
scroll to position [0, 0]
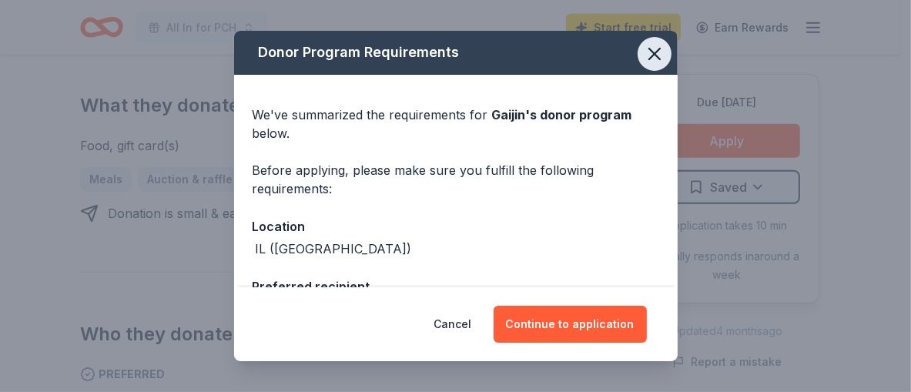
click at [660, 59] on icon "button" at bounding box center [654, 53] width 11 height 11
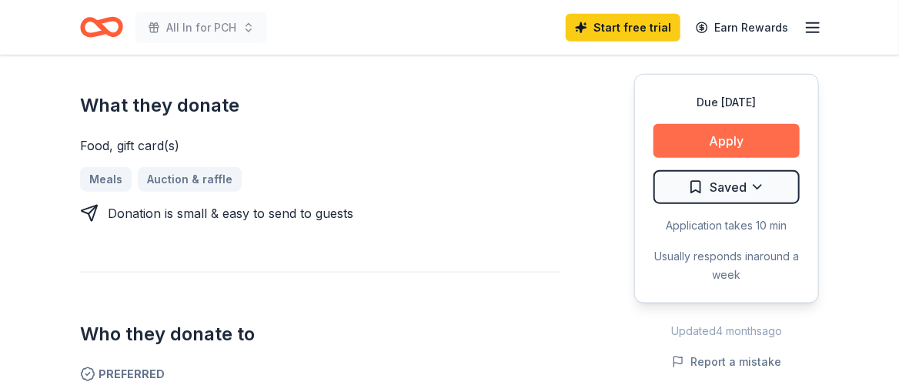
click at [741, 158] on button "Apply" at bounding box center [727, 141] width 146 height 34
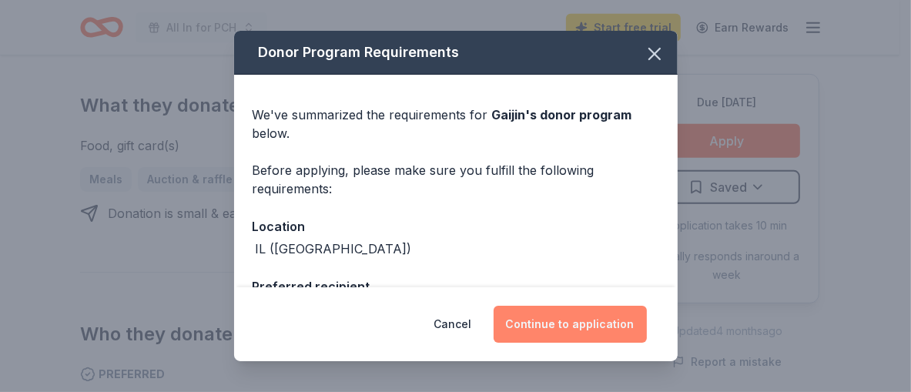
click at [628, 322] on button "Continue to application" at bounding box center [569, 324] width 153 height 37
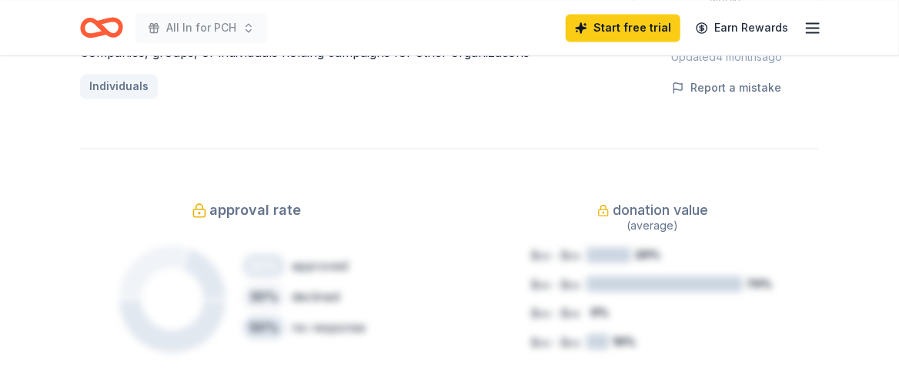
scroll to position [1078, 0]
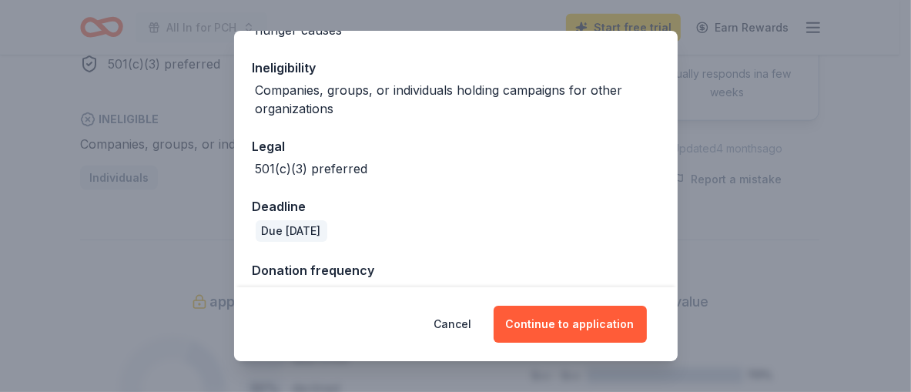
scroll to position [620, 0]
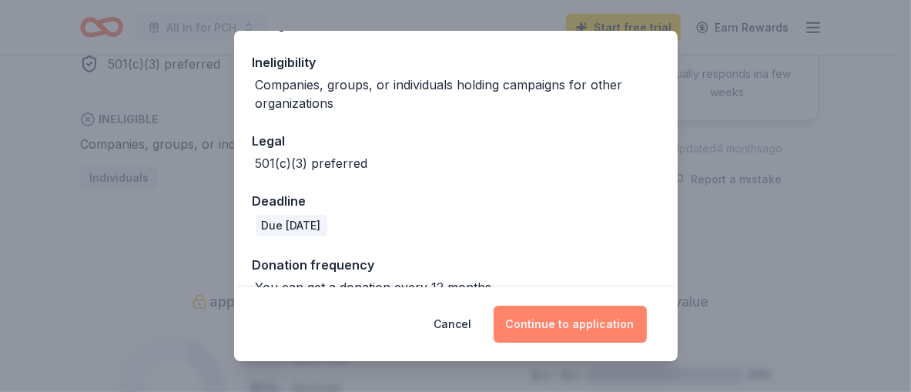
click at [620, 323] on button "Continue to application" at bounding box center [569, 324] width 153 height 37
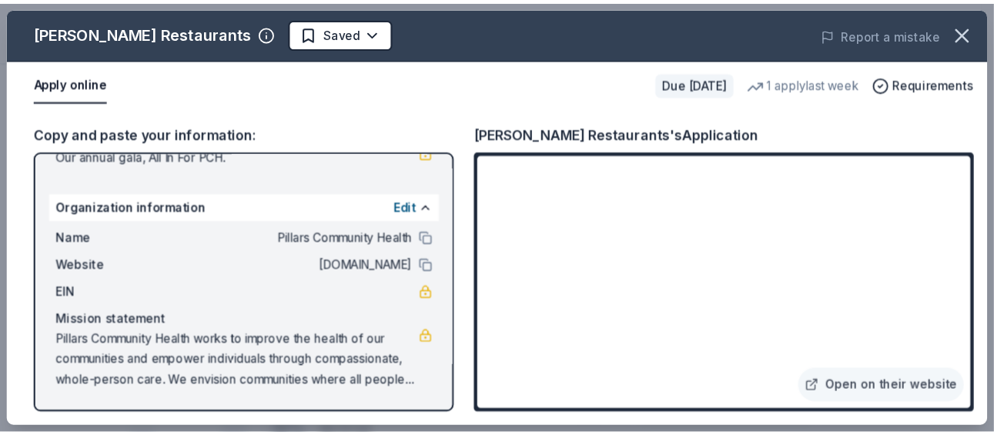
scroll to position [283, 0]
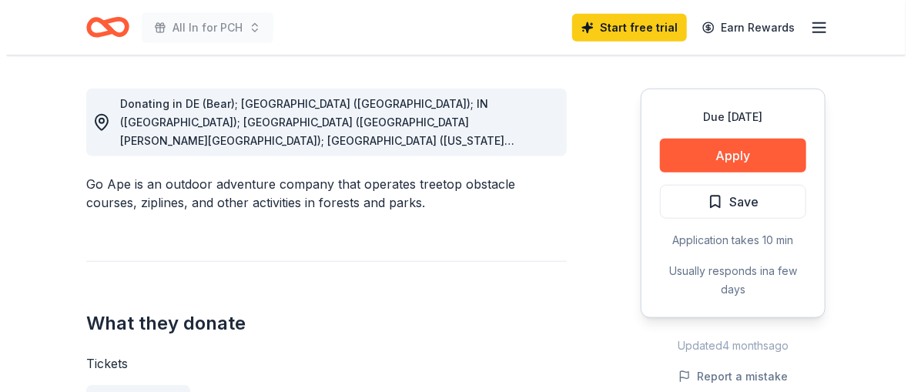
scroll to position [463, 0]
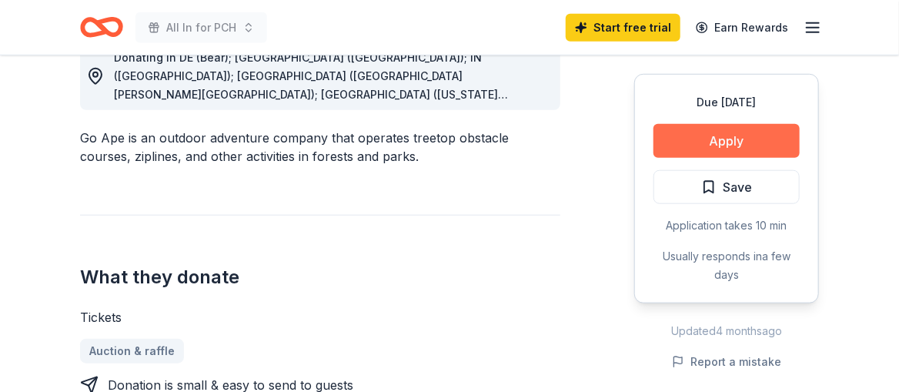
click at [657, 158] on button "Apply" at bounding box center [727, 141] width 146 height 34
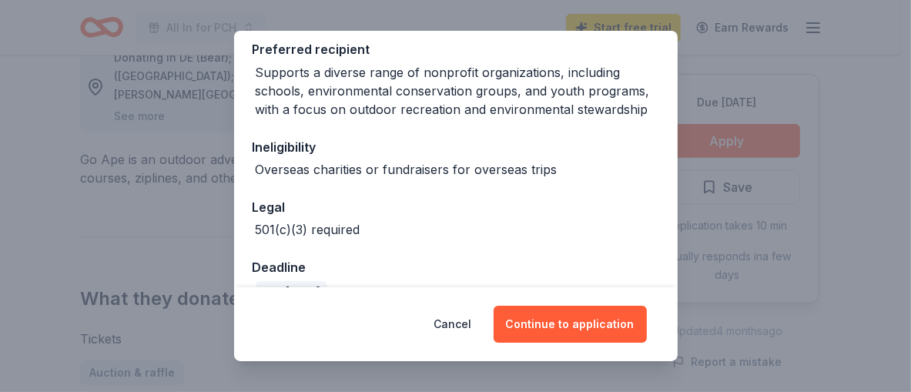
scroll to position [521, 0]
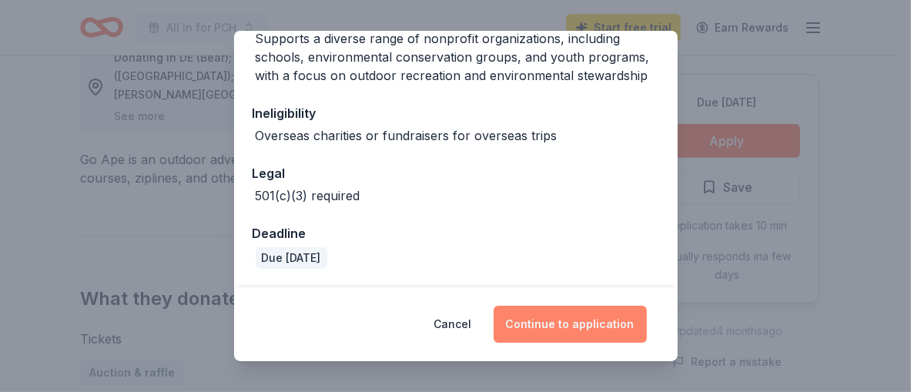
click at [631, 316] on button "Continue to application" at bounding box center [569, 324] width 153 height 37
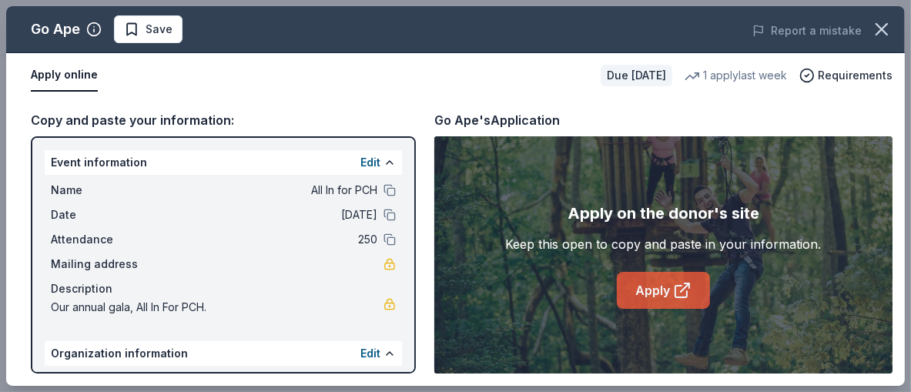
click at [687, 297] on icon at bounding box center [681, 292] width 12 height 12
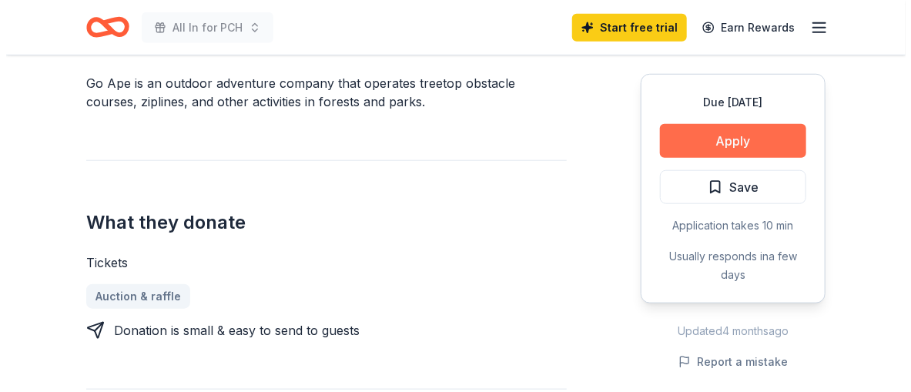
scroll to position [539, 0]
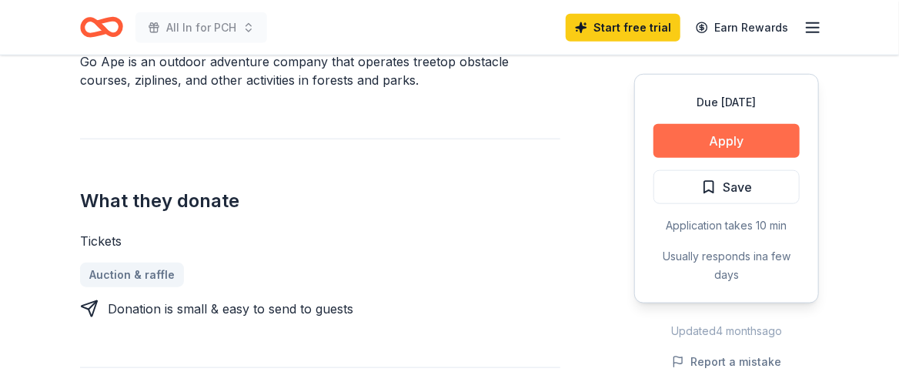
click at [702, 158] on button "Apply" at bounding box center [727, 141] width 146 height 34
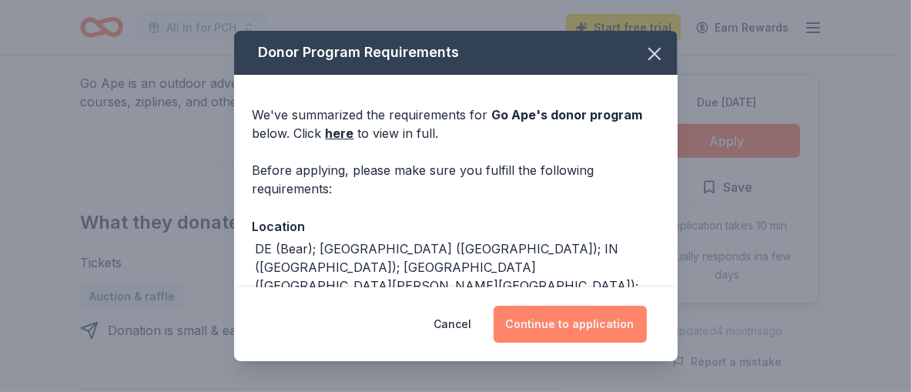
click at [647, 309] on button "Continue to application" at bounding box center [569, 324] width 153 height 37
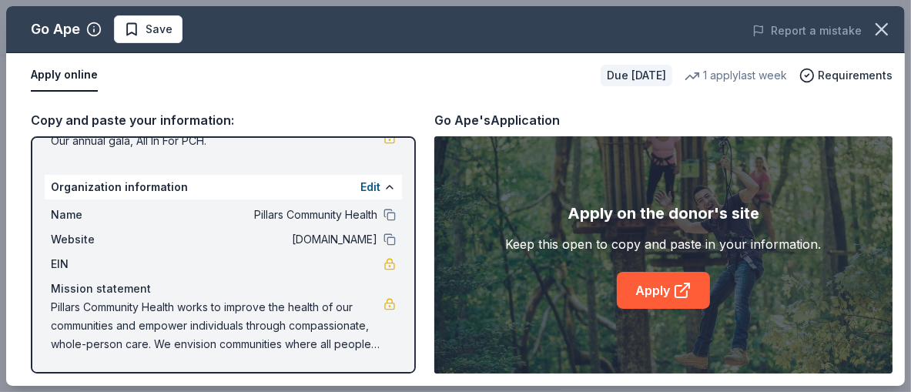
scroll to position [326, 0]
click at [657, 309] on link "Apply" at bounding box center [663, 290] width 93 height 37
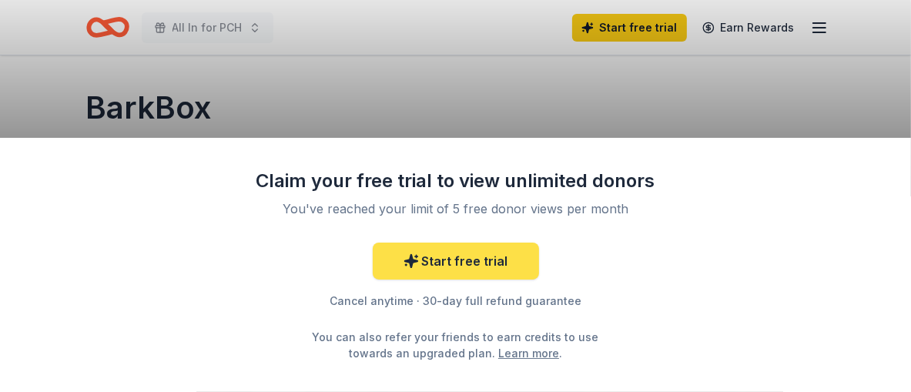
click at [434, 242] on link "Start free trial" at bounding box center [456, 260] width 166 height 37
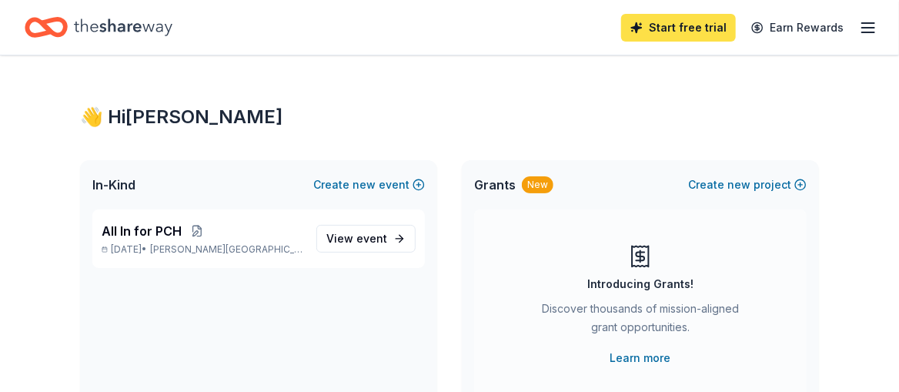
click at [669, 22] on link "Start free trial" at bounding box center [678, 28] width 115 height 28
click at [867, 32] on line "button" at bounding box center [868, 32] width 12 height 0
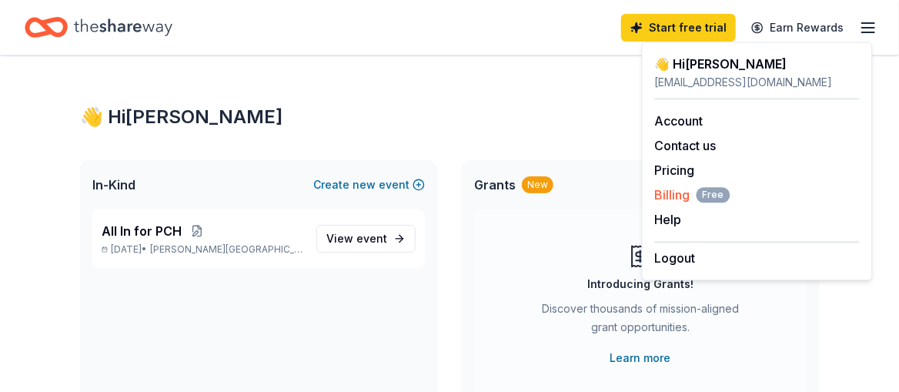
click at [688, 204] on span "Billing Free" at bounding box center [692, 195] width 75 height 18
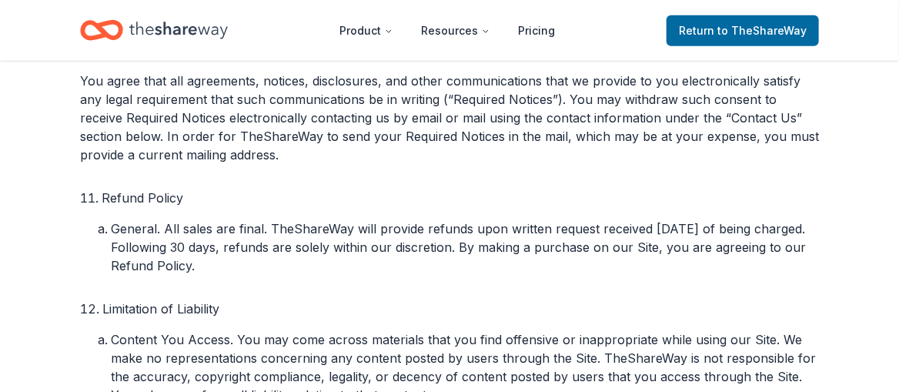
scroll to position [2848, 0]
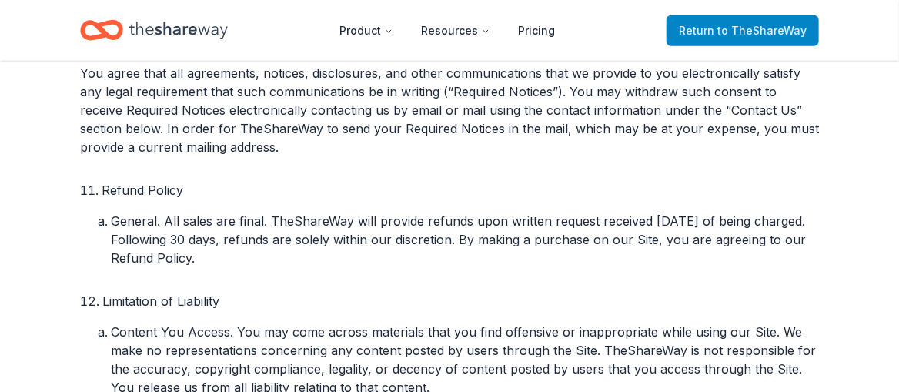
click at [679, 31] on span "Return to TheShareWay" at bounding box center [743, 31] width 128 height 18
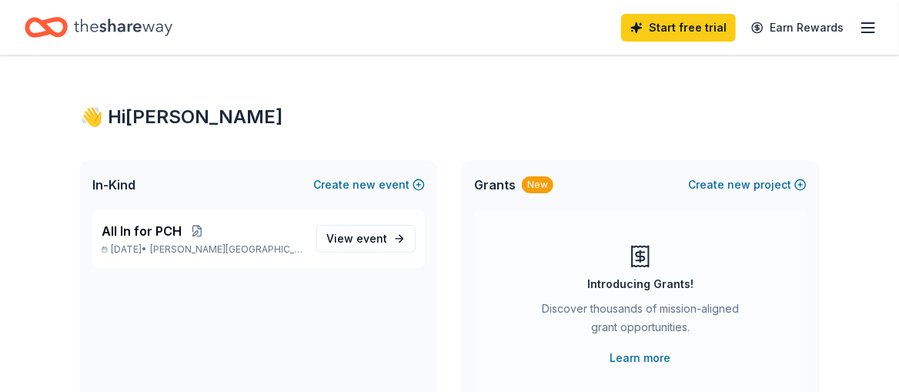
click at [172, 35] on icon "Home" at bounding box center [123, 28] width 99 height 32
click at [148, 30] on icon "Home" at bounding box center [123, 26] width 99 height 17
click at [862, 23] on line "button" at bounding box center [868, 23] width 12 height 0
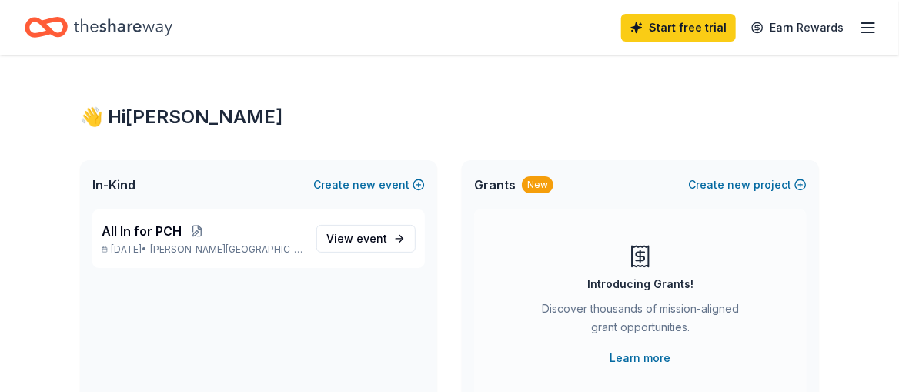
click at [172, 36] on icon "Home" at bounding box center [123, 28] width 99 height 32
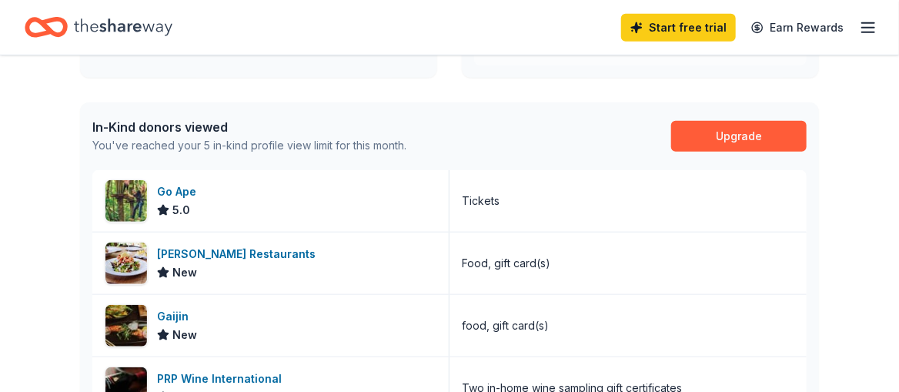
scroll to position [385, 0]
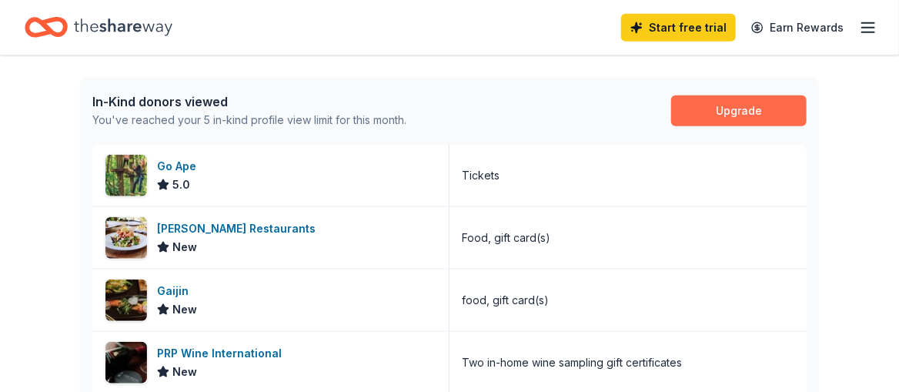
click at [732, 126] on link "Upgrade" at bounding box center [738, 110] width 135 height 31
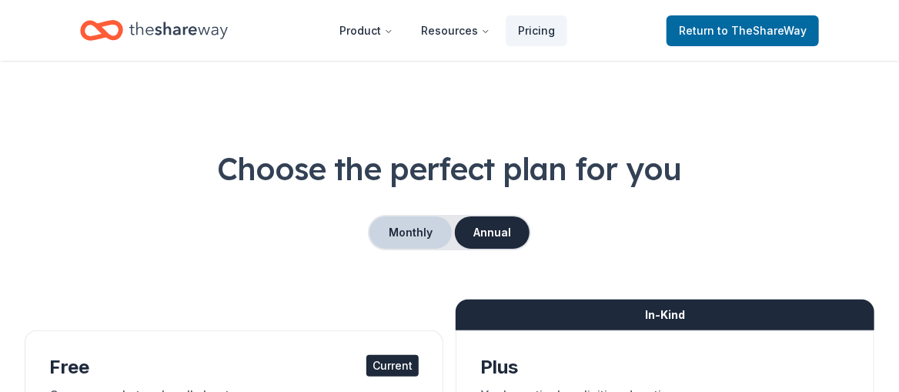
click at [423, 249] on button "Monthly" at bounding box center [411, 232] width 82 height 32
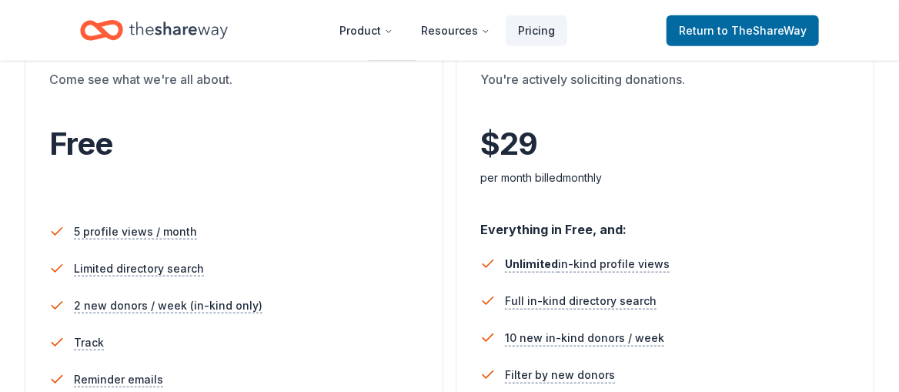
scroll to position [307, 0]
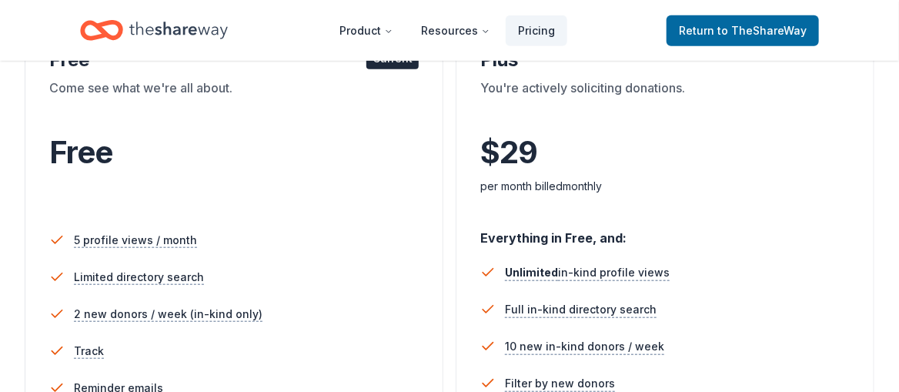
click at [691, 23] on div "In-Kind" at bounding box center [665, 7] width 419 height 31
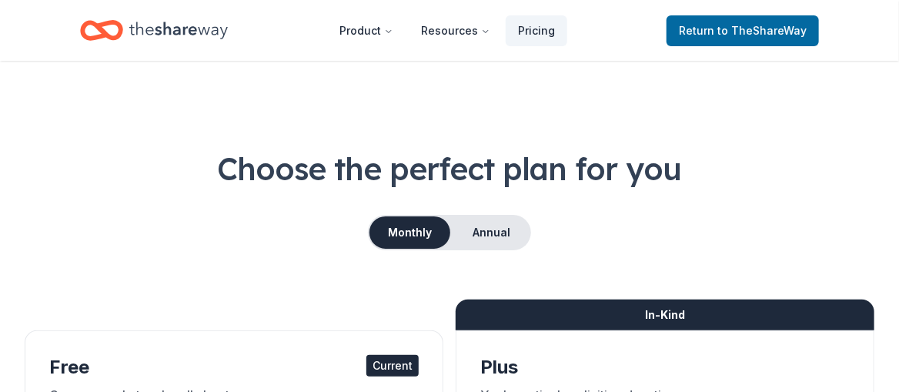
scroll to position [0, 0]
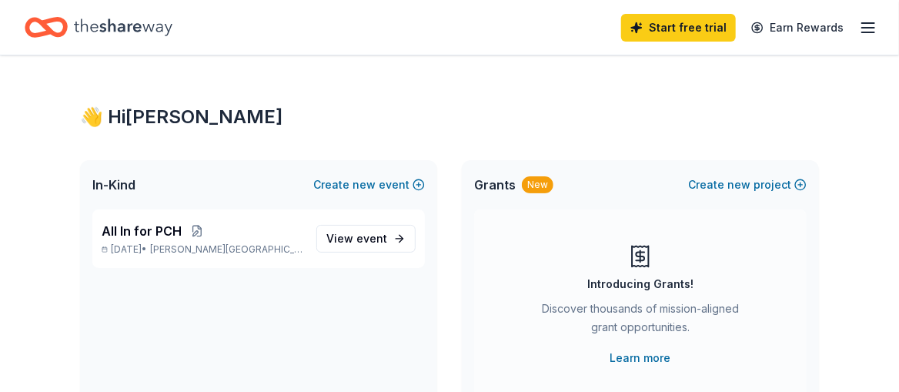
scroll to position [385, 0]
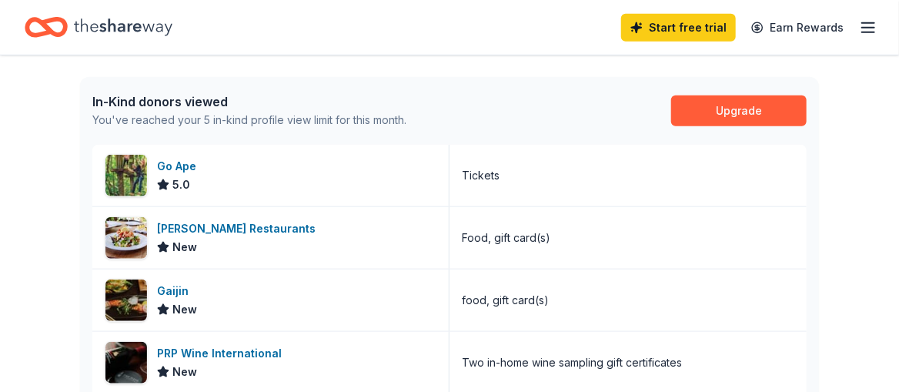
click at [868, 32] on icon "button" at bounding box center [868, 27] width 18 height 18
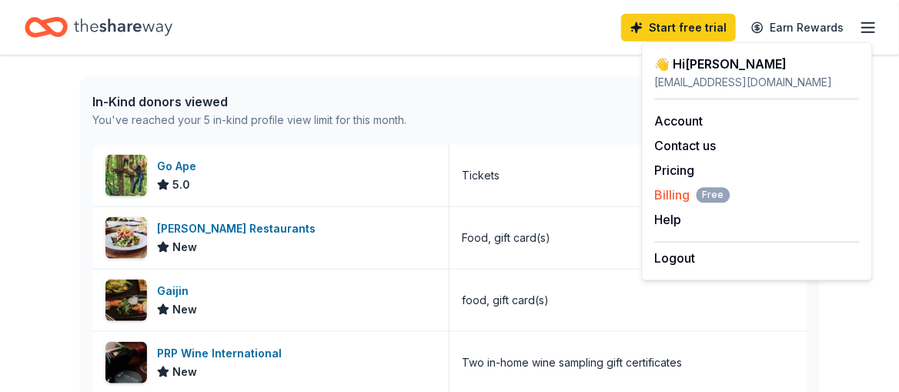
click at [699, 204] on span "Billing Free" at bounding box center [692, 195] width 75 height 18
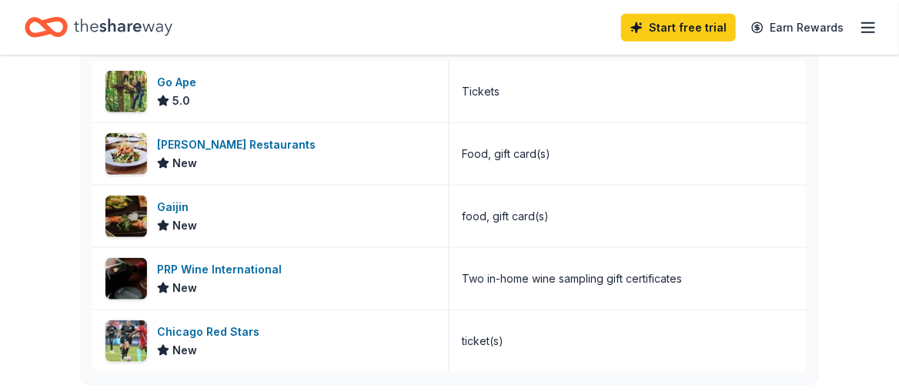
scroll to position [230, 0]
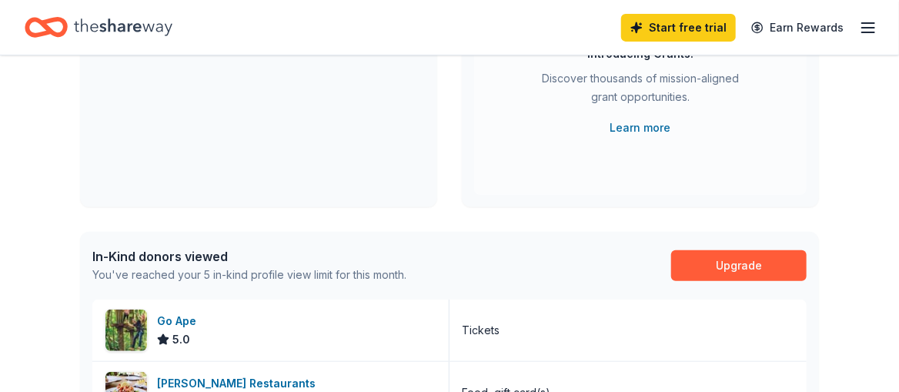
click at [870, 32] on icon "button" at bounding box center [868, 27] width 18 height 18
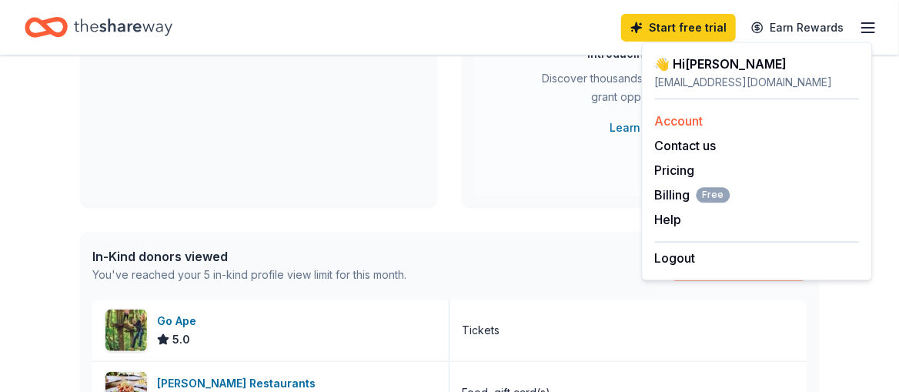
click at [664, 129] on link "Account" at bounding box center [679, 120] width 48 height 15
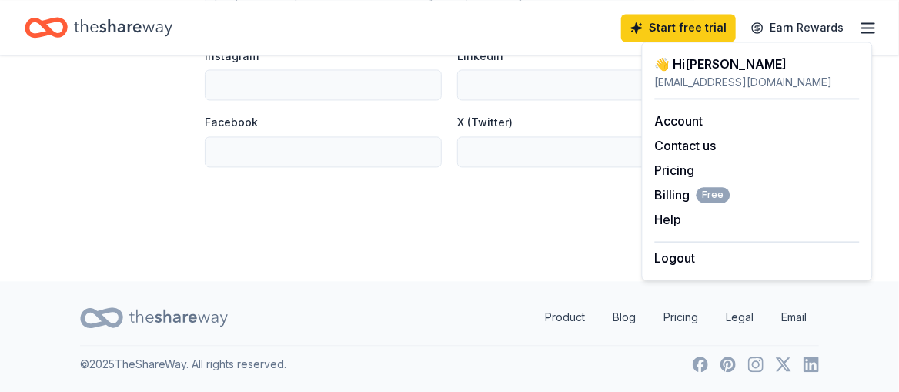
scroll to position [1427, 0]
click at [671, 229] on button "Help" at bounding box center [668, 219] width 27 height 18
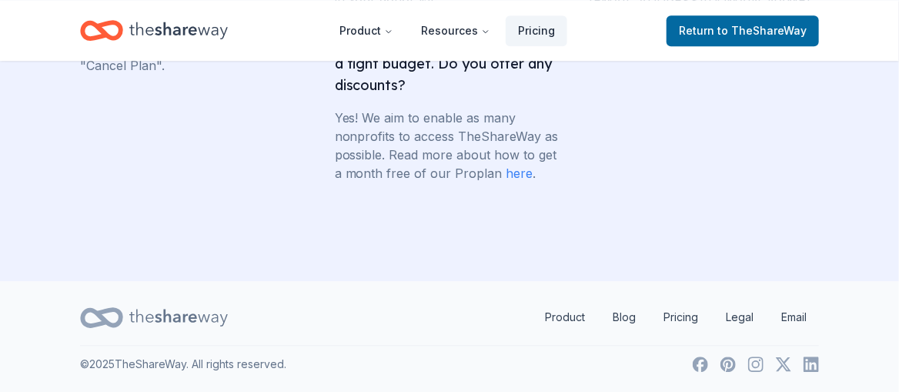
scroll to position [5332, 0]
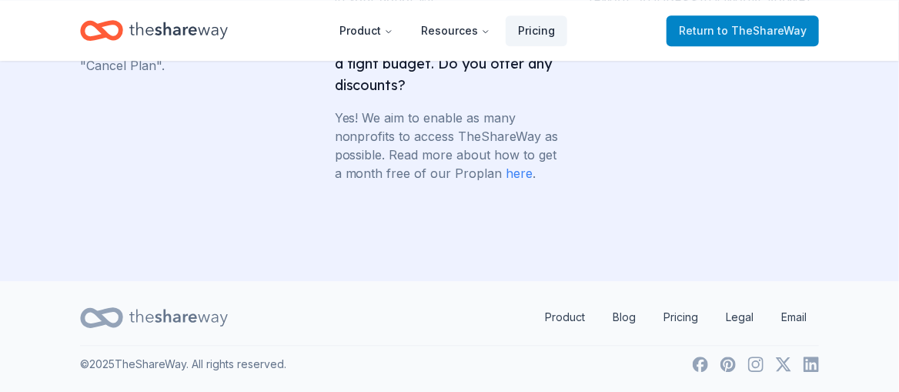
click at [717, 36] on span "to TheShareWay" at bounding box center [761, 30] width 89 height 13
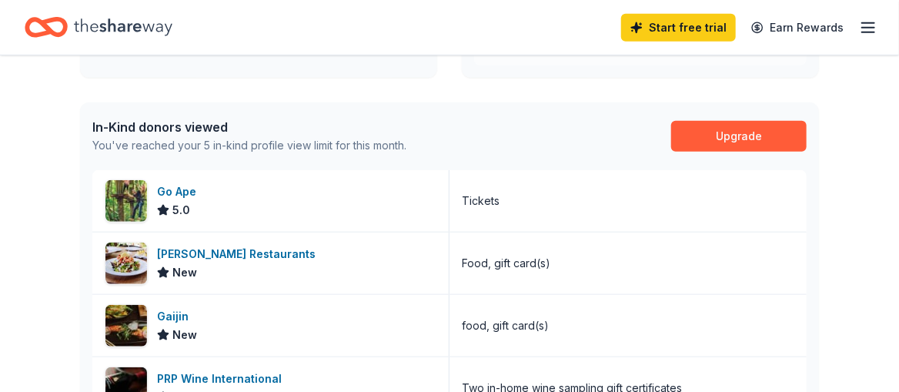
scroll to position [385, 0]
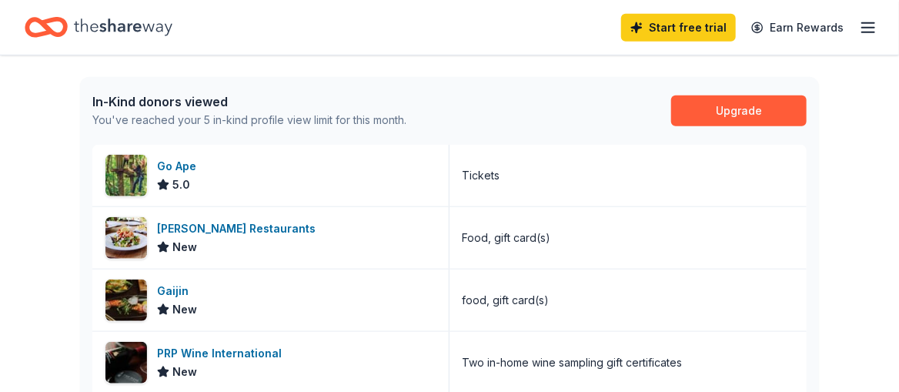
click at [279, 129] on div "You've reached your 5 in-kind profile view limit for this month." at bounding box center [249, 120] width 314 height 18
click at [682, 126] on link "Upgrade" at bounding box center [738, 110] width 135 height 31
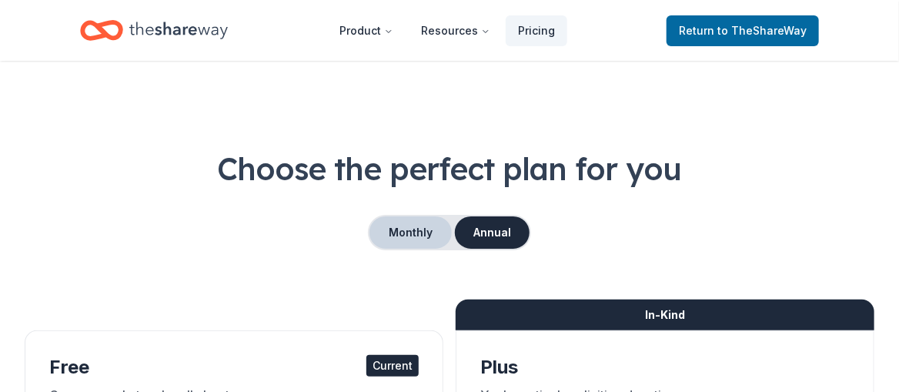
click at [423, 249] on button "Monthly" at bounding box center [411, 232] width 82 height 32
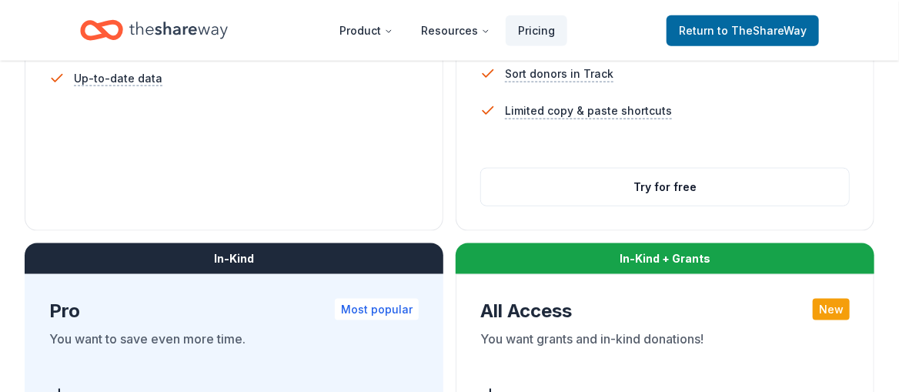
scroll to position [693, 0]
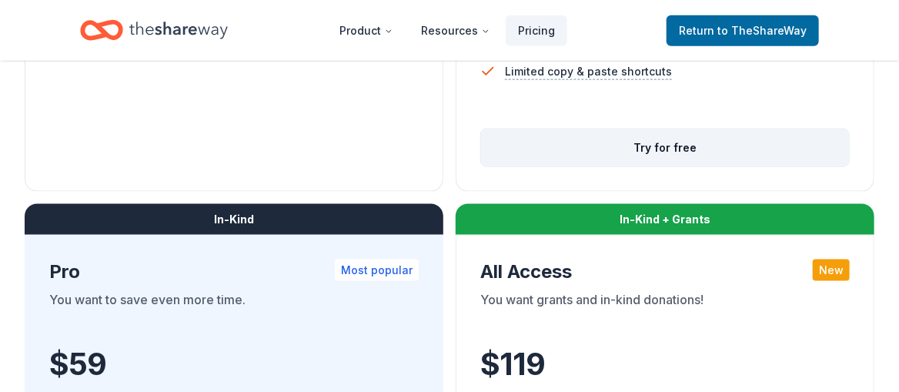
click at [677, 166] on button "Try for free" at bounding box center [665, 147] width 368 height 37
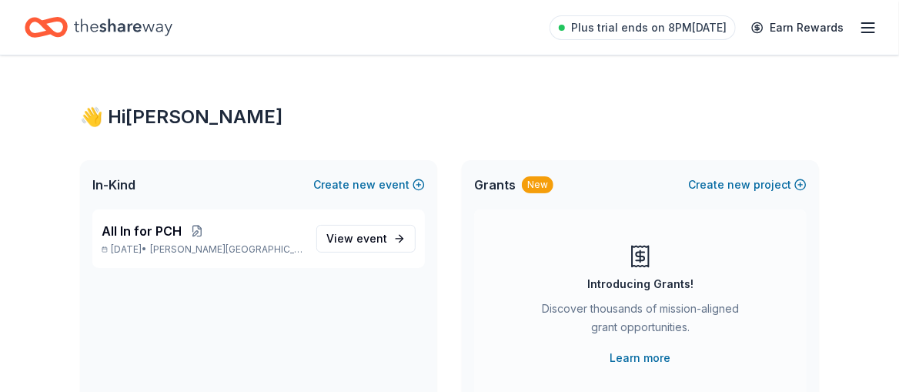
click at [172, 33] on icon "Home" at bounding box center [123, 26] width 99 height 17
click at [859, 28] on icon "button" at bounding box center [868, 27] width 18 height 18
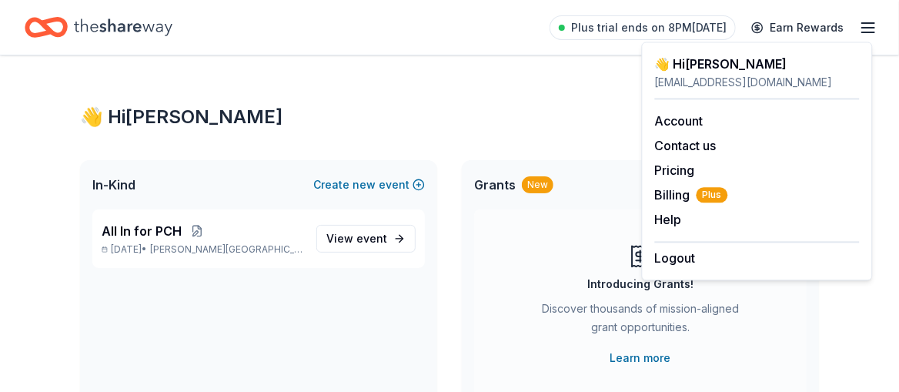
click at [477, 129] on div "👋 Hi [PERSON_NAME]" at bounding box center [449, 117] width 739 height 25
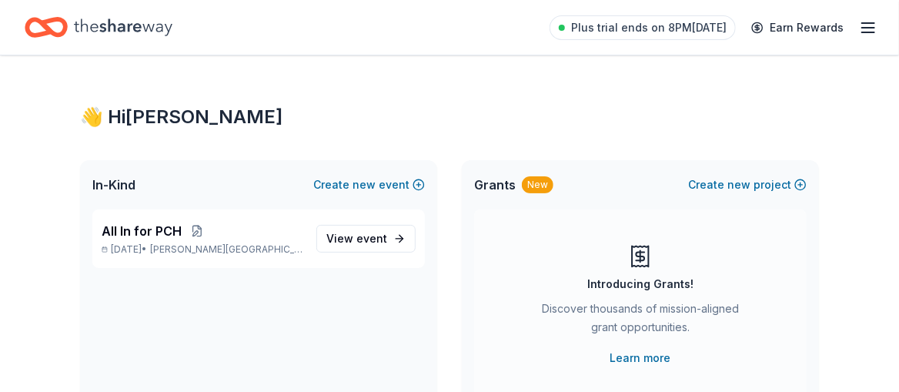
click at [68, 28] on icon "Home" at bounding box center [46, 27] width 43 height 36
click at [149, 240] on span "All In for PCH" at bounding box center [142, 231] width 80 height 18
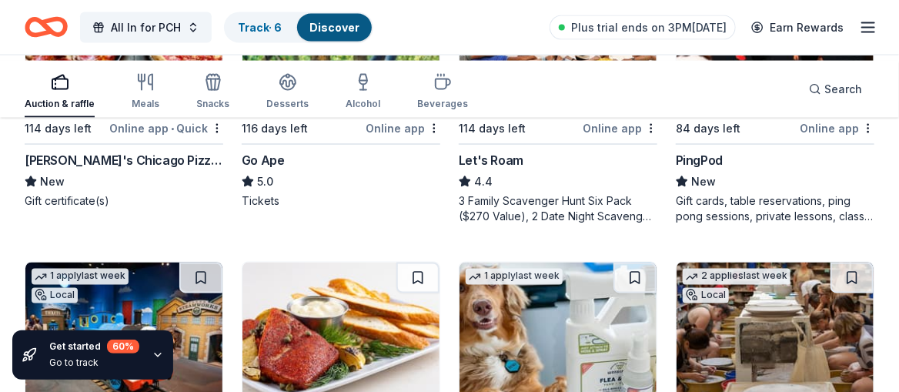
scroll to position [1001, 0]
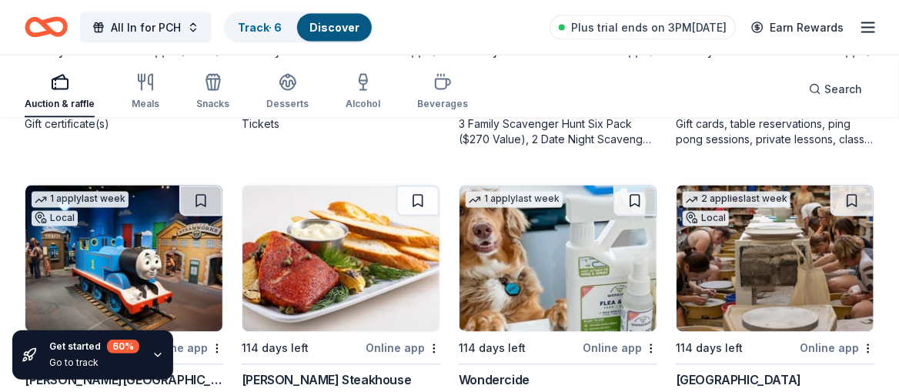
click at [523, 92] on div "Let's Roam" at bounding box center [491, 83] width 65 height 18
click at [859, 34] on icon "button" at bounding box center [868, 27] width 18 height 18
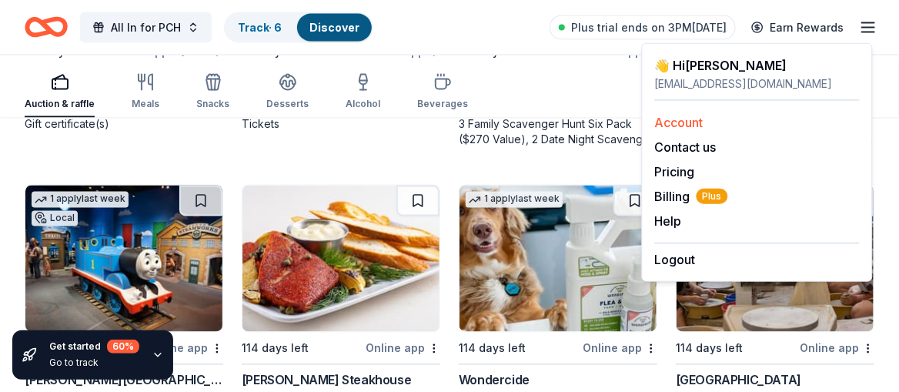
click at [704, 130] on link "Account" at bounding box center [679, 122] width 48 height 15
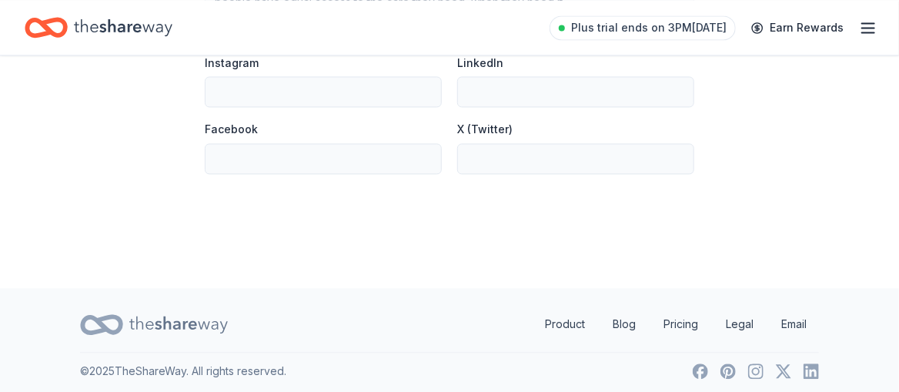
scroll to position [1309, 0]
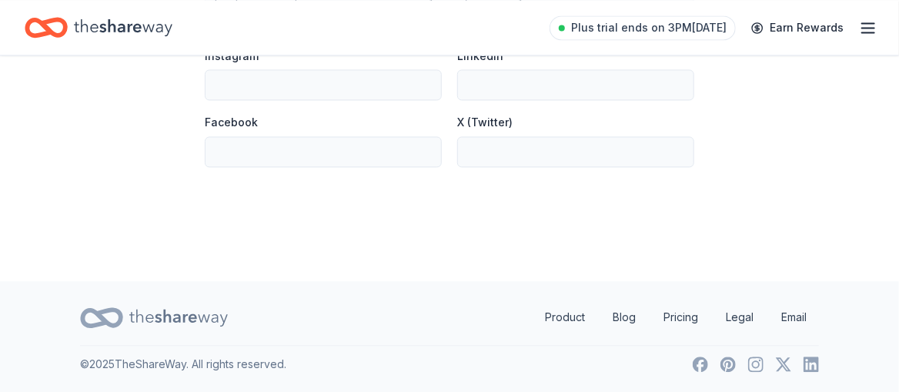
click at [862, 32] on line "button" at bounding box center [868, 32] width 12 height 0
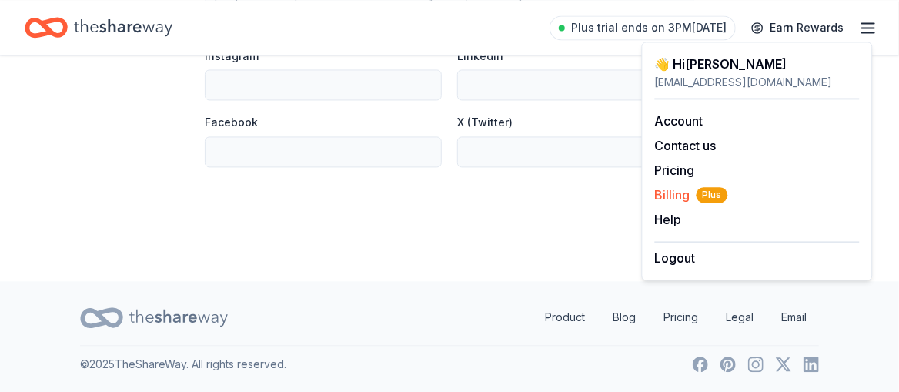
click at [698, 204] on span "Billing Plus" at bounding box center [691, 195] width 73 height 18
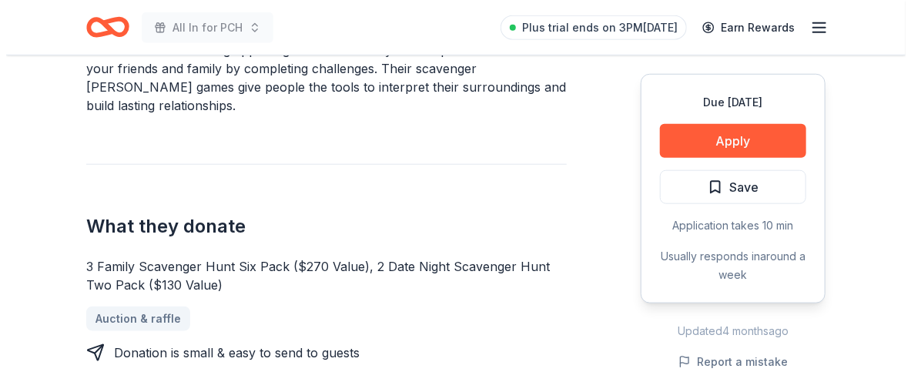
scroll to position [539, 0]
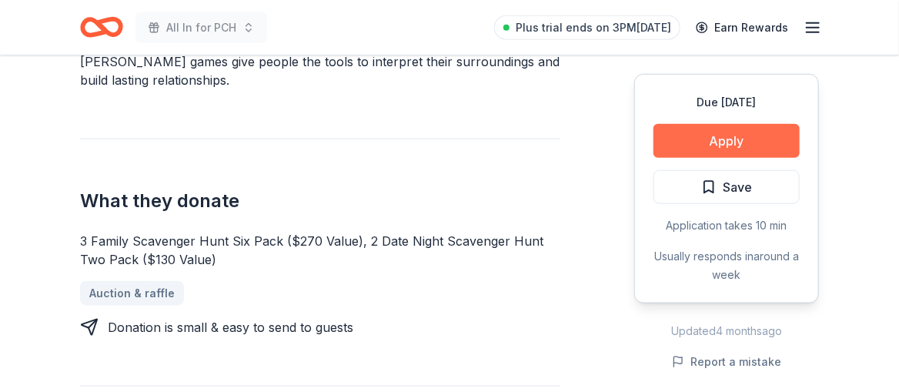
click at [714, 158] on button "Apply" at bounding box center [727, 141] width 146 height 34
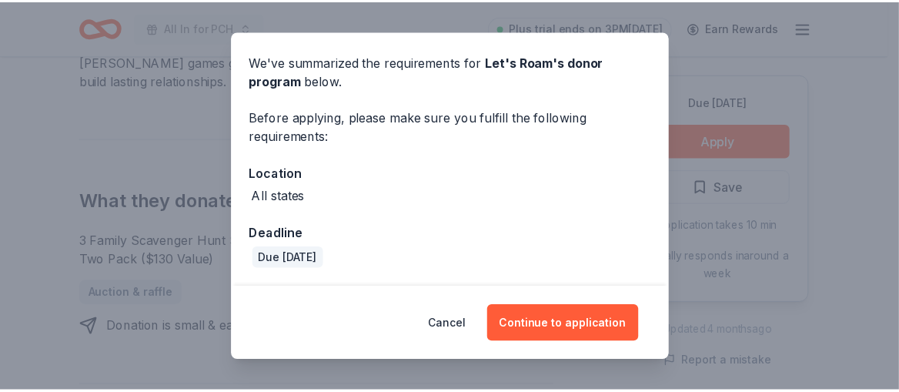
scroll to position [0, 0]
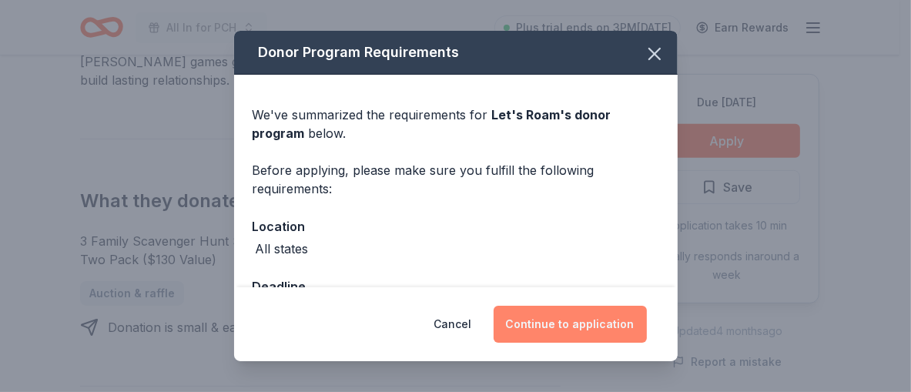
click at [607, 321] on button "Continue to application" at bounding box center [569, 324] width 153 height 37
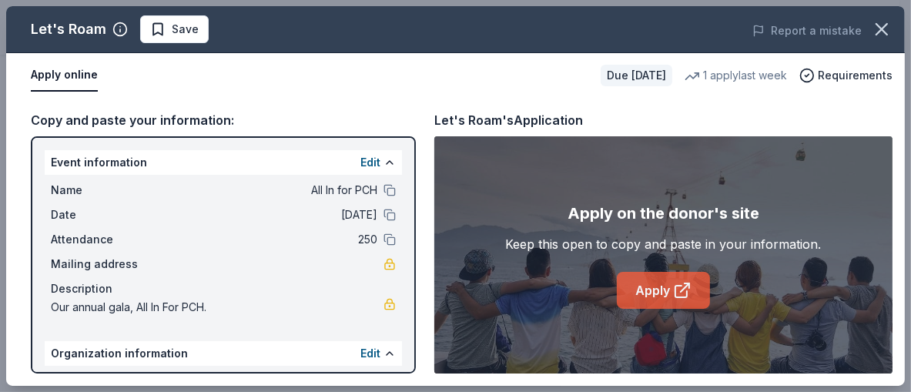
click at [669, 309] on link "Apply" at bounding box center [663, 290] width 93 height 37
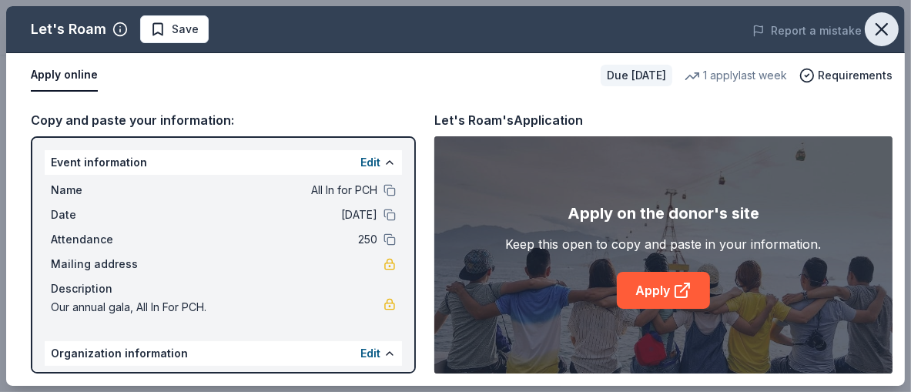
click at [871, 36] on icon "button" at bounding box center [882, 29] width 22 height 22
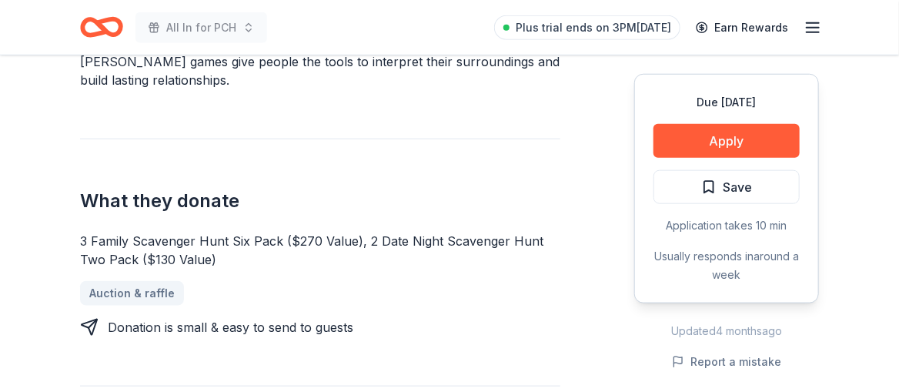
click at [119, 35] on icon "Home" at bounding box center [109, 26] width 24 height 15
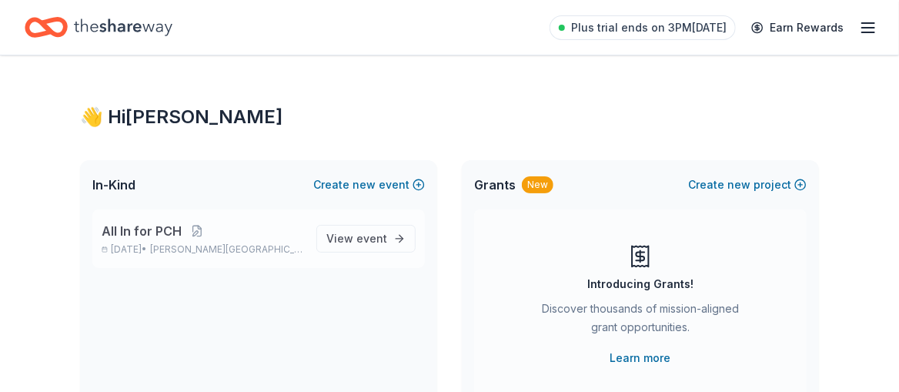
click at [179, 240] on span "All In for PCH" at bounding box center [142, 231] width 80 height 18
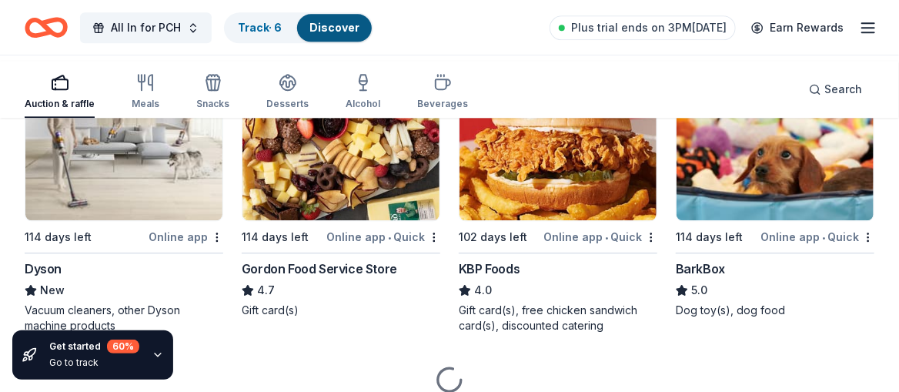
scroll to position [1359, 0]
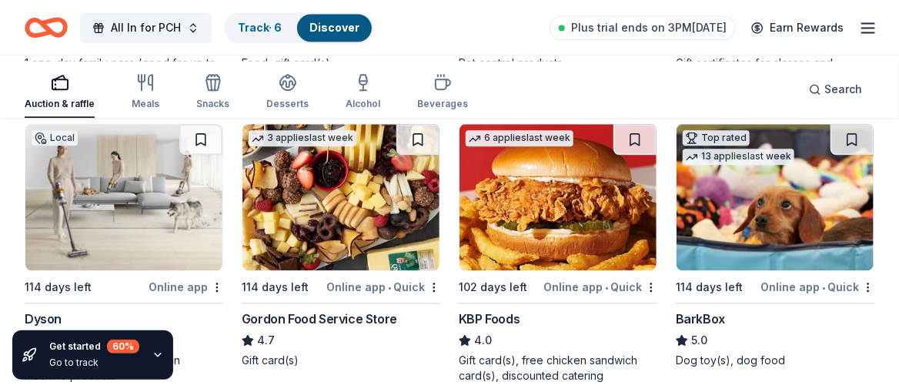
click at [816, 31] on div "Lillstreet Art Center" at bounding box center [775, 21] width 199 height 18
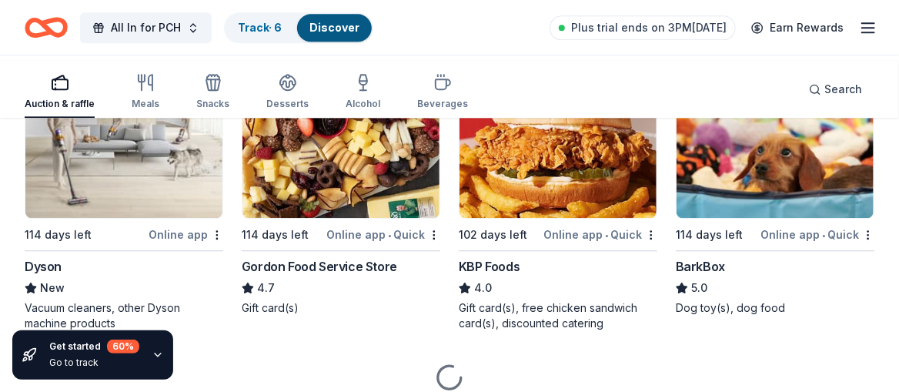
scroll to position [1436, 0]
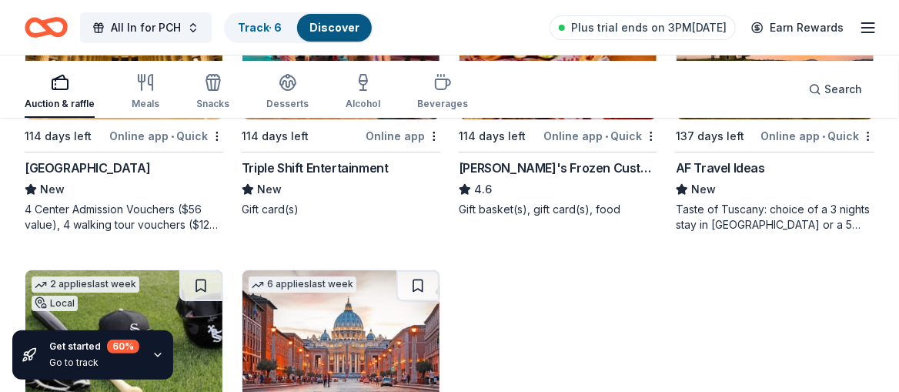
scroll to position [2129, 0]
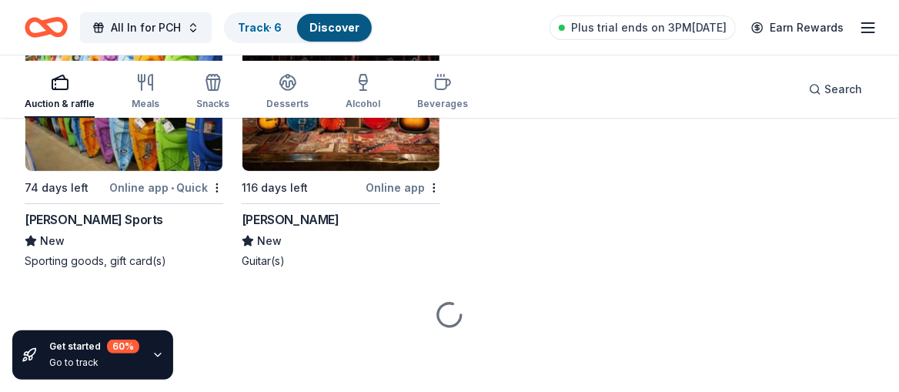
scroll to position [7620, 0]
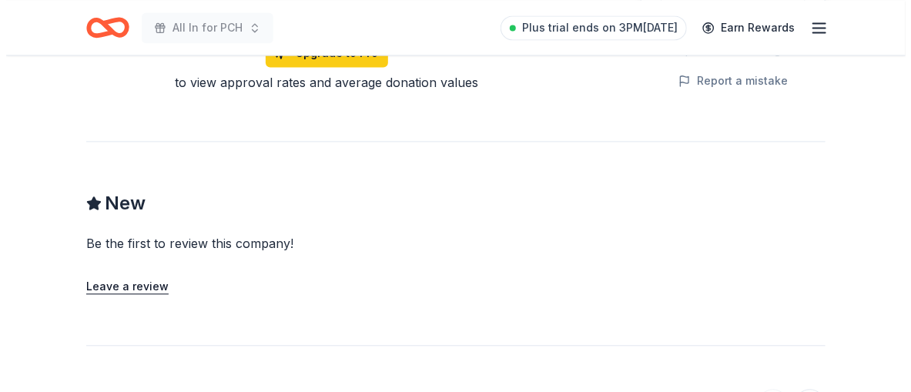
scroll to position [1232, 0]
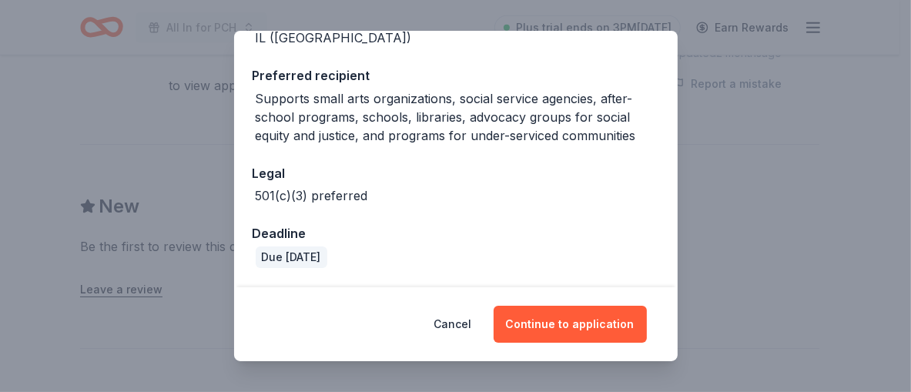
scroll to position [350, 0]
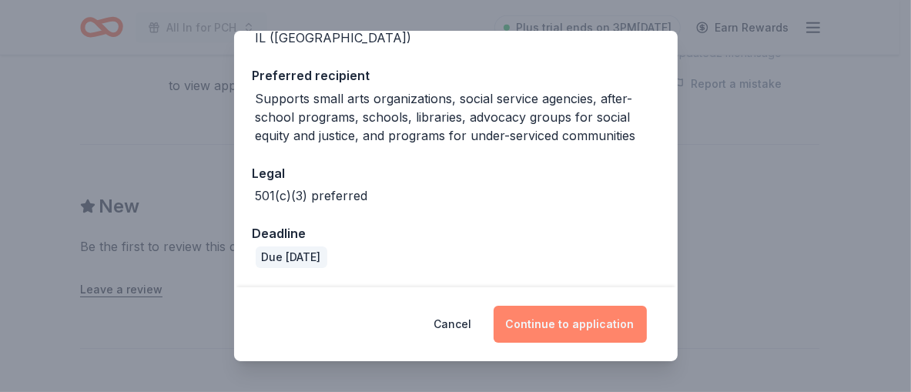
click at [636, 309] on button "Continue to application" at bounding box center [569, 324] width 153 height 37
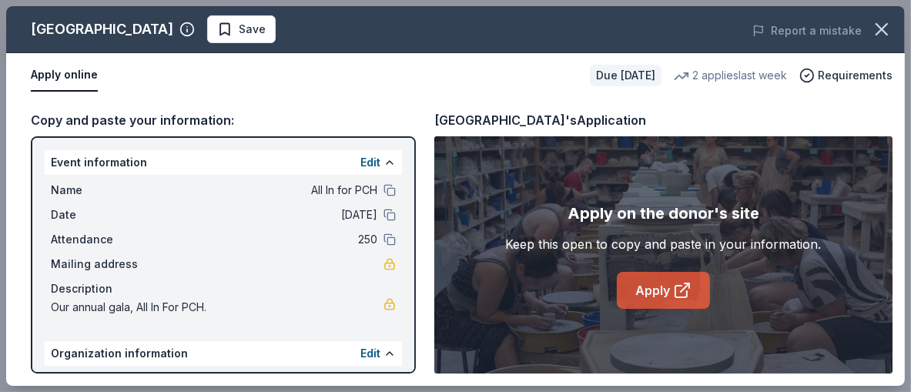
click at [677, 309] on link "Apply" at bounding box center [663, 290] width 93 height 37
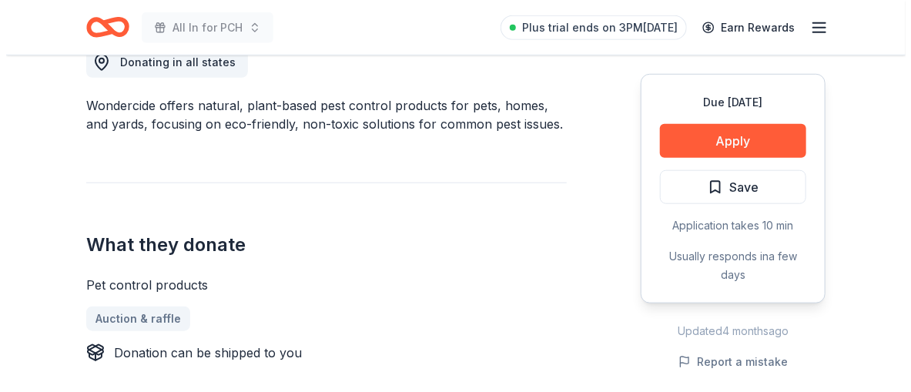
scroll to position [386, 0]
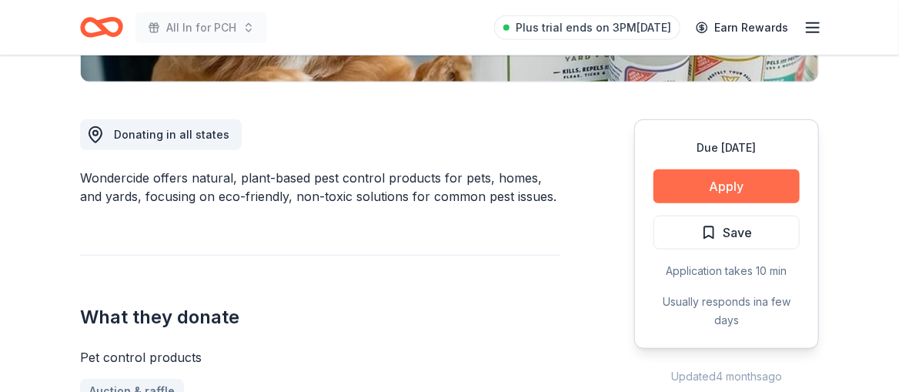
click at [679, 203] on button "Apply" at bounding box center [727, 186] width 146 height 34
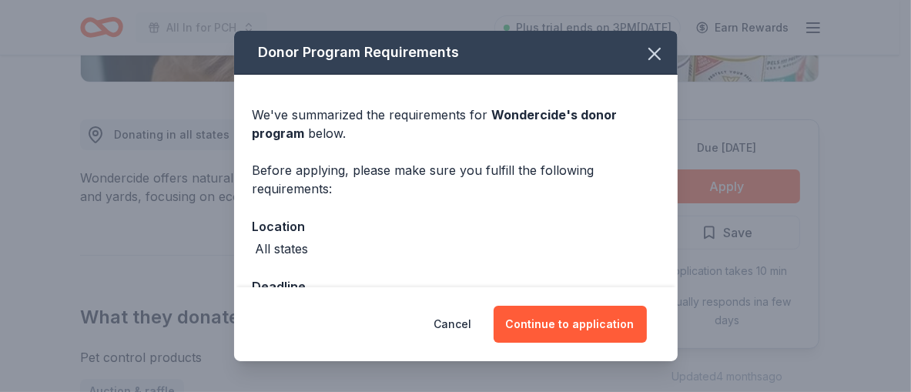
scroll to position [152, 0]
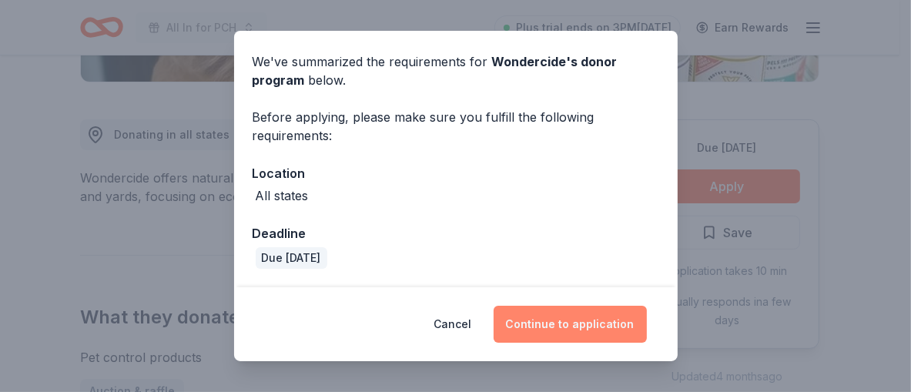
click at [591, 319] on button "Continue to application" at bounding box center [569, 324] width 153 height 37
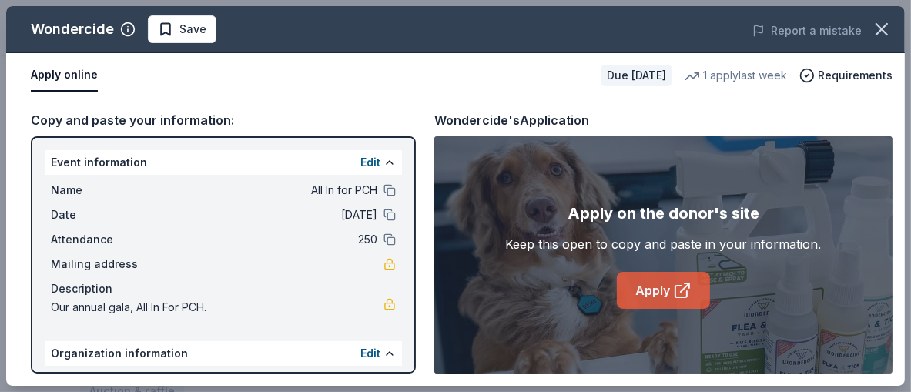
click at [675, 309] on link "Apply" at bounding box center [663, 290] width 93 height 37
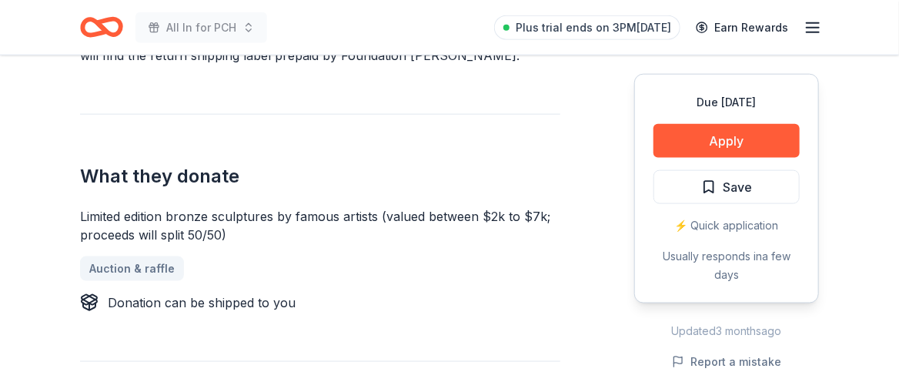
scroll to position [771, 0]
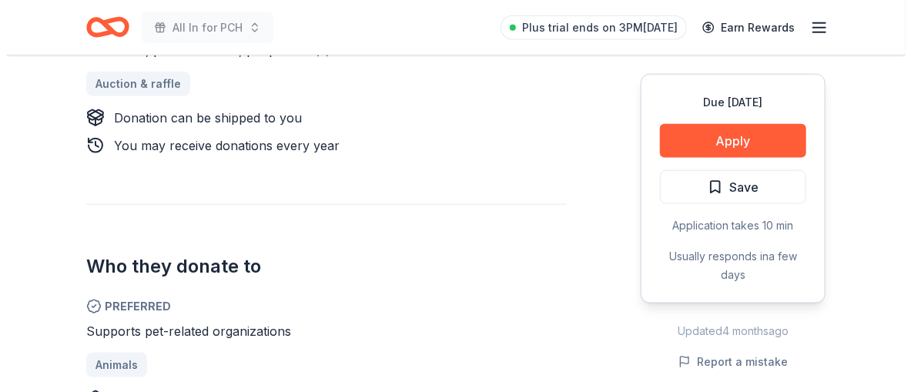
scroll to position [771, 0]
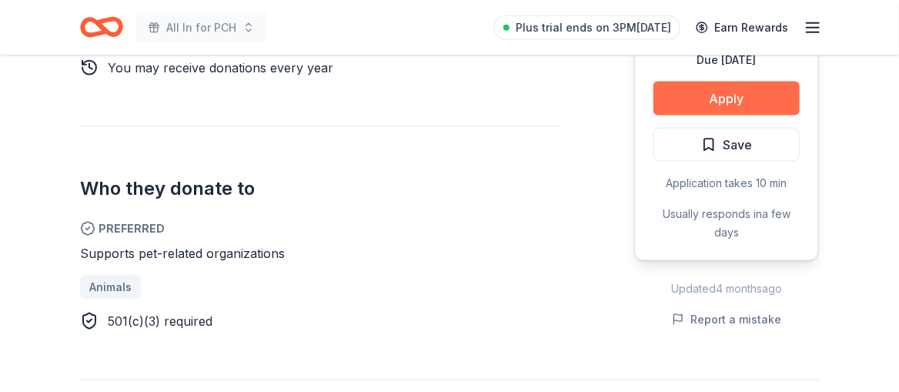
click at [727, 115] on button "Apply" at bounding box center [727, 99] width 146 height 34
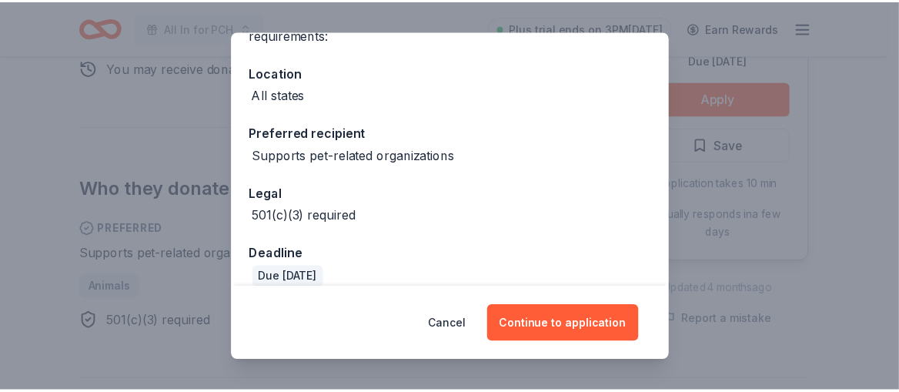
scroll to position [230, 0]
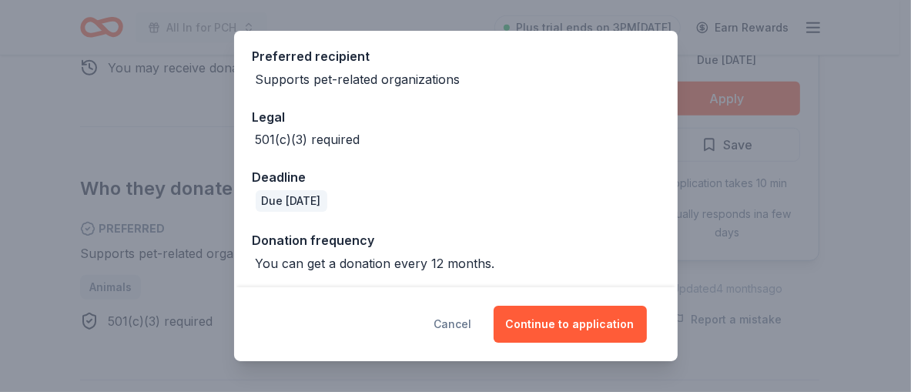
click at [472, 314] on button "Cancel" at bounding box center [453, 324] width 38 height 37
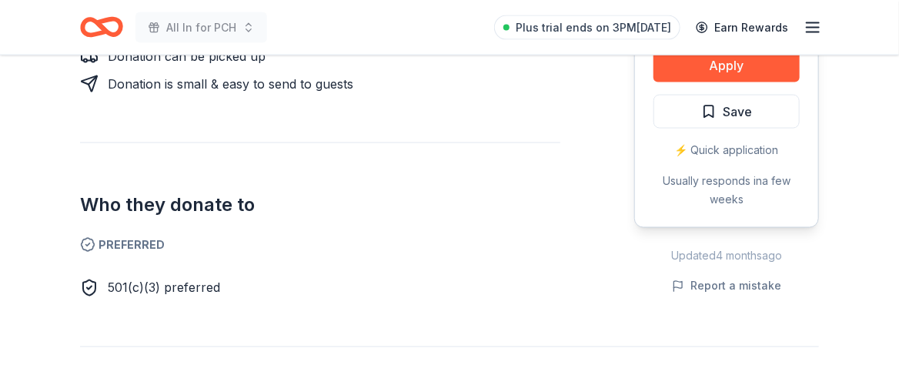
scroll to position [924, 0]
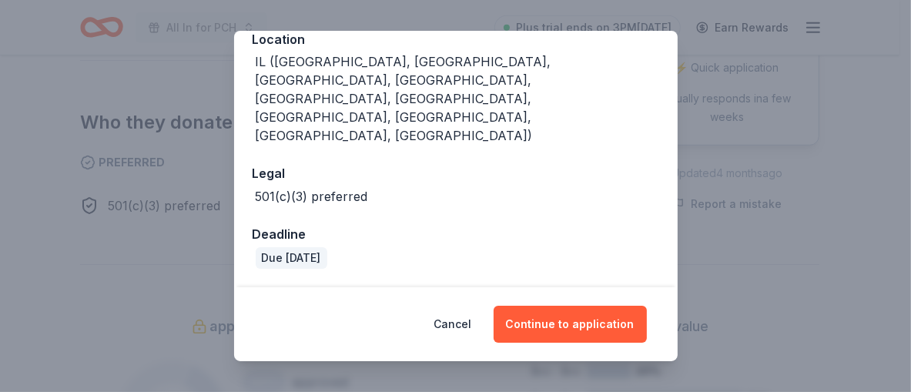
scroll to position [274, 0]
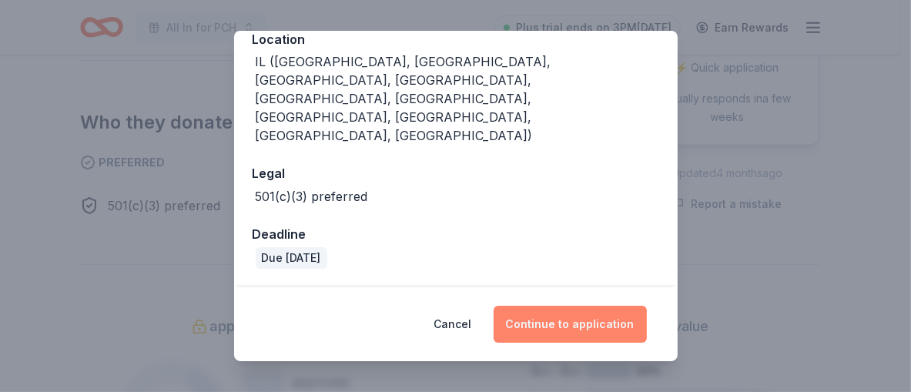
click at [595, 317] on button "Continue to application" at bounding box center [569, 324] width 153 height 37
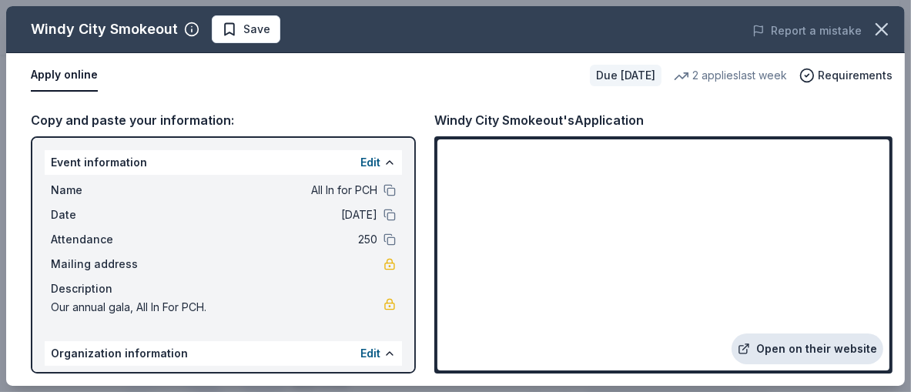
click at [738, 336] on link "Open on their website" at bounding box center [807, 348] width 152 height 31
